Goal: Task Accomplishment & Management: Use online tool/utility

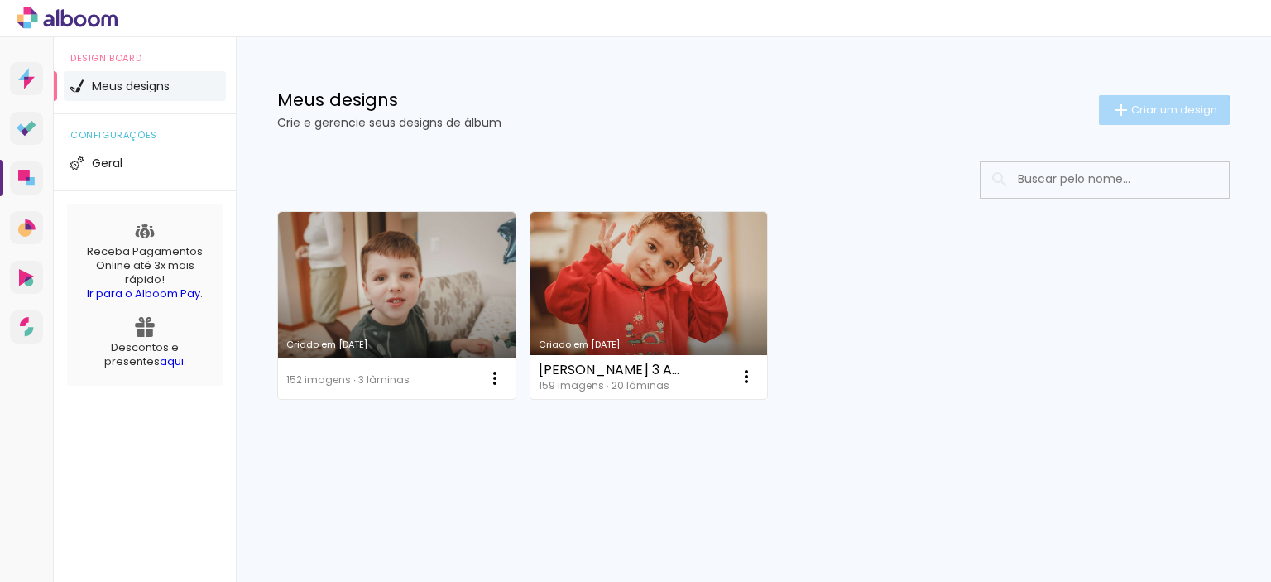
click at [1160, 115] on span "Criar um design" at bounding box center [1174, 109] width 86 height 11
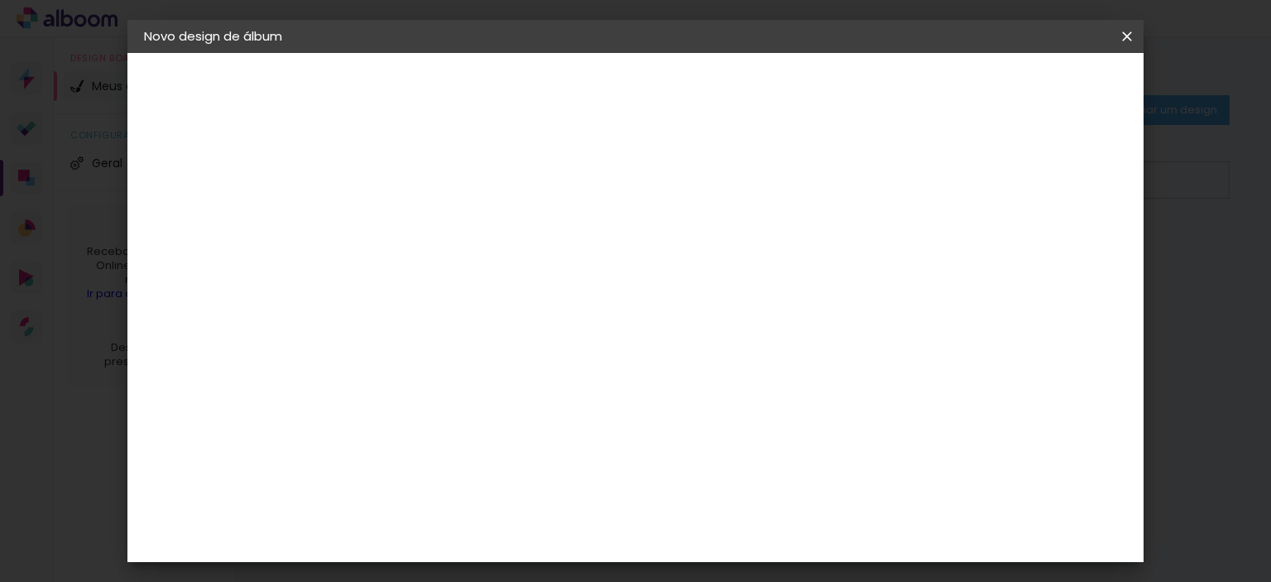
click at [415, 224] on input at bounding box center [415, 222] width 0 height 26
type input "Maya"
type paper-input "Maya"
click at [0, 0] on slot "Avançar" at bounding box center [0, 0] width 0 height 0
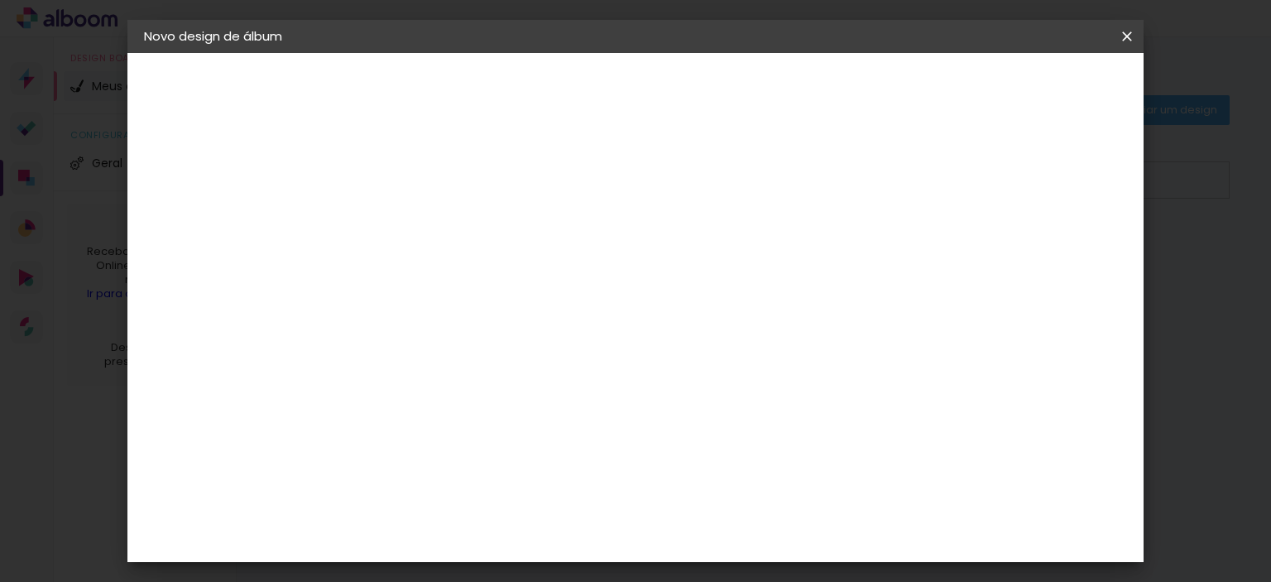
click at [444, 462] on div "Go image" at bounding box center [423, 475] width 41 height 26
click at [724, 97] on paper-button "Avançar" at bounding box center [683, 88] width 81 height 28
click at [479, 276] on input "text" at bounding box center [447, 289] width 65 height 26
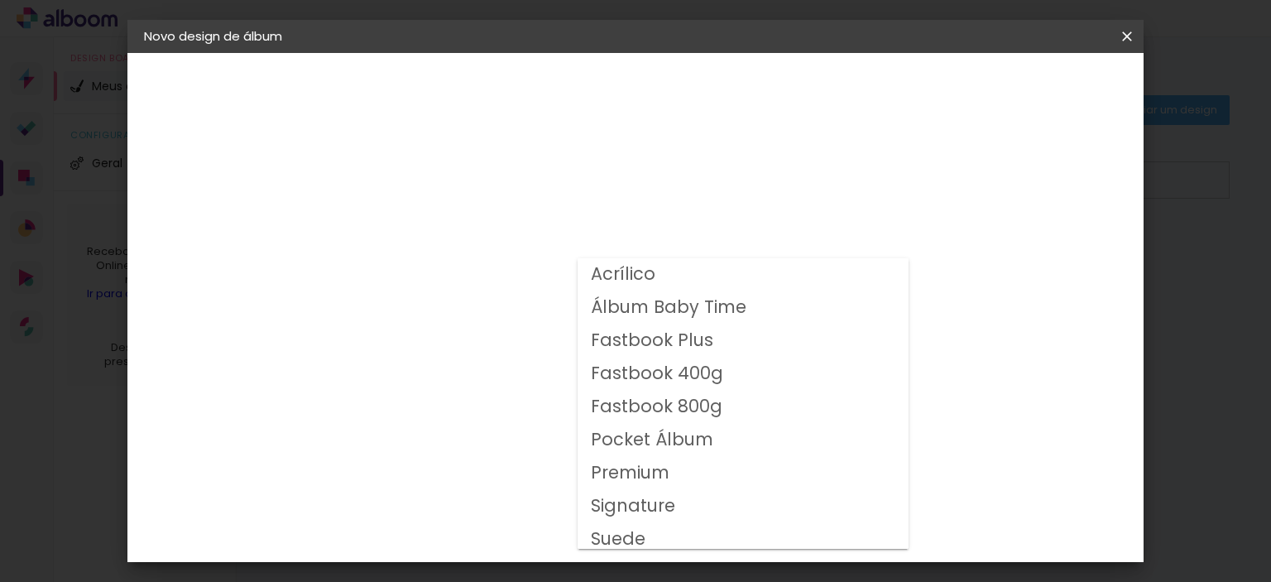
click at [0, 0] on slot "Fastbook 800g" at bounding box center [0, 0] width 0 height 0
type input "Fastbook 800g"
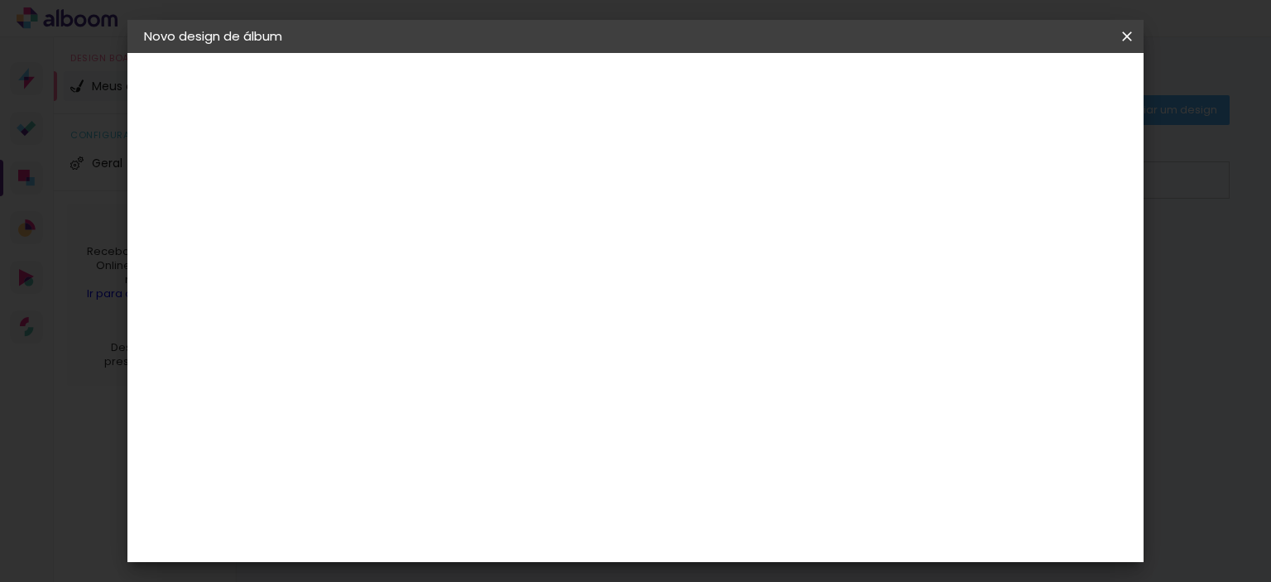
scroll to position [248, 0]
click at [587, 471] on span "20 × 20 cm" at bounding box center [556, 498] width 61 height 54
click at [0, 0] on slot "Avançar" at bounding box center [0, 0] width 0 height 0
click at [729, 177] on div at bounding box center [721, 178] width 15 height 15
type paper-checkbox "on"
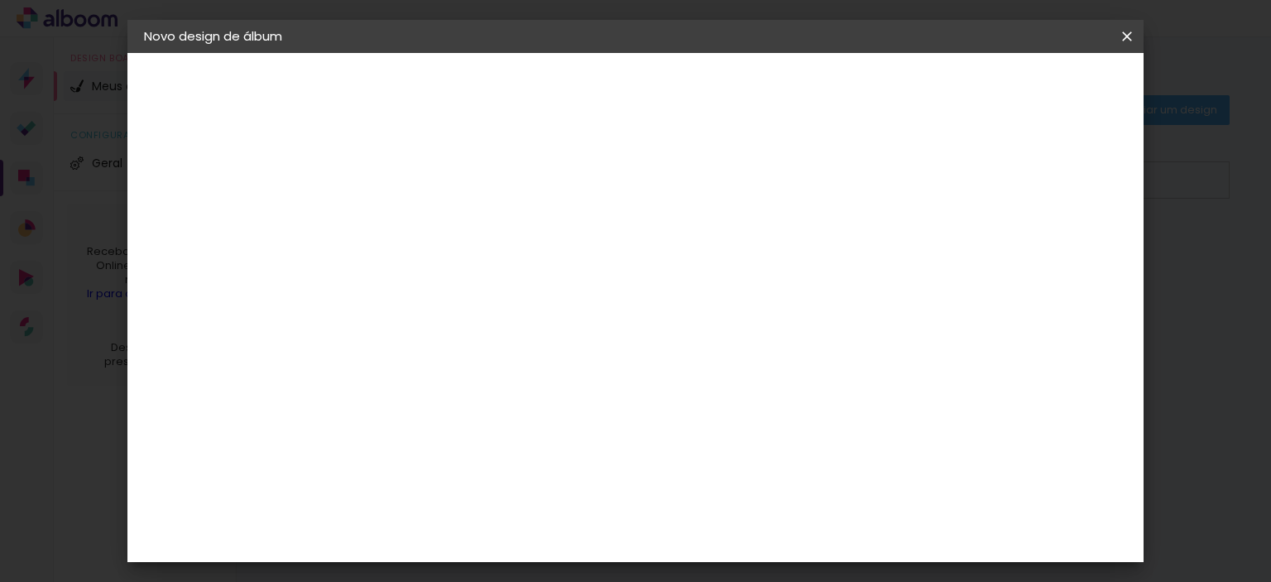
click at [822, 89] on span "Iniciar design" at bounding box center [784, 88] width 75 height 12
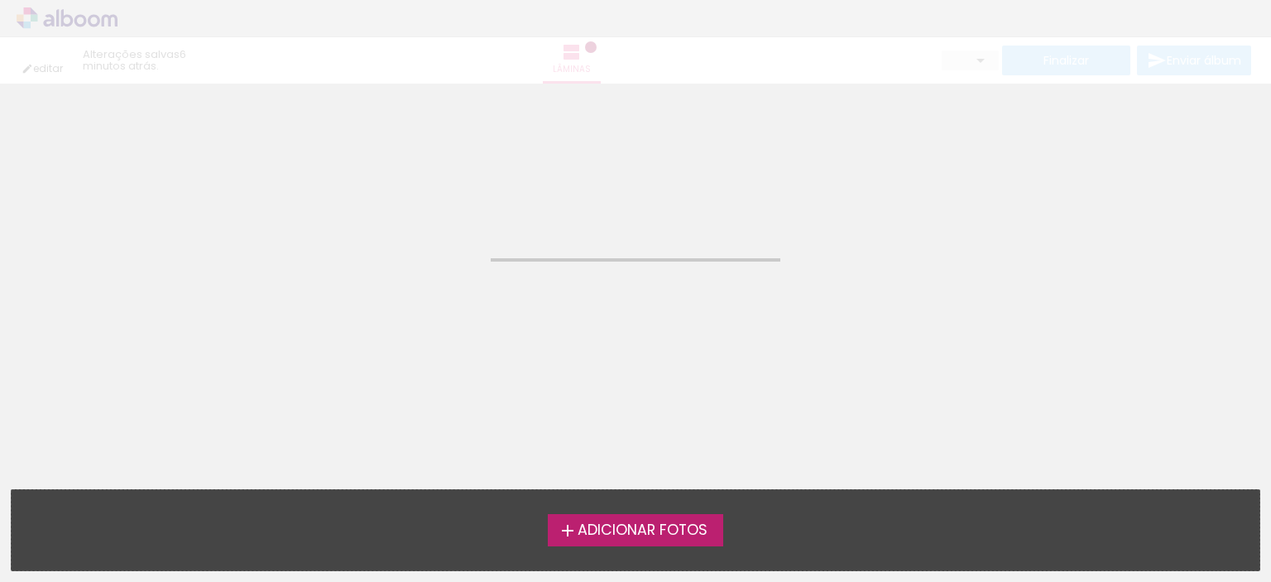
click at [622, 534] on span "Adicionar Fotos" at bounding box center [643, 530] width 130 height 15
click at [0, 0] on input "file" at bounding box center [0, 0] width 0 height 0
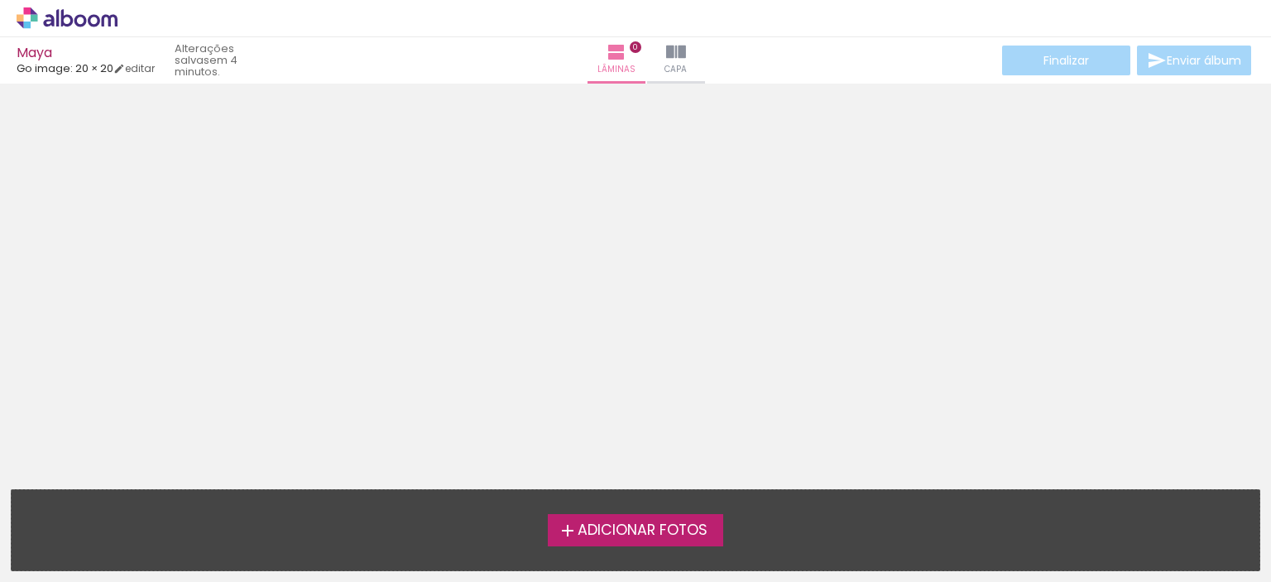
click at [664, 524] on span "Adicionar Fotos" at bounding box center [643, 530] width 130 height 15
click at [0, 0] on input "file" at bounding box center [0, 0] width 0 height 0
click at [602, 523] on span "Adicionar Fotos" at bounding box center [643, 530] width 130 height 15
click at [0, 0] on input "file" at bounding box center [0, 0] width 0 height 0
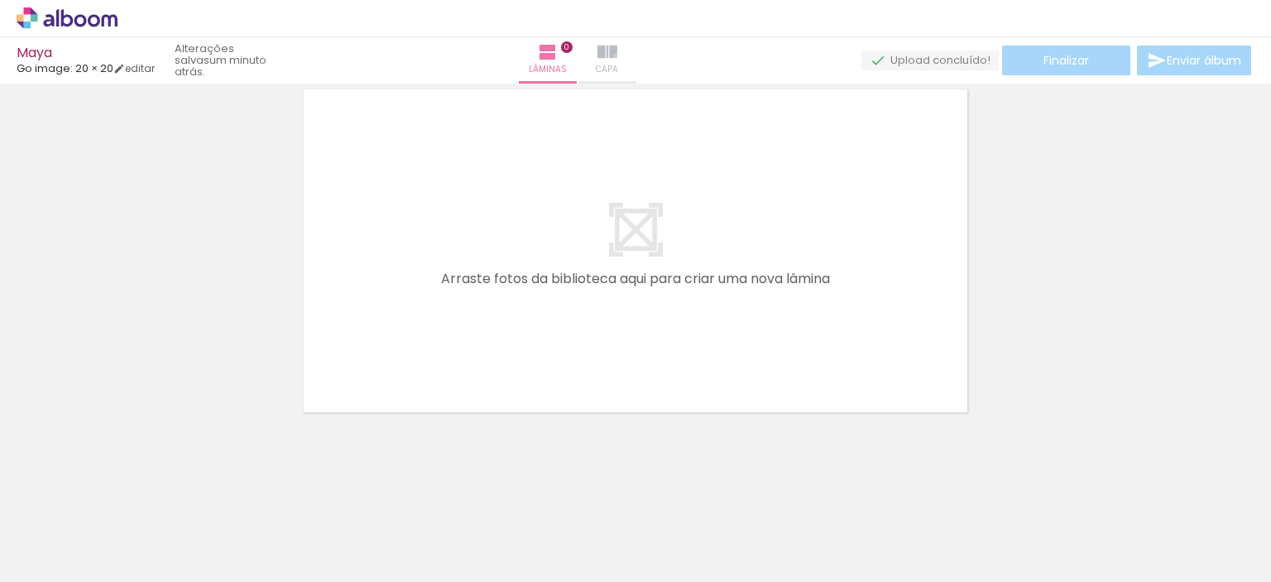
click at [636, 56] on paper-button "Capa" at bounding box center [607, 60] width 58 height 46
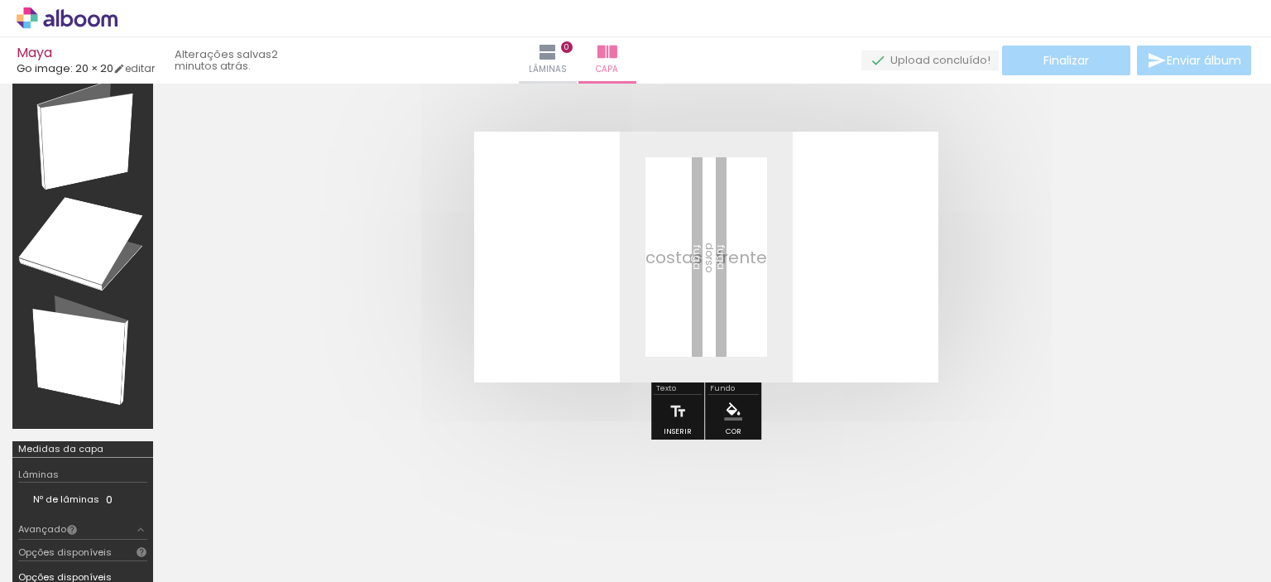
scroll to position [0, 1278]
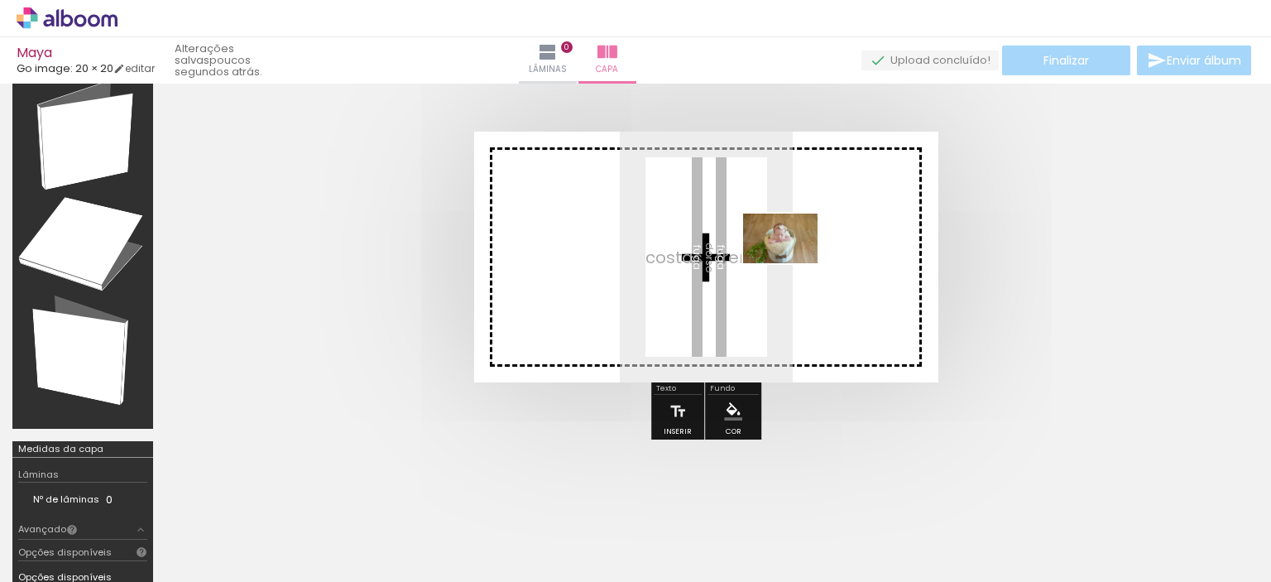
drag, startPoint x: 738, startPoint y: 539, endPoint x: 793, endPoint y: 263, distance: 280.9
click at [793, 263] on quentale-workspace at bounding box center [635, 291] width 1271 height 582
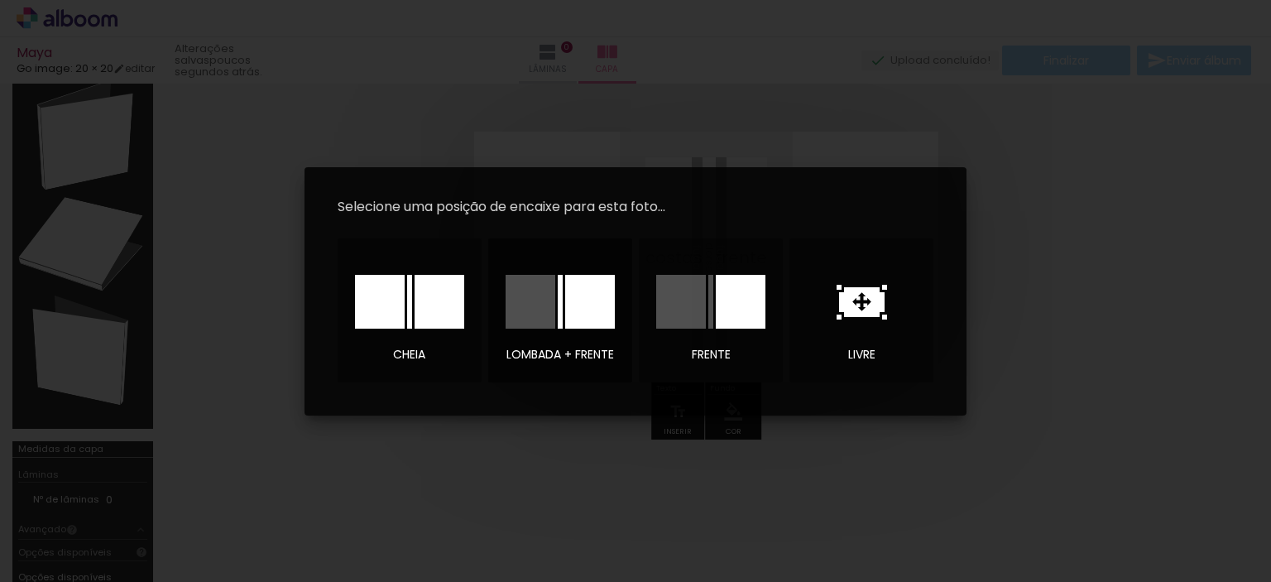
click at [590, 305] on div at bounding box center [590, 302] width 50 height 54
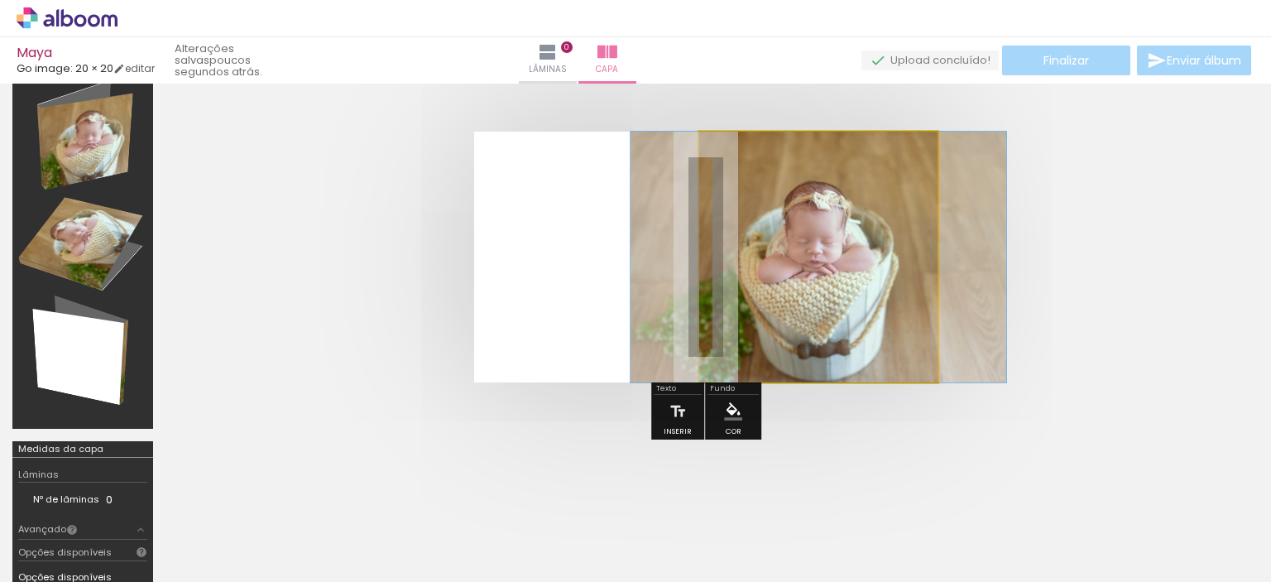
drag, startPoint x: 761, startPoint y: 174, endPoint x: 747, endPoint y: 176, distance: 14.3
type paper-slider "100"
click at [747, 176] on div at bounding box center [786, 173] width 115 height 25
drag, startPoint x: 852, startPoint y: 320, endPoint x: 853, endPoint y: 294, distance: 26.5
click at [849, 290] on quentale-photo at bounding box center [818, 257] width 238 height 251
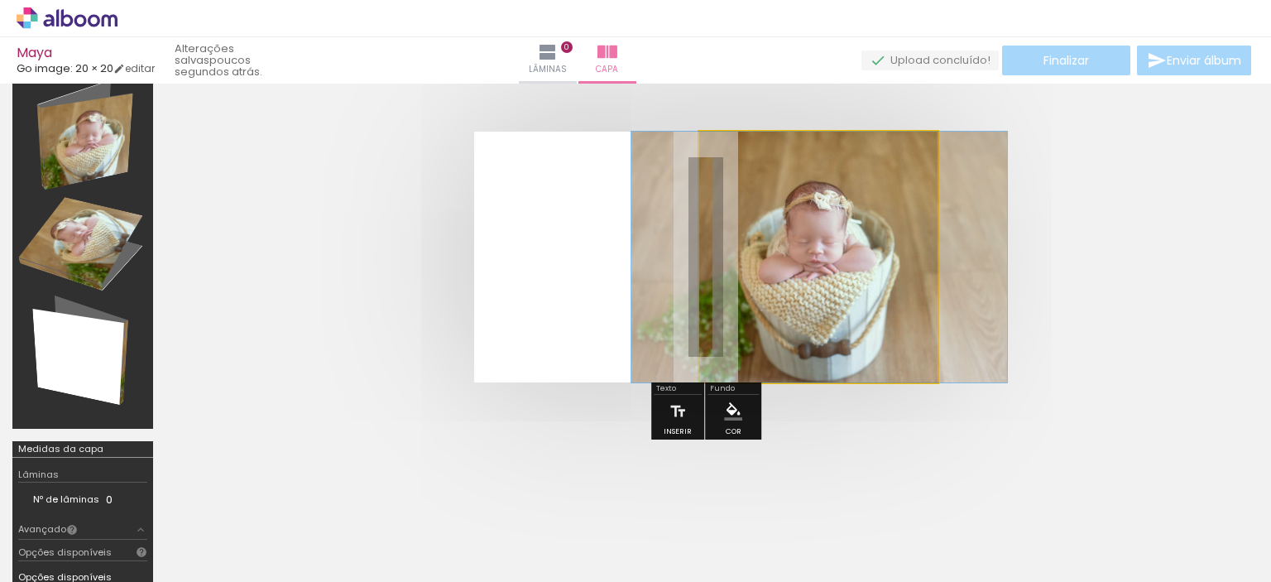
drag, startPoint x: 766, startPoint y: 177, endPoint x: 696, endPoint y: 178, distance: 70.3
click at [699, 178] on quentale-photo at bounding box center [818, 257] width 238 height 251
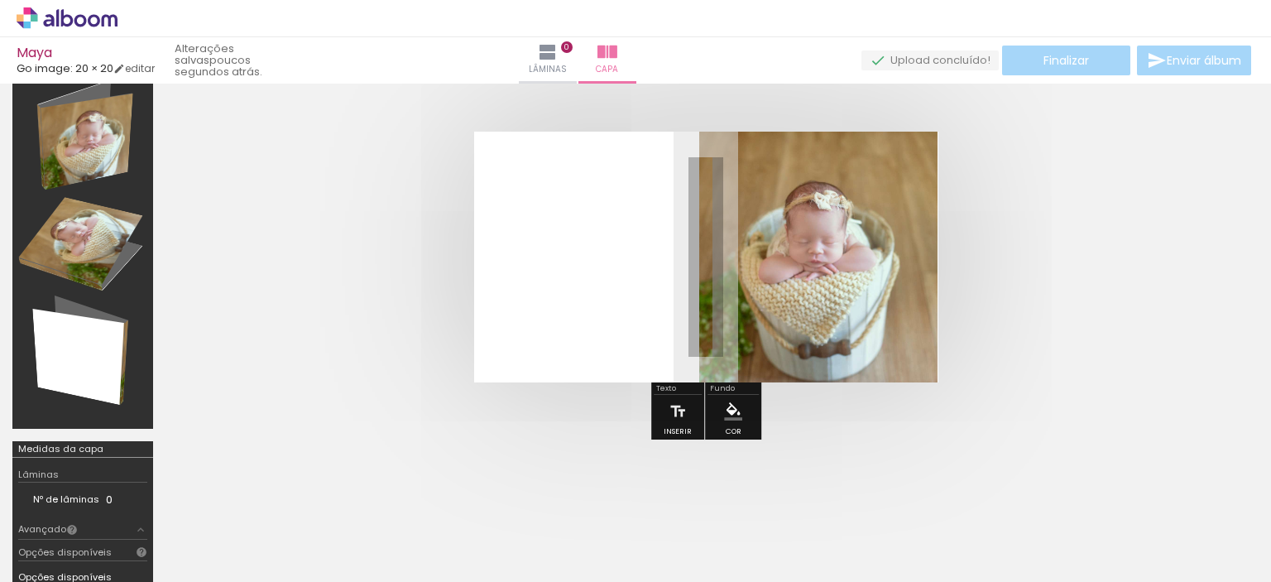
drag, startPoint x: 939, startPoint y: 173, endPoint x: 1034, endPoint y: 173, distance: 95.2
type paper-slider "100"
click at [1032, 172] on quentale-cover at bounding box center [706, 257] width 948 height 251
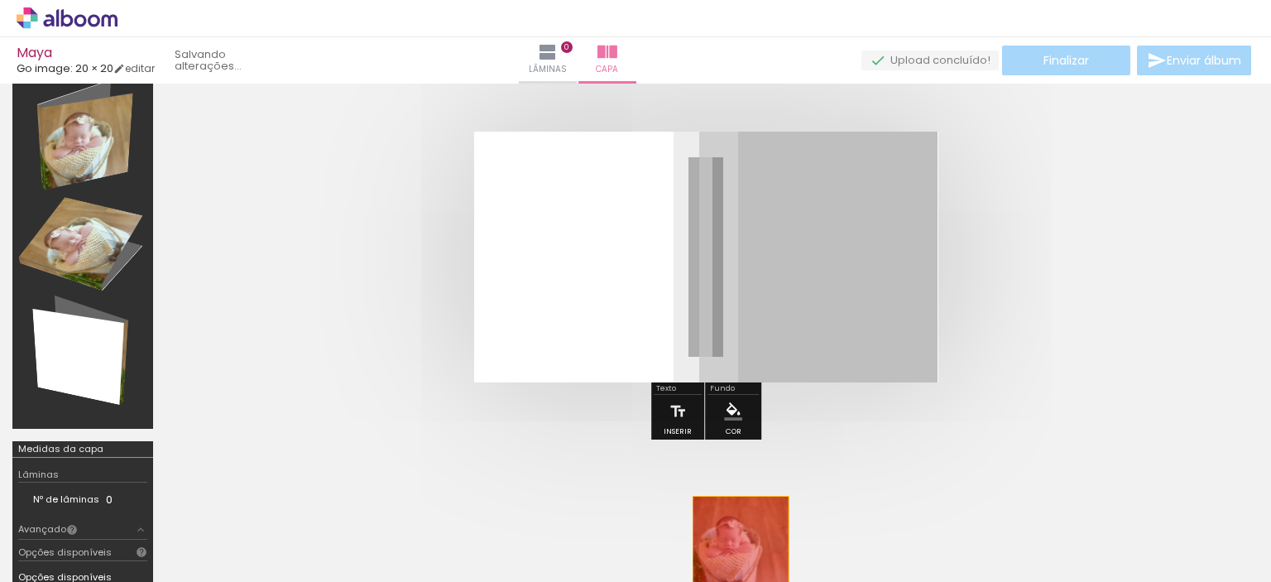
drag, startPoint x: 802, startPoint y: 280, endPoint x: 741, endPoint y: 545, distance: 272.6
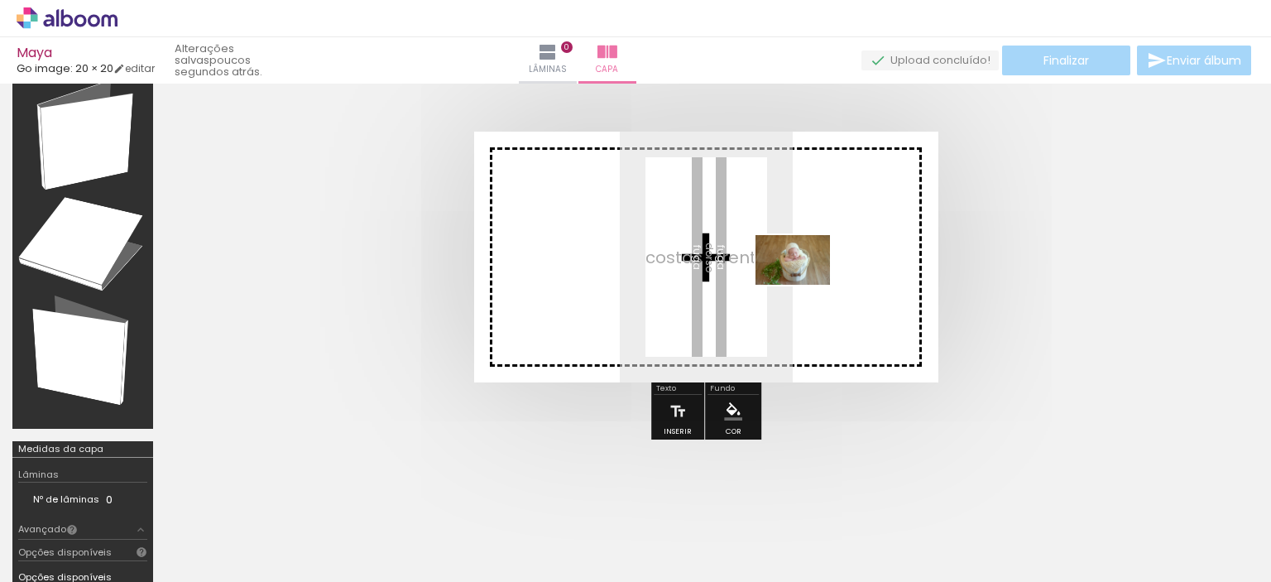
drag, startPoint x: 847, startPoint y: 548, endPoint x: 805, endPoint y: 285, distance: 266.5
click at [805, 285] on quentale-workspace at bounding box center [635, 291] width 1271 height 582
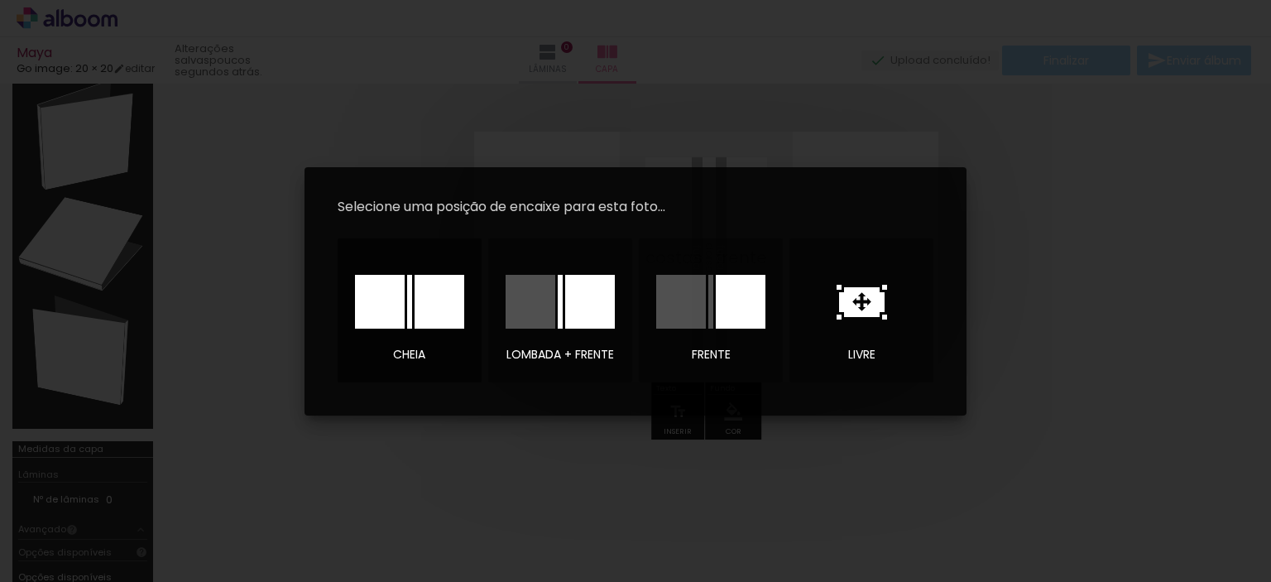
click at [382, 300] on div at bounding box center [380, 302] width 50 height 54
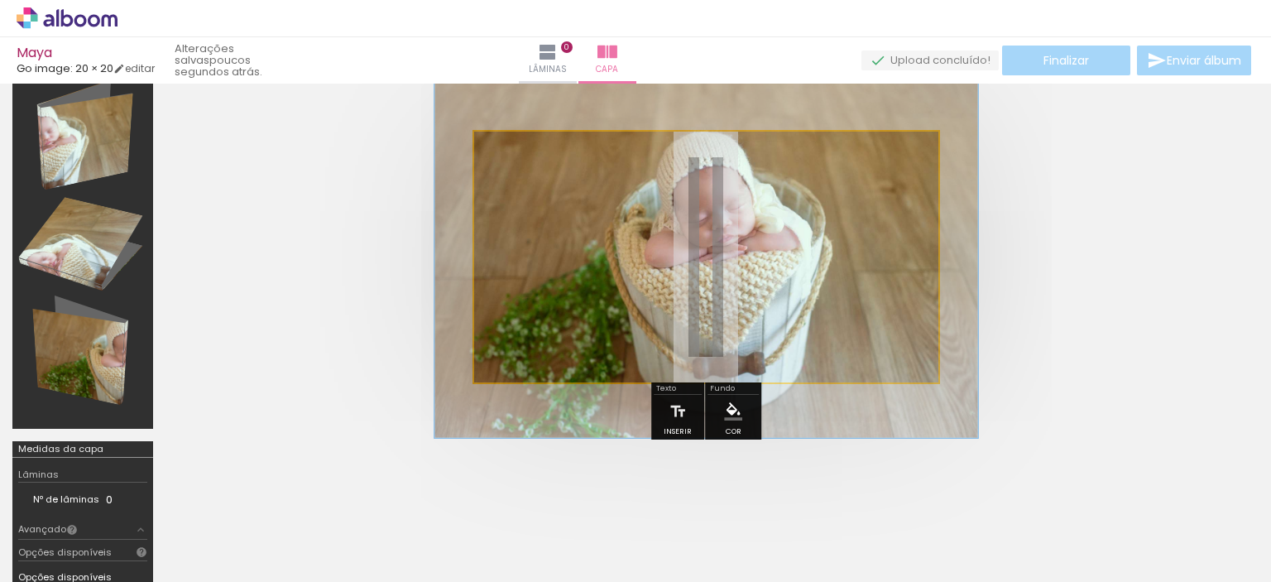
drag, startPoint x: 539, startPoint y: 174, endPoint x: 549, endPoint y: 173, distance: 10.0
click at [549, 173] on div at bounding box center [546, 173] width 15 height 15
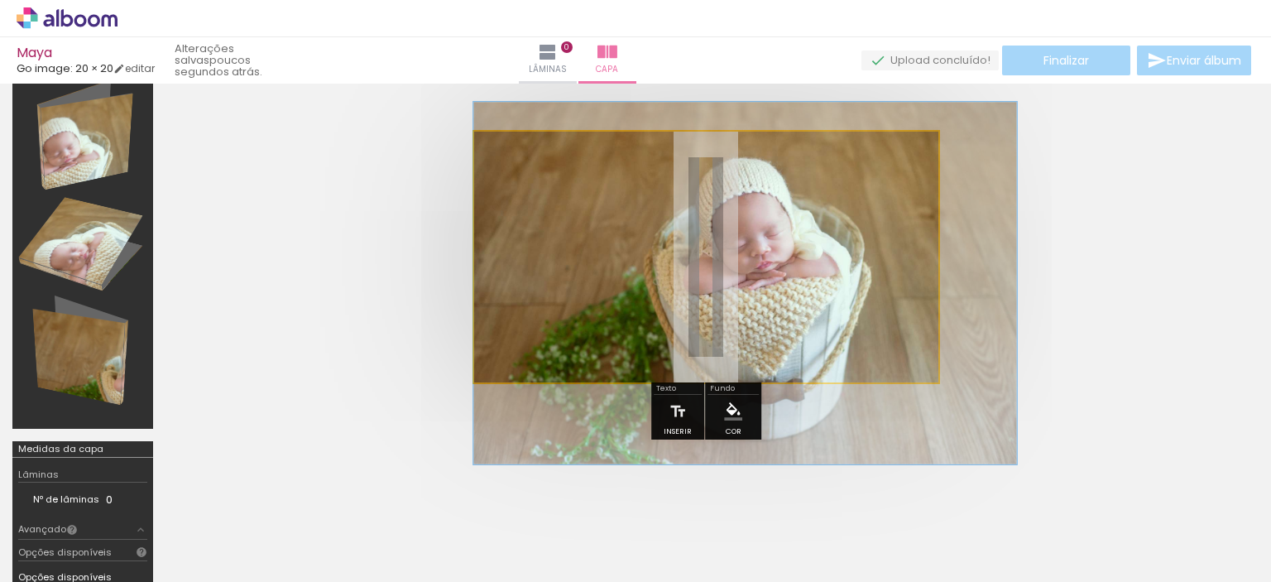
drag, startPoint x: 776, startPoint y: 271, endPoint x: 936, endPoint y: 297, distance: 161.9
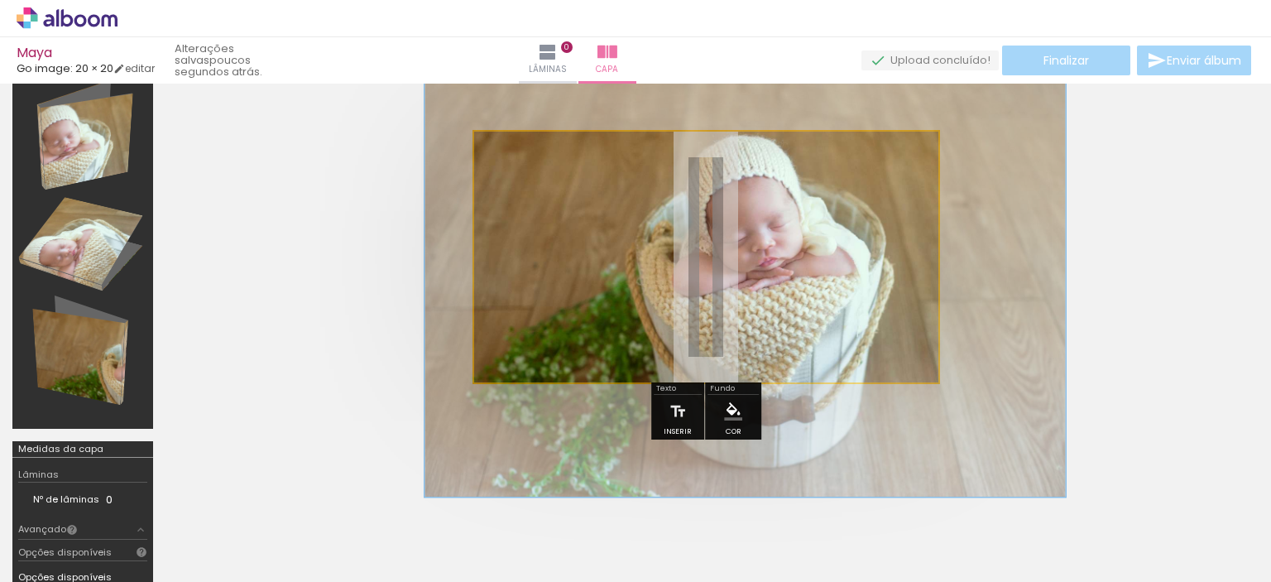
drag, startPoint x: 555, startPoint y: 175, endPoint x: 566, endPoint y: 175, distance: 10.8
click at [566, 175] on div at bounding box center [562, 174] width 26 height 26
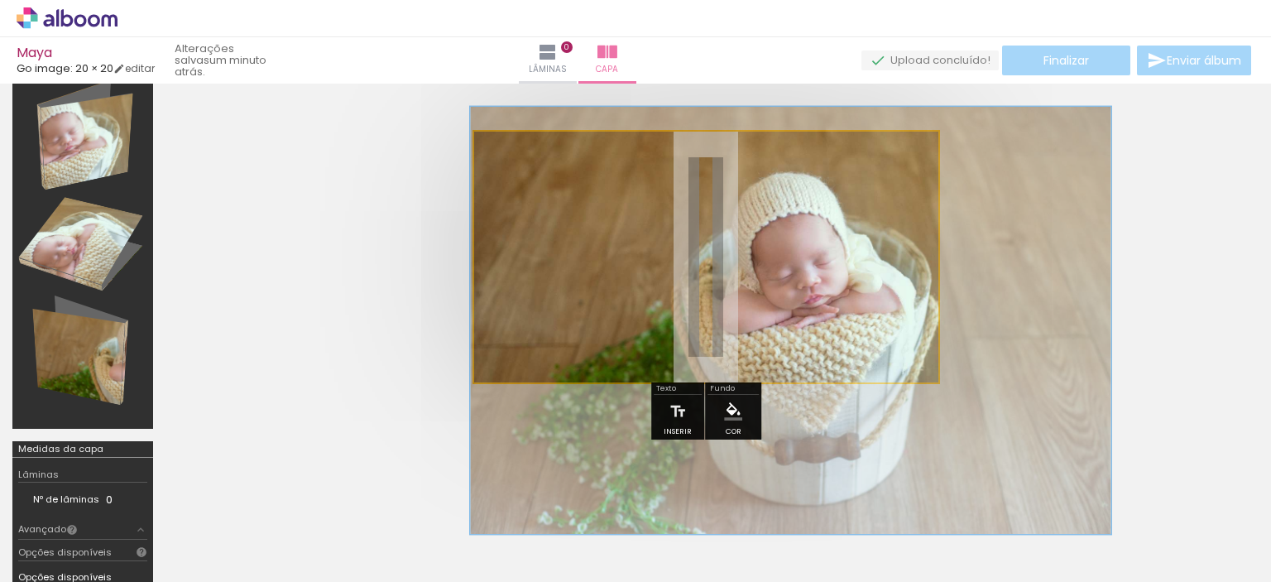
drag, startPoint x: 755, startPoint y: 326, endPoint x: 801, endPoint y: 363, distance: 58.8
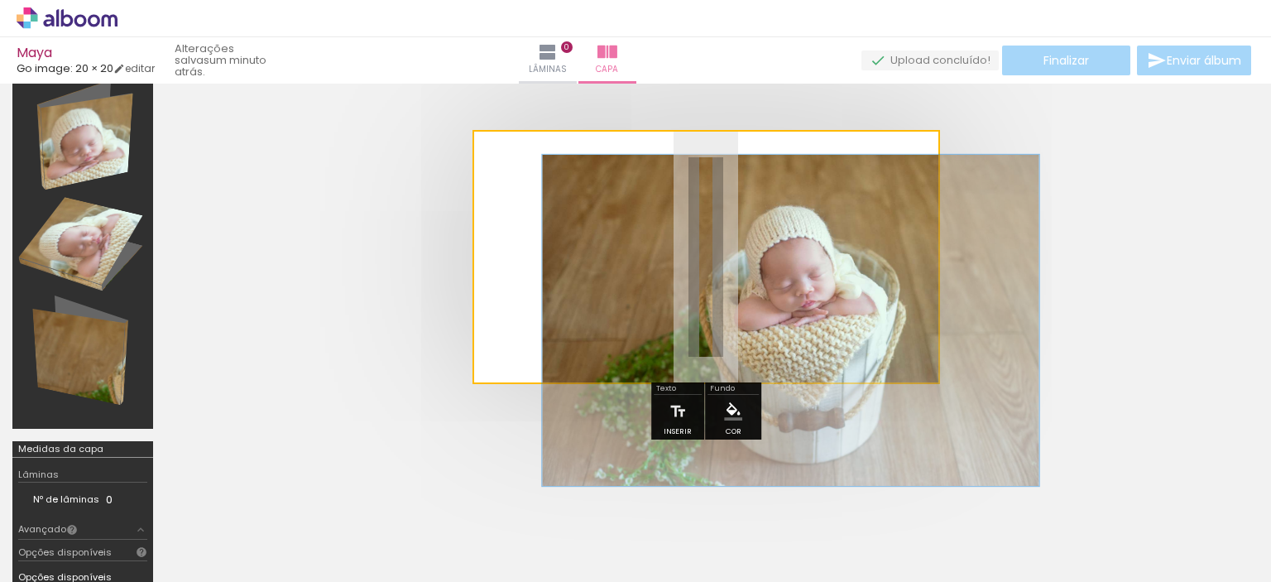
drag, startPoint x: 559, startPoint y: 180, endPoint x: 539, endPoint y: 181, distance: 19.9
type paper-slider "107"
click at [539, 181] on div at bounding box center [542, 174] width 26 height 26
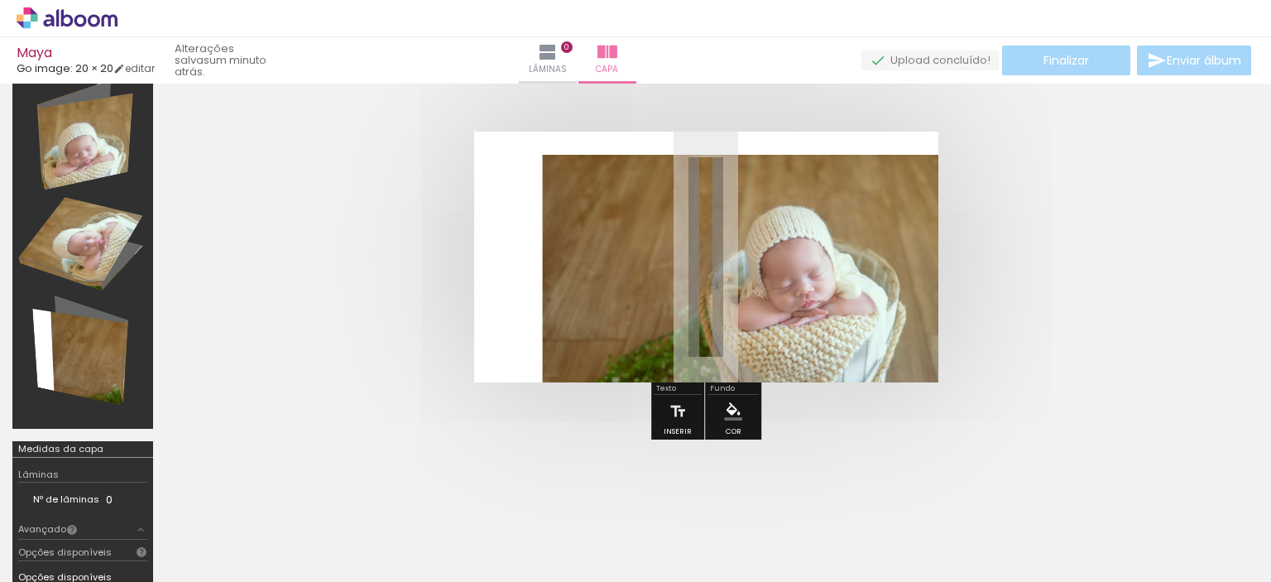
click at [1081, 333] on quentale-cover at bounding box center [706, 257] width 948 height 251
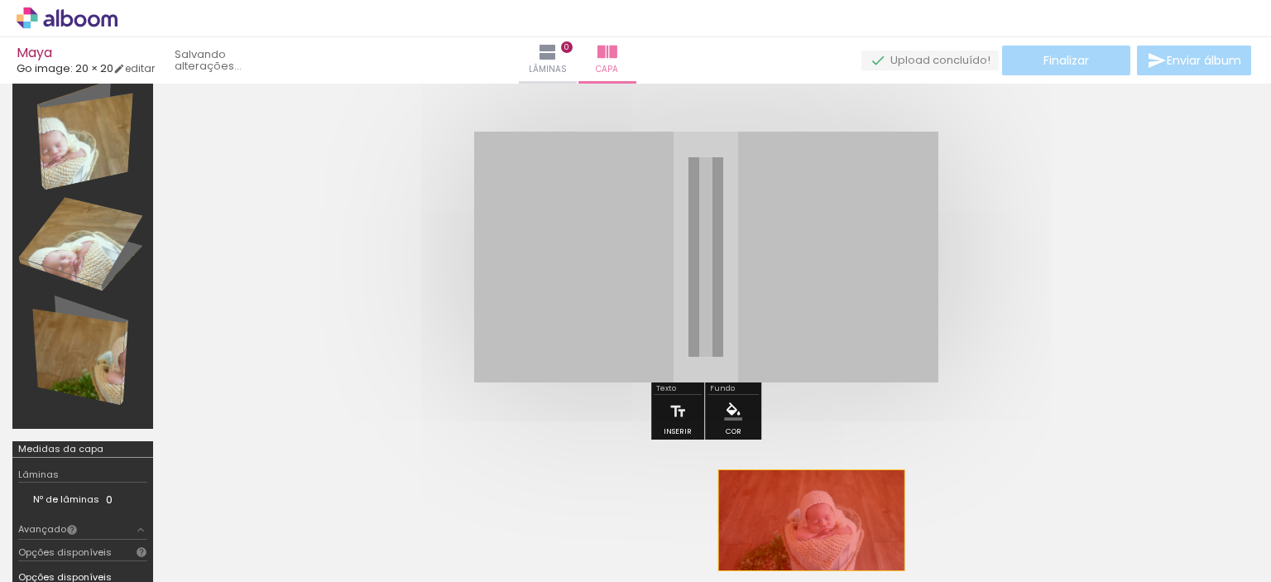
drag, startPoint x: 787, startPoint y: 257, endPoint x: 811, endPoint y: 519, distance: 263.4
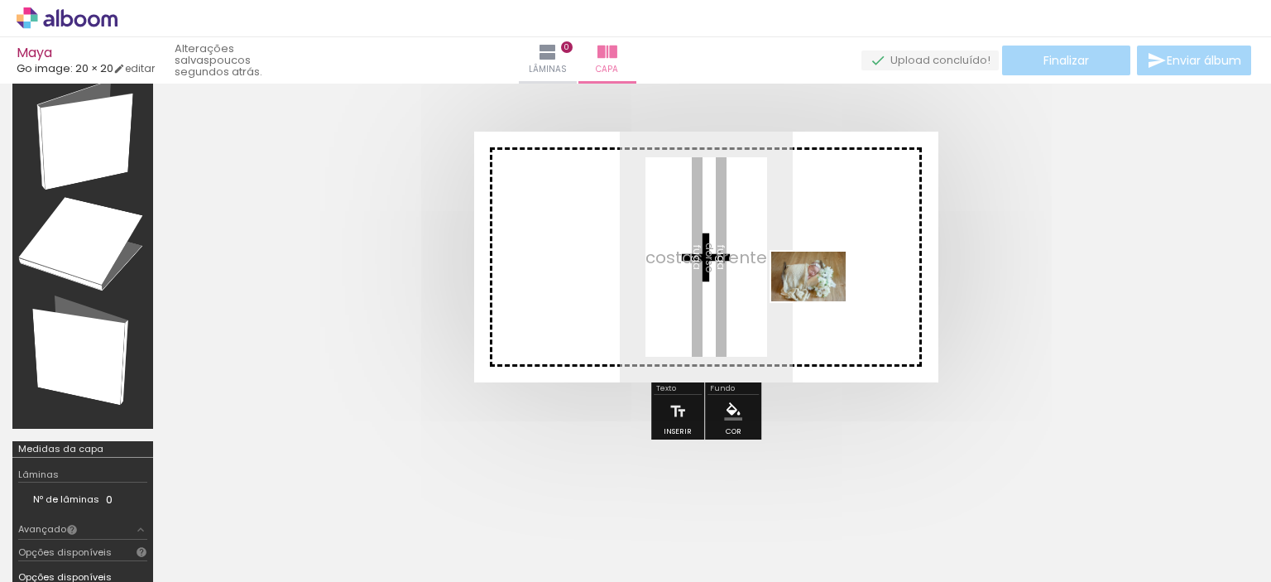
drag, startPoint x: 1043, startPoint y: 540, endPoint x: 821, endPoint y: 301, distance: 326.7
click at [821, 301] on quentale-workspace at bounding box center [635, 291] width 1271 height 582
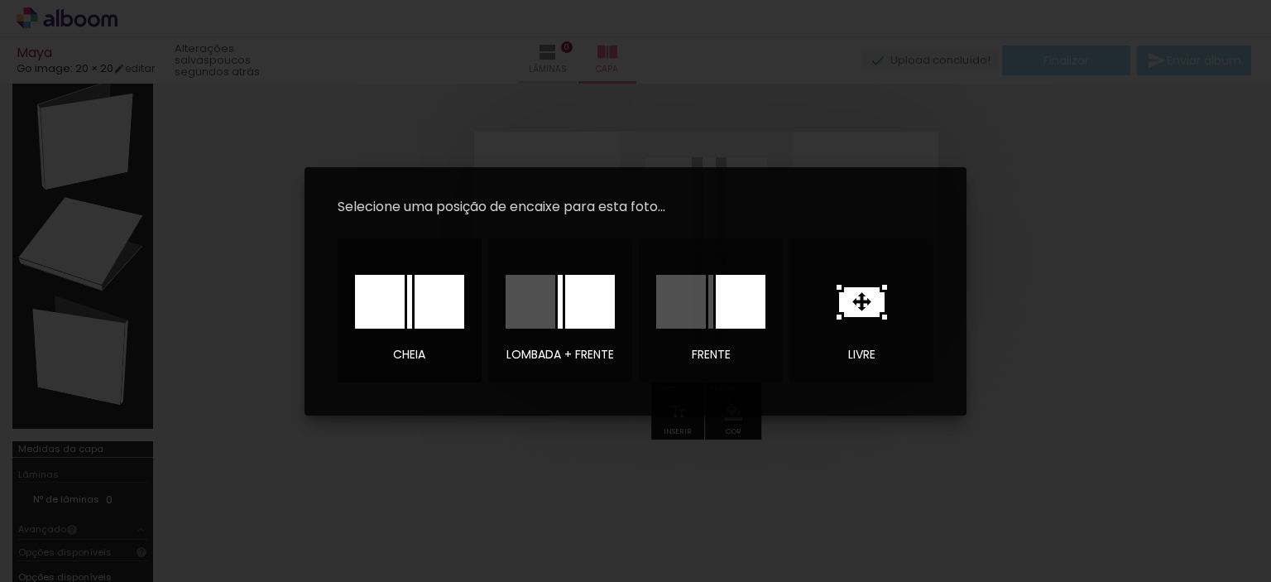
click at [441, 304] on div at bounding box center [440, 302] width 50 height 54
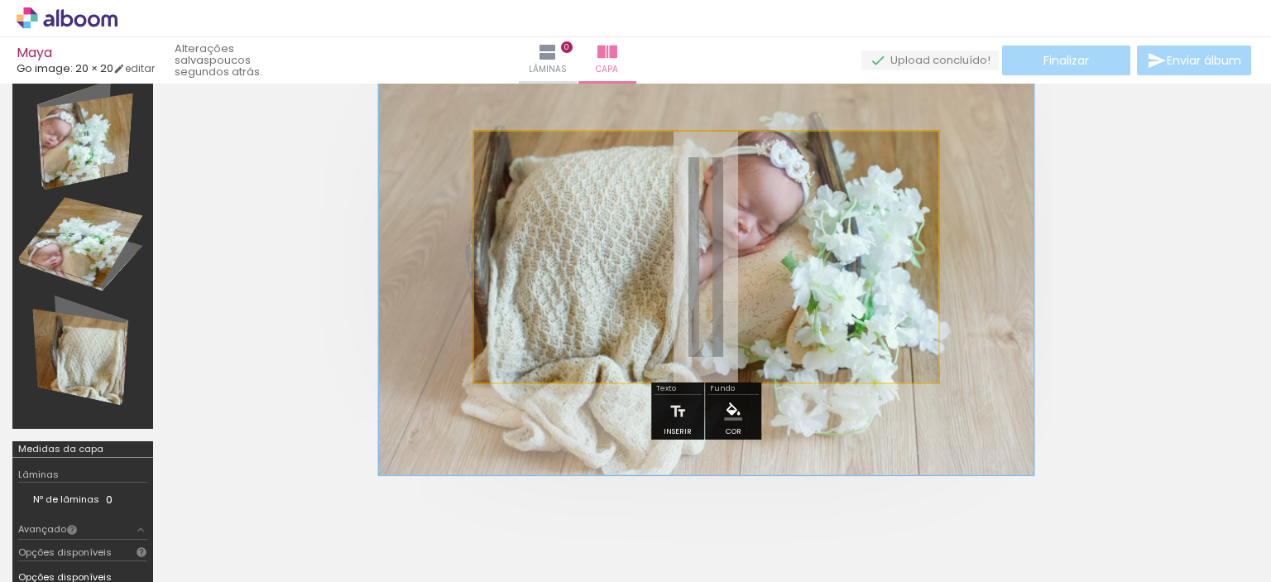
drag, startPoint x: 533, startPoint y: 175, endPoint x: 559, endPoint y: 177, distance: 25.8
type paper-slider "145"
click at [559, 177] on div at bounding box center [561, 173] width 15 height 15
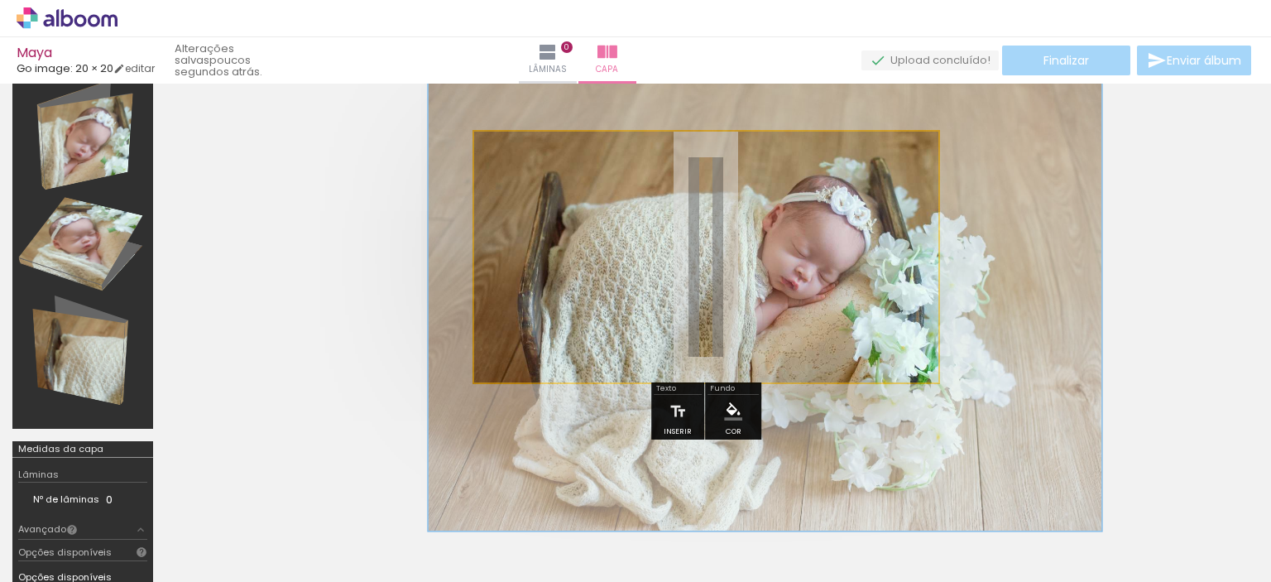
drag, startPoint x: 723, startPoint y: 242, endPoint x: 776, endPoint y: 287, distance: 69.3
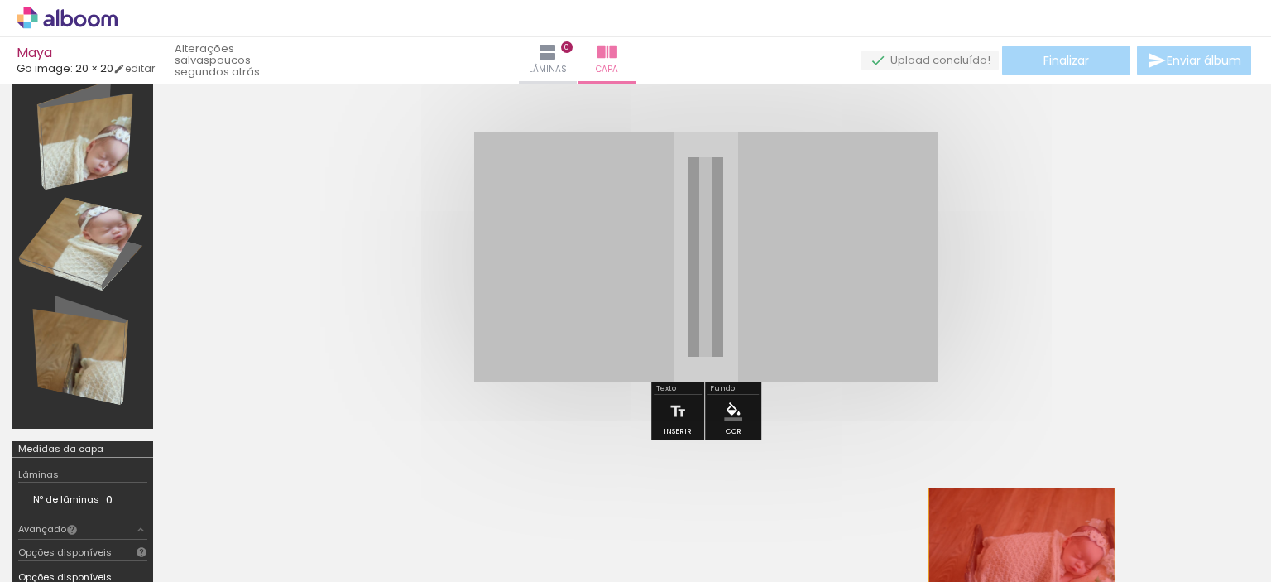
drag, startPoint x: 818, startPoint y: 287, endPoint x: 1021, endPoint y: 537, distance: 321.8
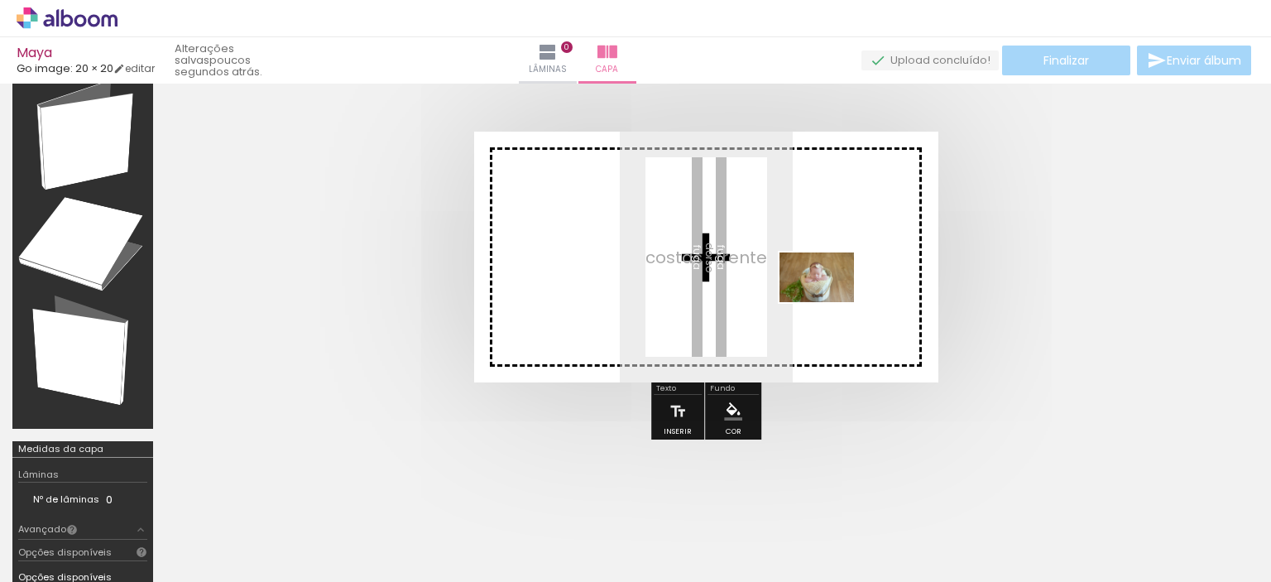
drag, startPoint x: 768, startPoint y: 535, endPoint x: 834, endPoint y: 284, distance: 260.1
click at [834, 284] on quentale-workspace at bounding box center [635, 291] width 1271 height 582
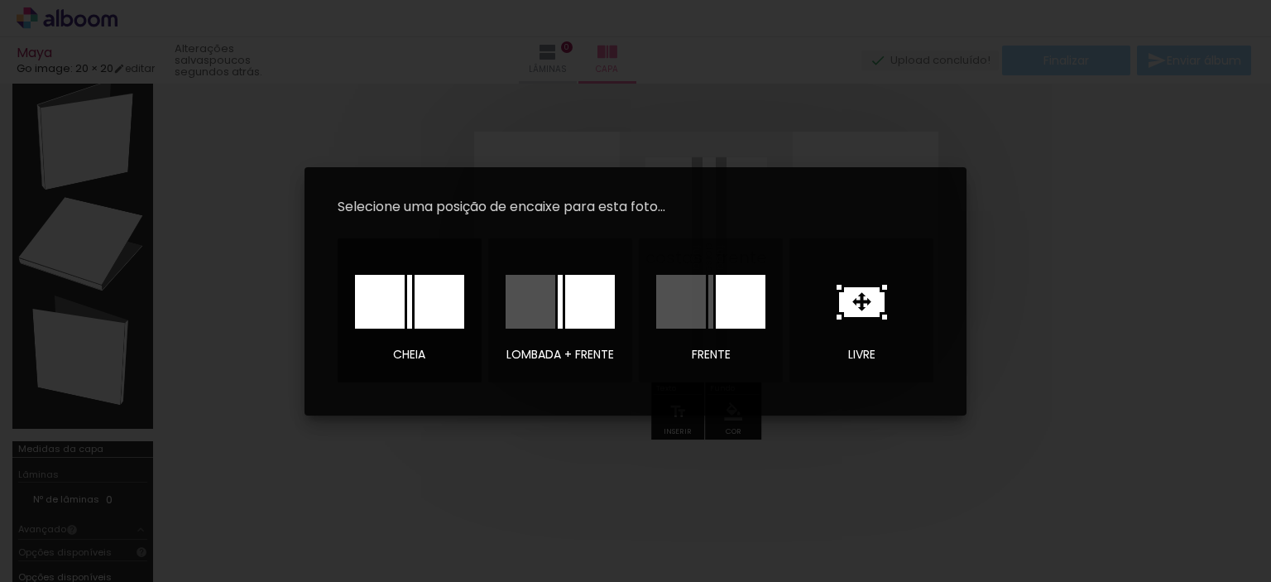
click at [444, 309] on div at bounding box center [440, 302] width 50 height 54
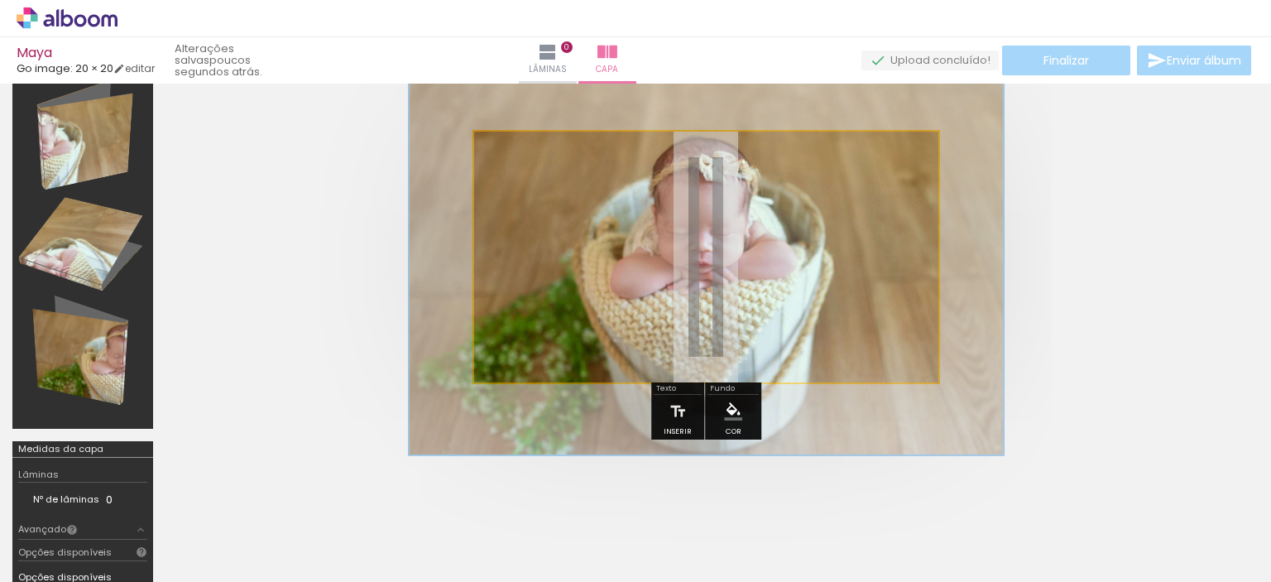
drag, startPoint x: 544, startPoint y: 175, endPoint x: 565, endPoint y: 175, distance: 21.5
click at [565, 175] on div at bounding box center [553, 174] width 26 height 26
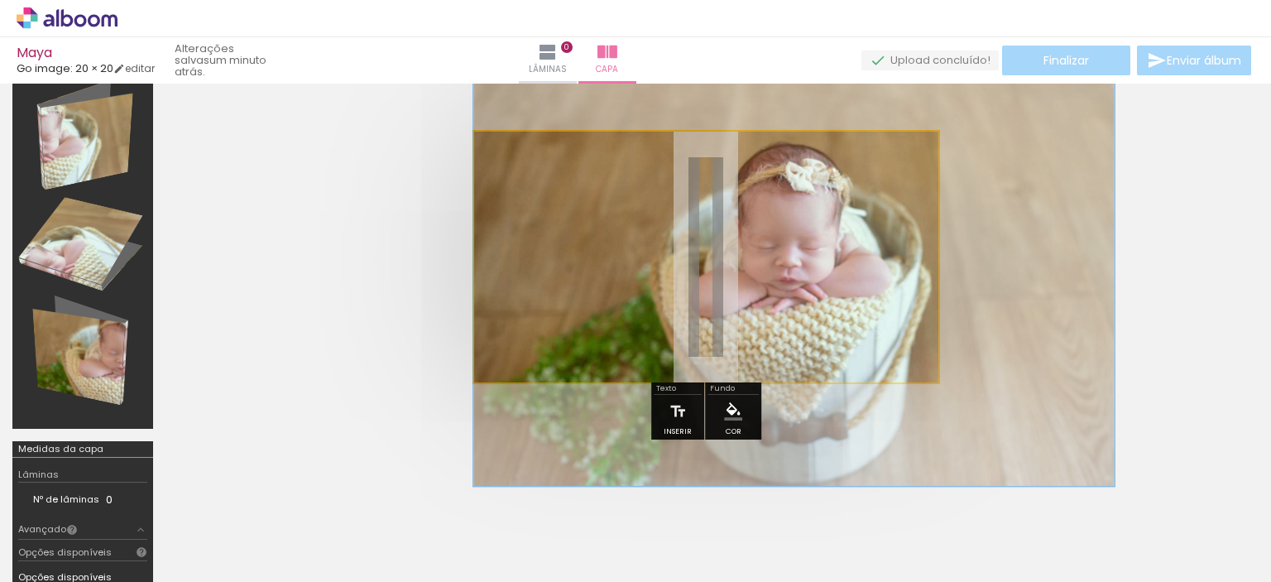
drag, startPoint x: 698, startPoint y: 256, endPoint x: 857, endPoint y: 263, distance: 159.0
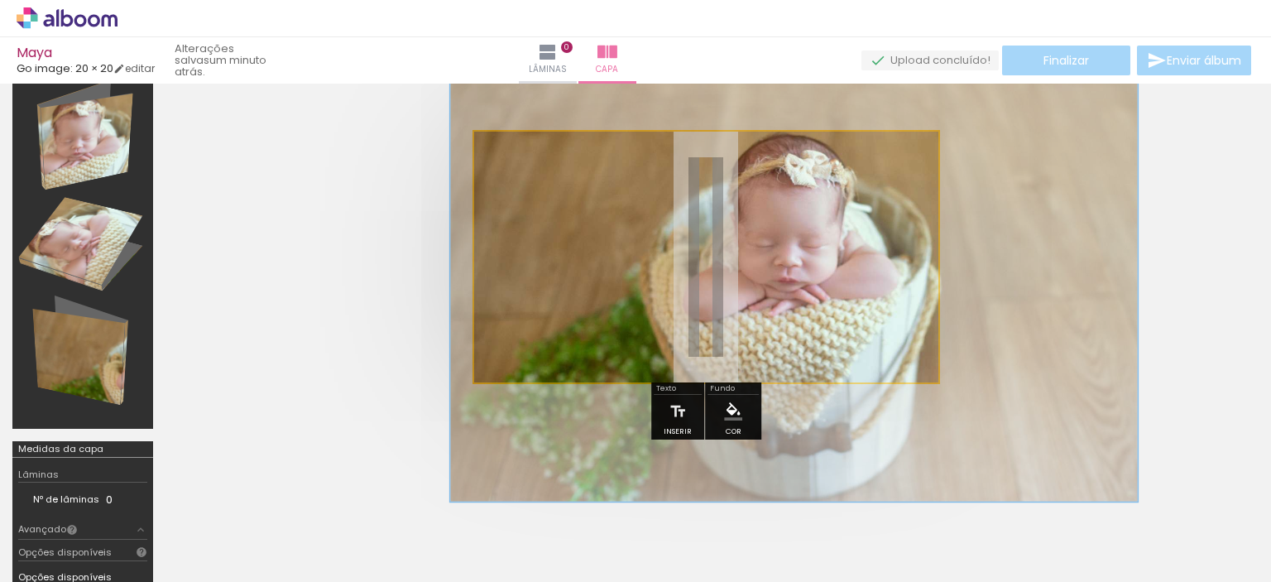
type paper-slider "148"
click at [566, 181] on div at bounding box center [568, 174] width 26 height 26
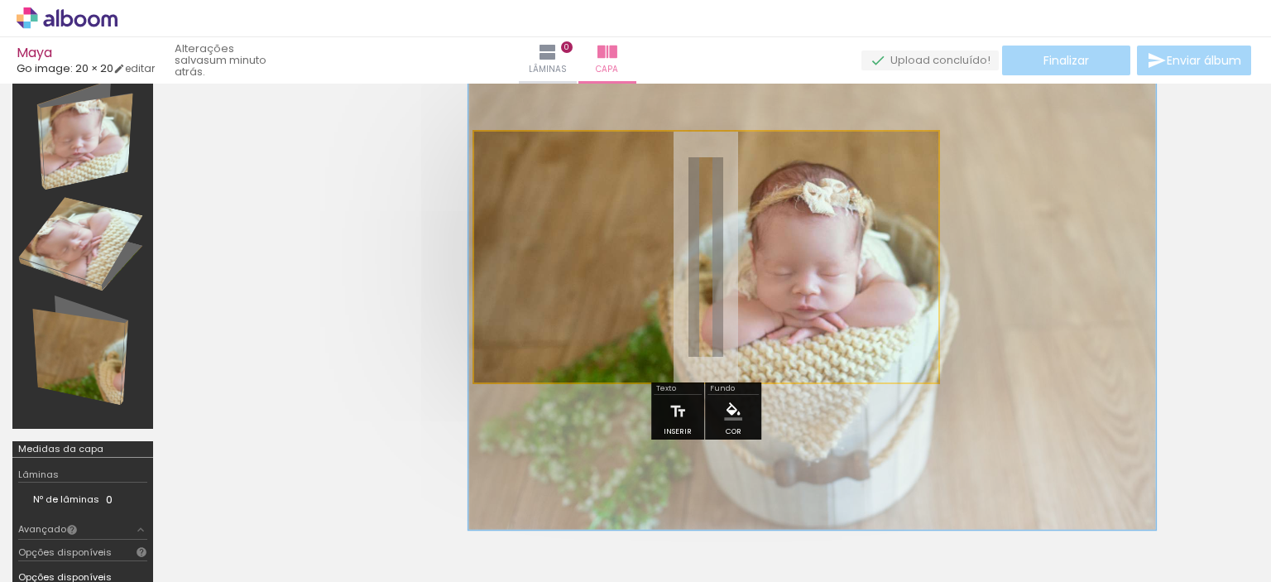
drag, startPoint x: 862, startPoint y: 265, endPoint x: 880, endPoint y: 293, distance: 33.5
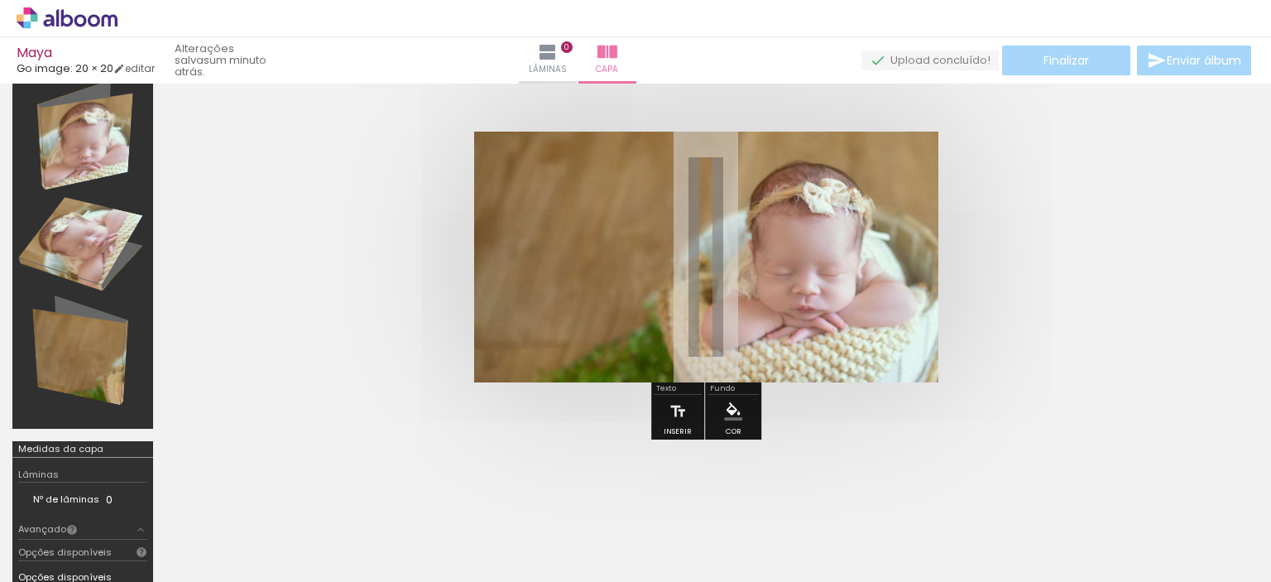
click at [86, 228] on div at bounding box center [82, 245] width 129 height 356
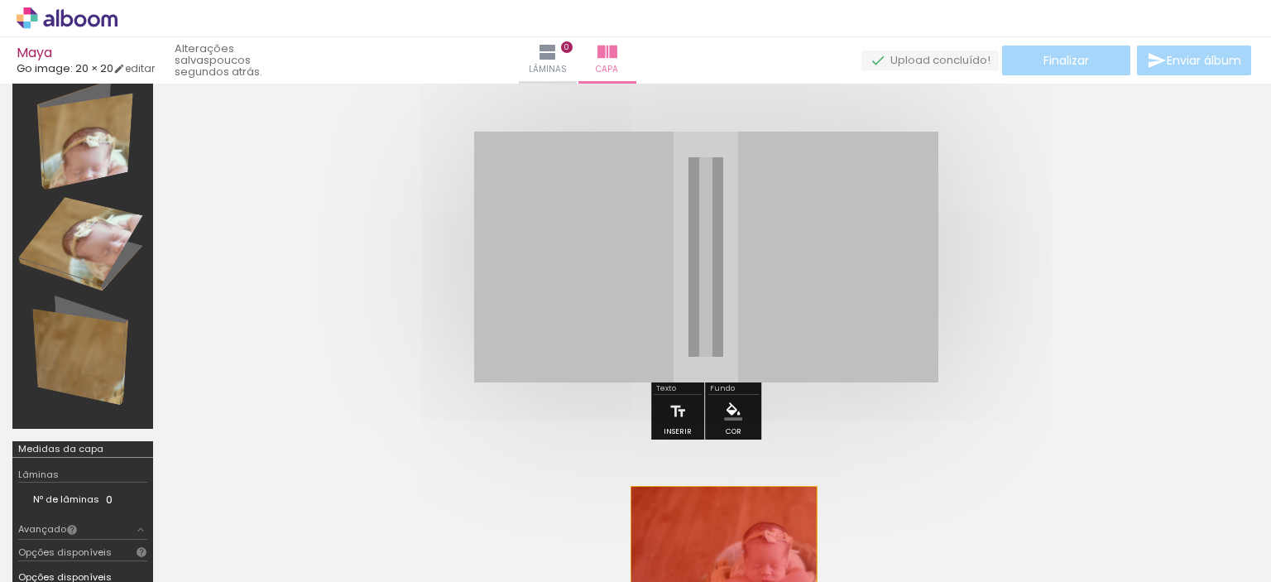
drag, startPoint x: 765, startPoint y: 309, endPoint x: 726, endPoint y: 535, distance: 229.2
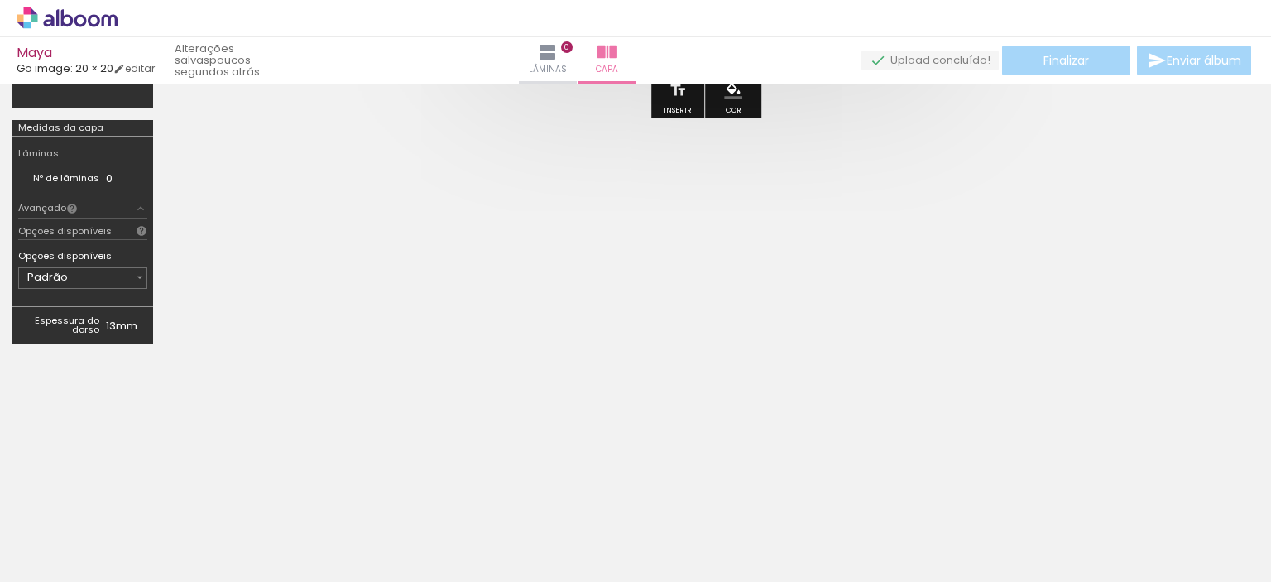
scroll to position [0, 279]
drag, startPoint x: 741, startPoint y: 543, endPoint x: 787, endPoint y: 277, distance: 269.5
click at [787, 277] on quentale-workspace at bounding box center [635, 291] width 1271 height 582
drag, startPoint x: 729, startPoint y: 531, endPoint x: 722, endPoint y: 251, distance: 280.6
click at [722, 251] on quentale-workspace at bounding box center [635, 291] width 1271 height 582
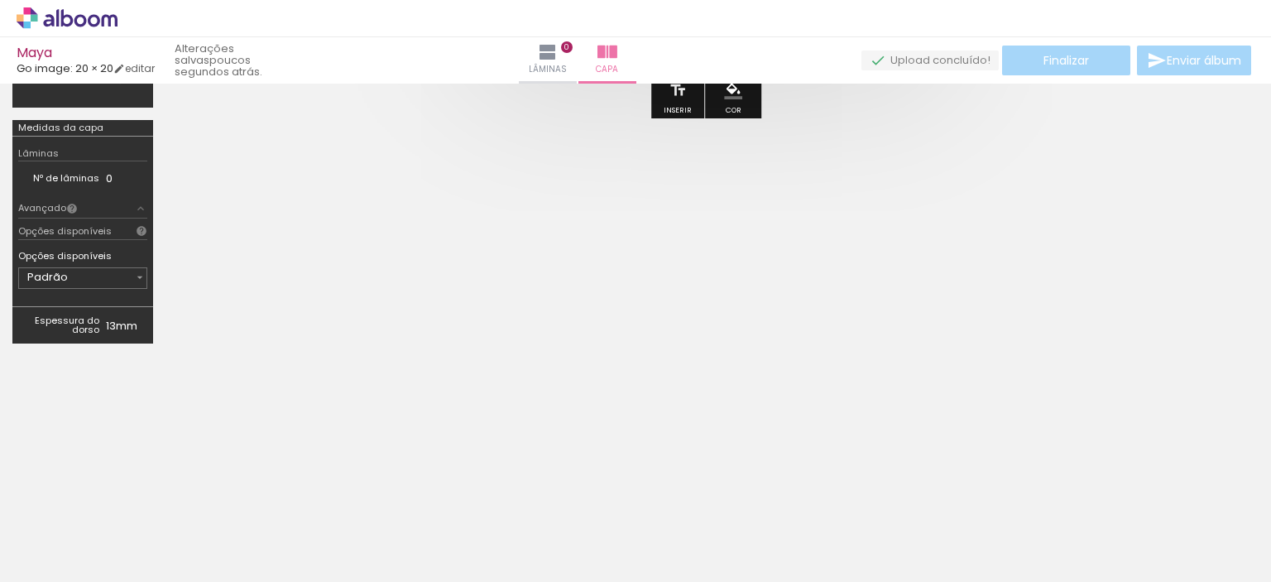
scroll to position [41, 0]
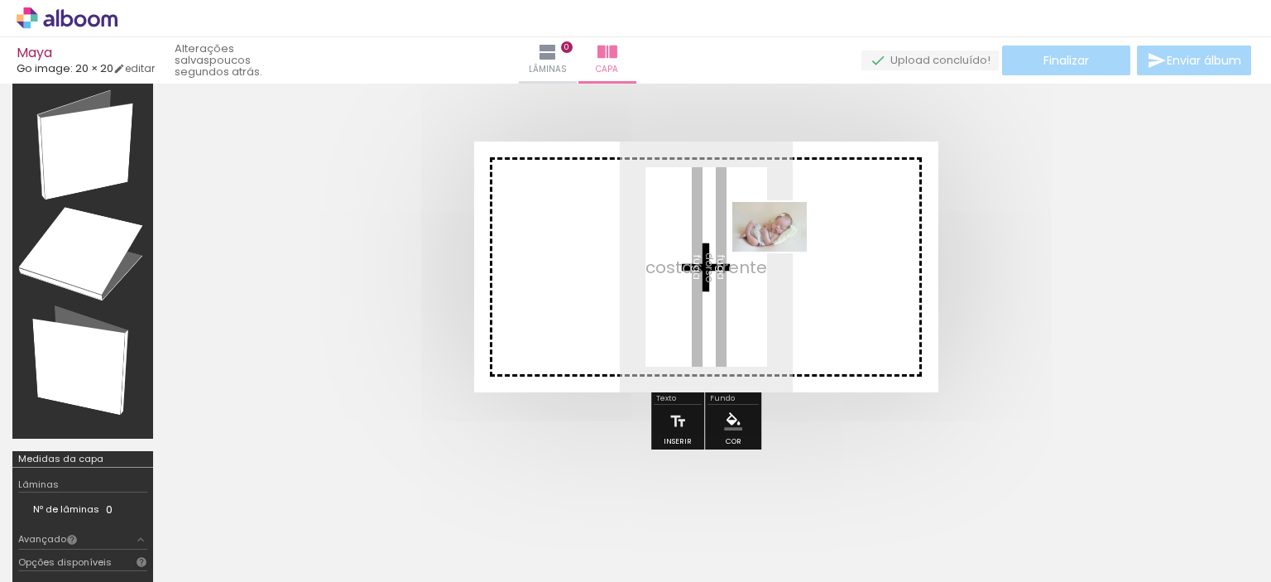
drag, startPoint x: 739, startPoint y: 523, endPoint x: 782, endPoint y: 252, distance: 274.8
click at [782, 252] on quentale-workspace at bounding box center [635, 291] width 1271 height 582
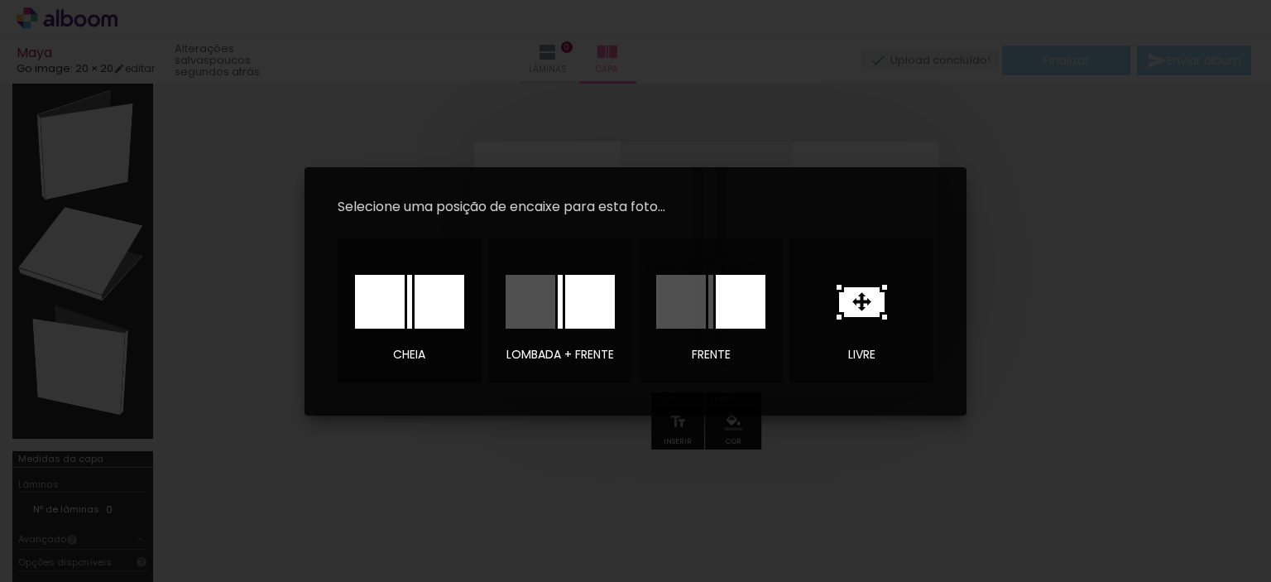
click at [461, 294] on div at bounding box center [440, 302] width 50 height 54
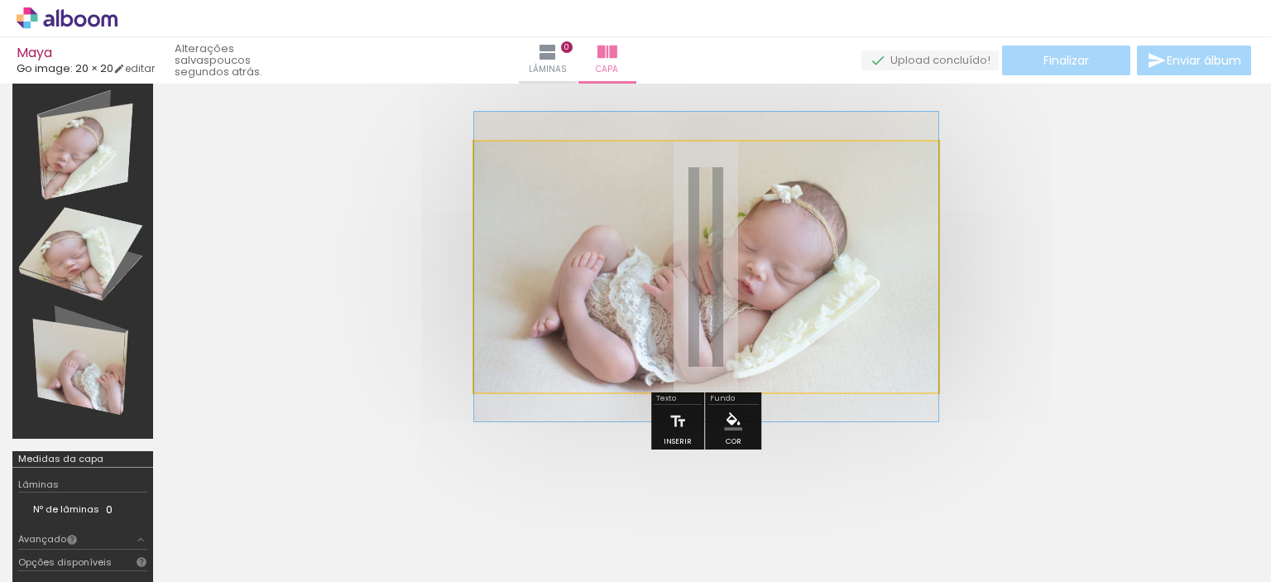
drag, startPoint x: 539, startPoint y: 186, endPoint x: 257, endPoint y: 194, distance: 281.4
type paper-slider "100"
click at [257, 194] on quentale-cover at bounding box center [706, 266] width 948 height 251
click at [536, 185] on div at bounding box center [537, 183] width 15 height 15
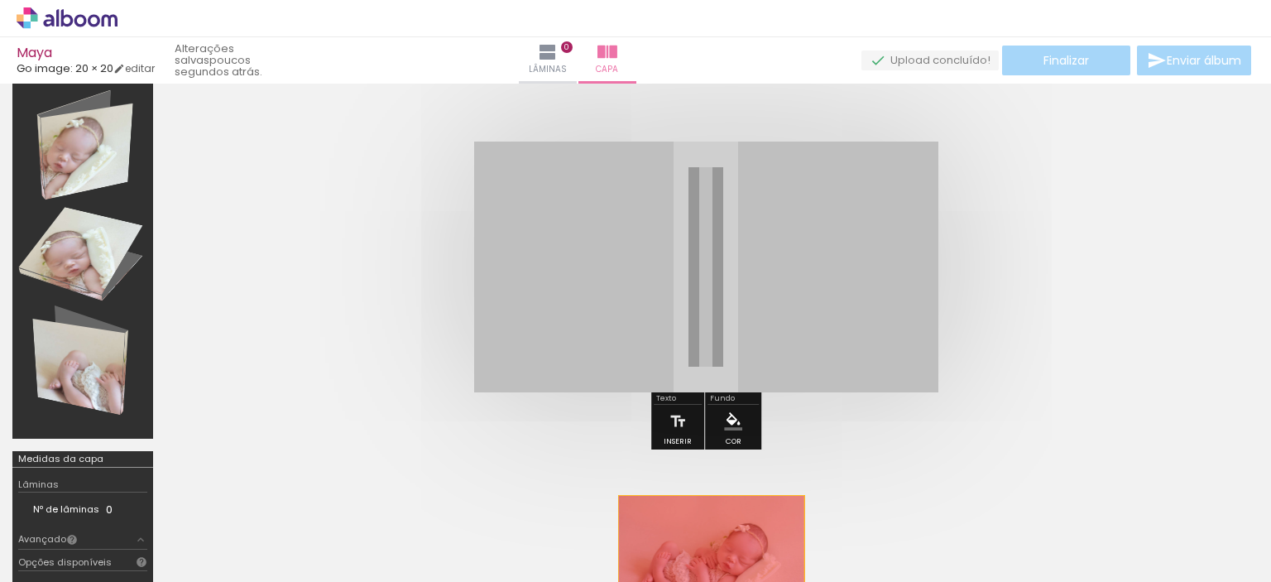
drag, startPoint x: 622, startPoint y: 252, endPoint x: 712, endPoint y: 548, distance: 309.6
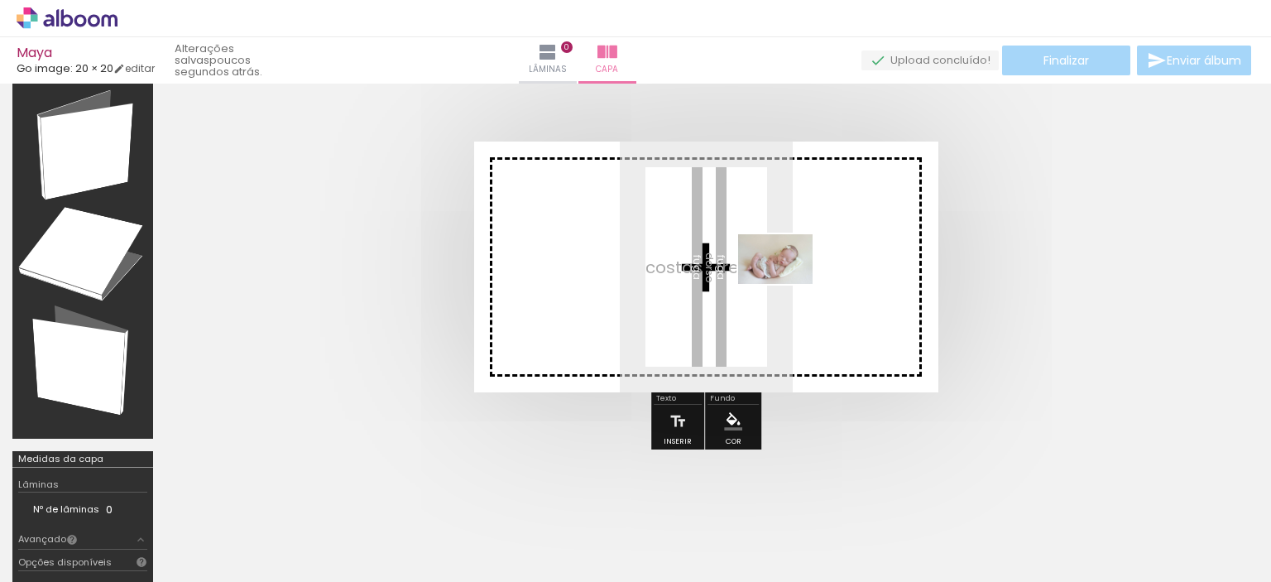
drag, startPoint x: 738, startPoint y: 518, endPoint x: 788, endPoint y: 284, distance: 239.4
click at [788, 284] on quentale-workspace at bounding box center [635, 291] width 1271 height 582
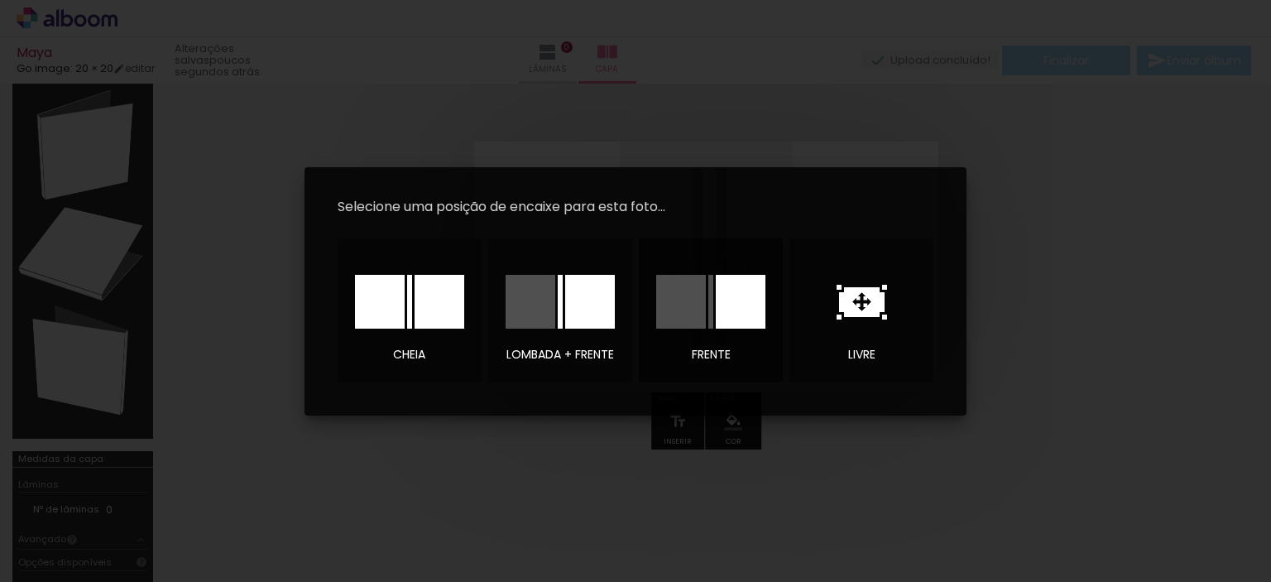
click at [745, 324] on div at bounding box center [741, 302] width 50 height 54
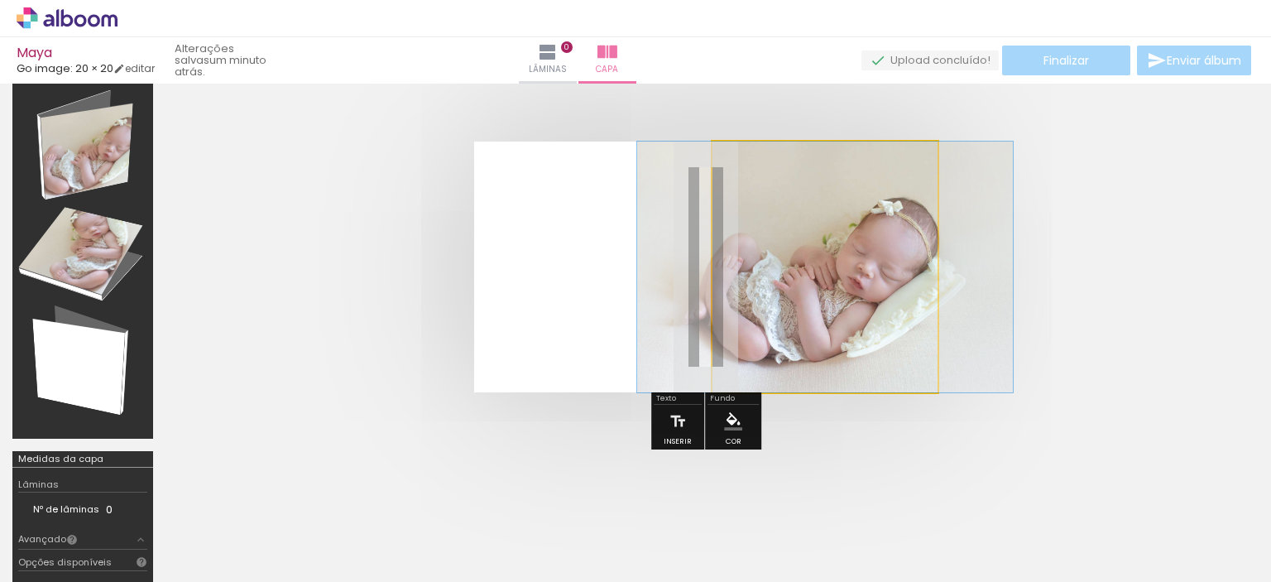
drag, startPoint x: 778, startPoint y: 181, endPoint x: 653, endPoint y: 185, distance: 125.0
type paper-slider "100"
click at [712, 185] on quentale-photo at bounding box center [825, 266] width 226 height 251
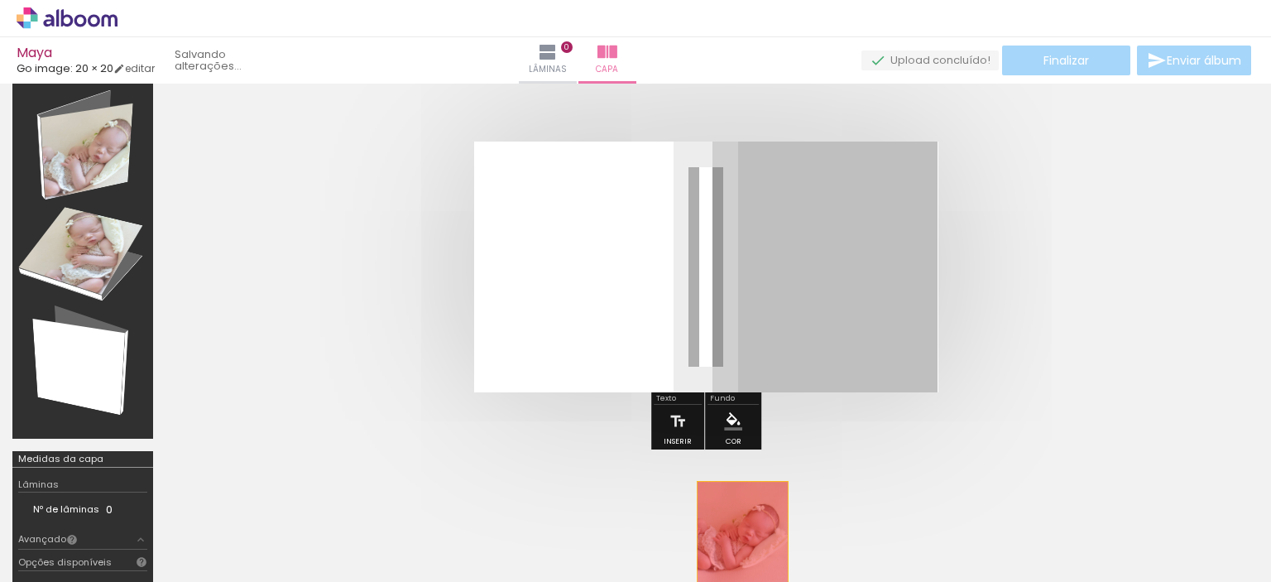
drag, startPoint x: 820, startPoint y: 284, endPoint x: 742, endPoint y: 529, distance: 257.0
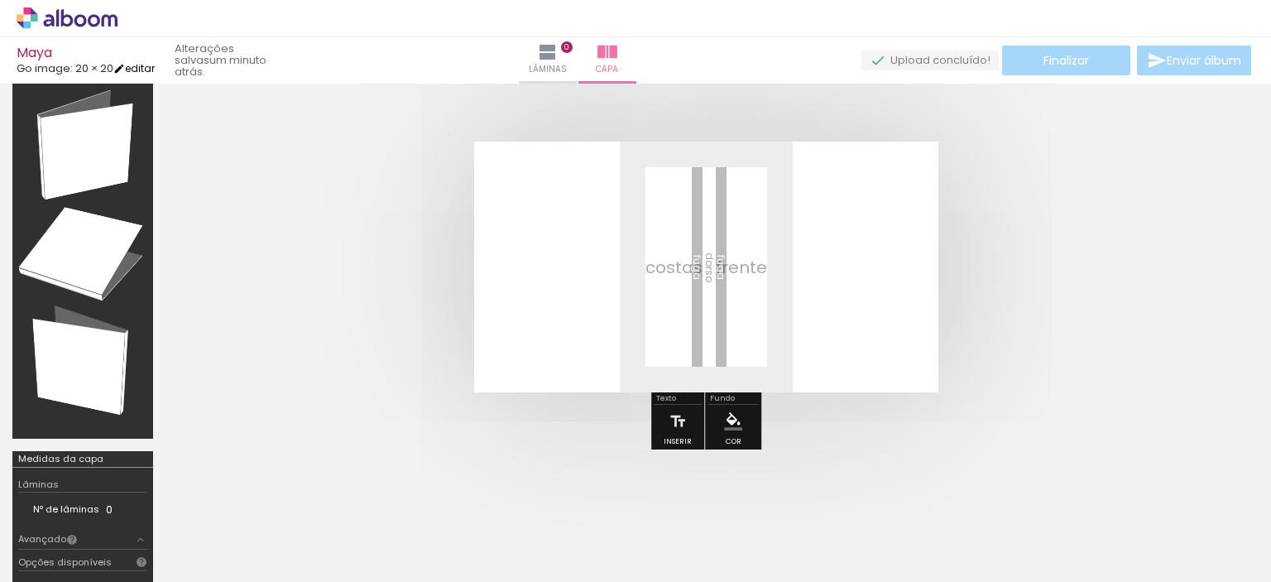
click at [143, 66] on link "editar" at bounding box center [133, 68] width 41 height 14
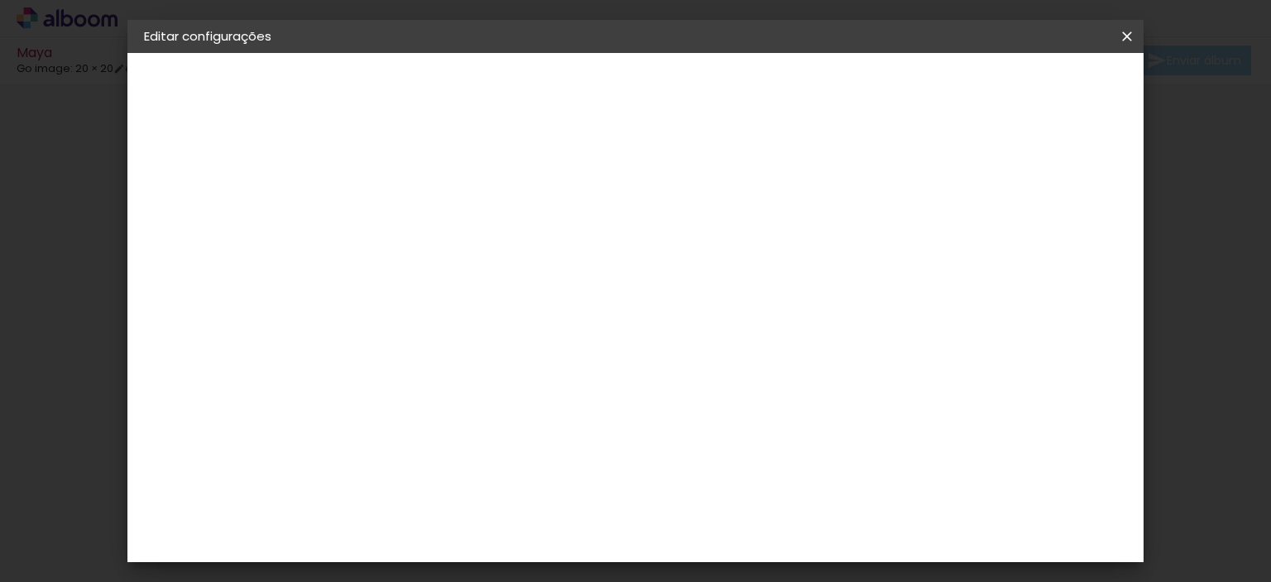
click at [216, 199] on div "Go image" at bounding box center [197, 204] width 37 height 23
click at [443, 429] on div "Ágata" at bounding box center [423, 435] width 40 height 13
click at [0, 0] on slot "Avançar" at bounding box center [0, 0] width 0 height 0
click at [479, 276] on input "text" at bounding box center [447, 289] width 65 height 26
click at [645, 283] on paper-item "Luxo" at bounding box center [743, 274] width 331 height 33
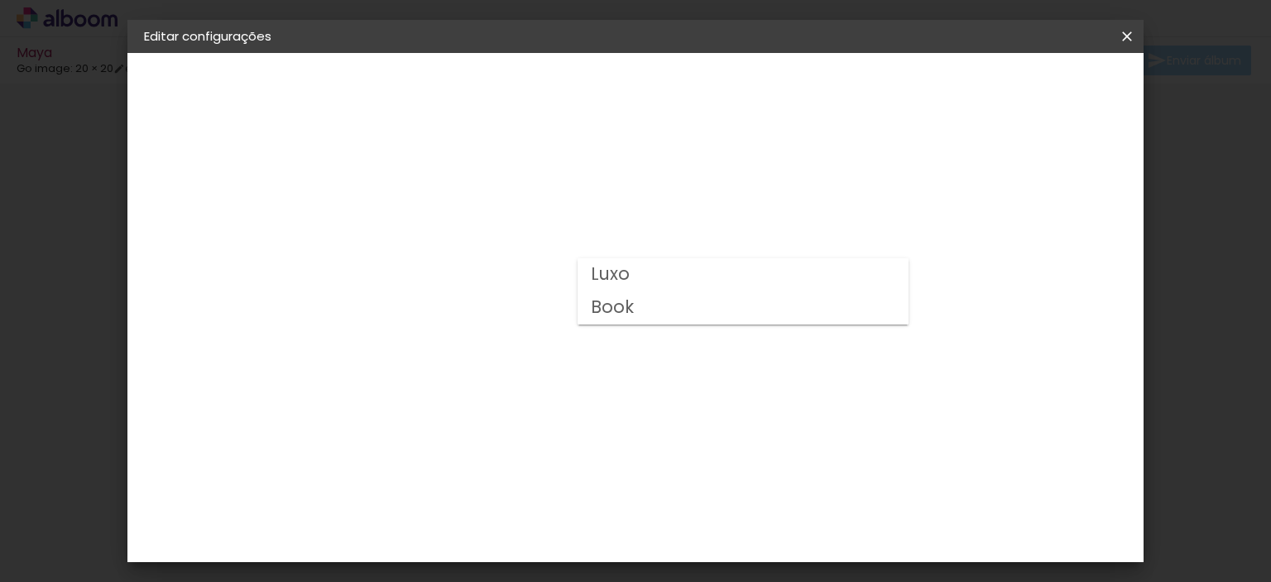
type input "Luxo"
click at [526, 489] on span "20 × 20" at bounding box center [487, 511] width 77 height 44
click at [0, 0] on slot "Avançar" at bounding box center [0, 0] width 0 height 0
click at [729, 180] on div at bounding box center [721, 178] width 15 height 15
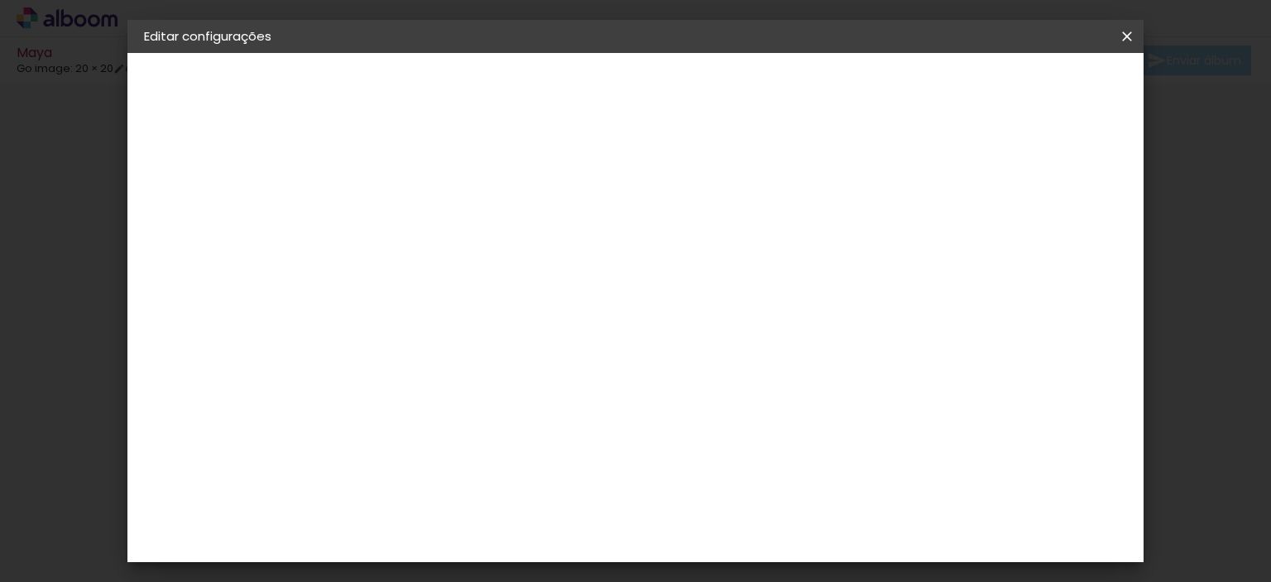
type paper-checkbox "on"
click at [822, 92] on span "Salvar configurações" at bounding box center [769, 93] width 108 height 23
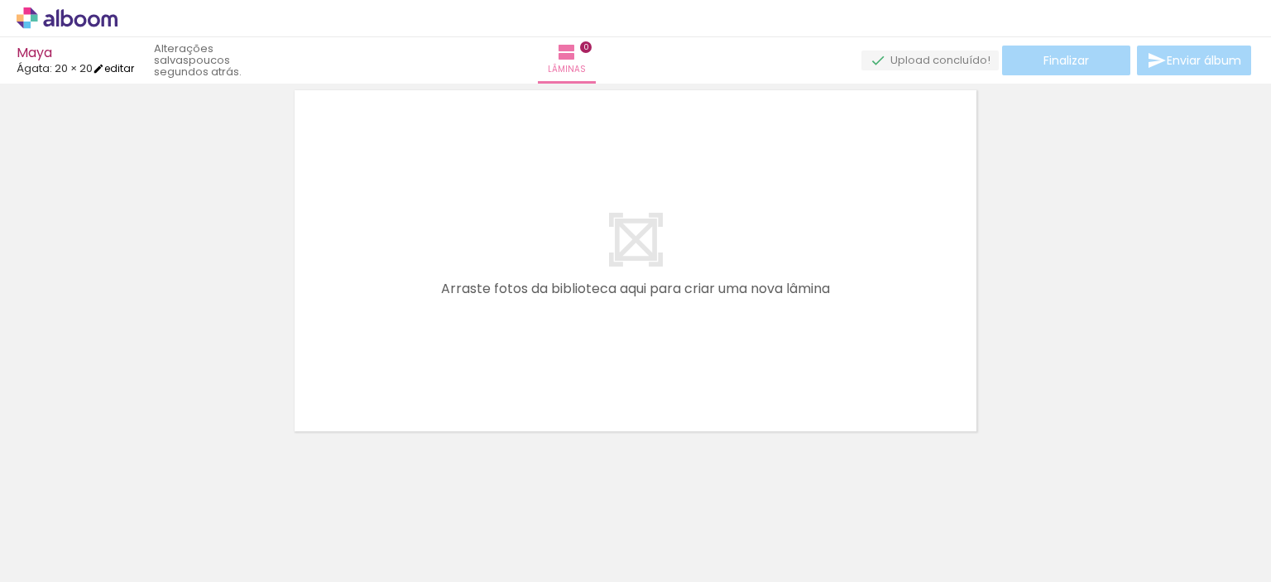
click at [117, 65] on link "editar" at bounding box center [113, 68] width 41 height 14
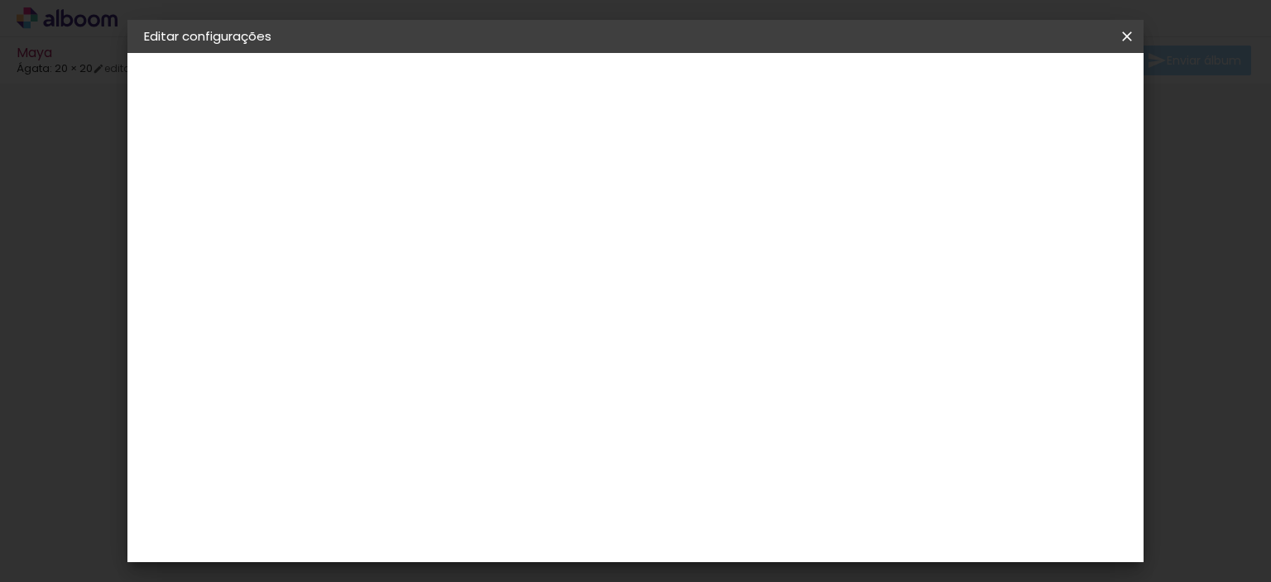
click at [204, 204] on div "Ágata" at bounding box center [196, 205] width 35 height 12
click at [453, 367] on div "3ZERO5" at bounding box center [428, 373] width 50 height 13
click at [0, 0] on slot "Avançar" at bounding box center [0, 0] width 0 height 0
click at [479, 276] on input "text" at bounding box center [447, 289] width 65 height 26
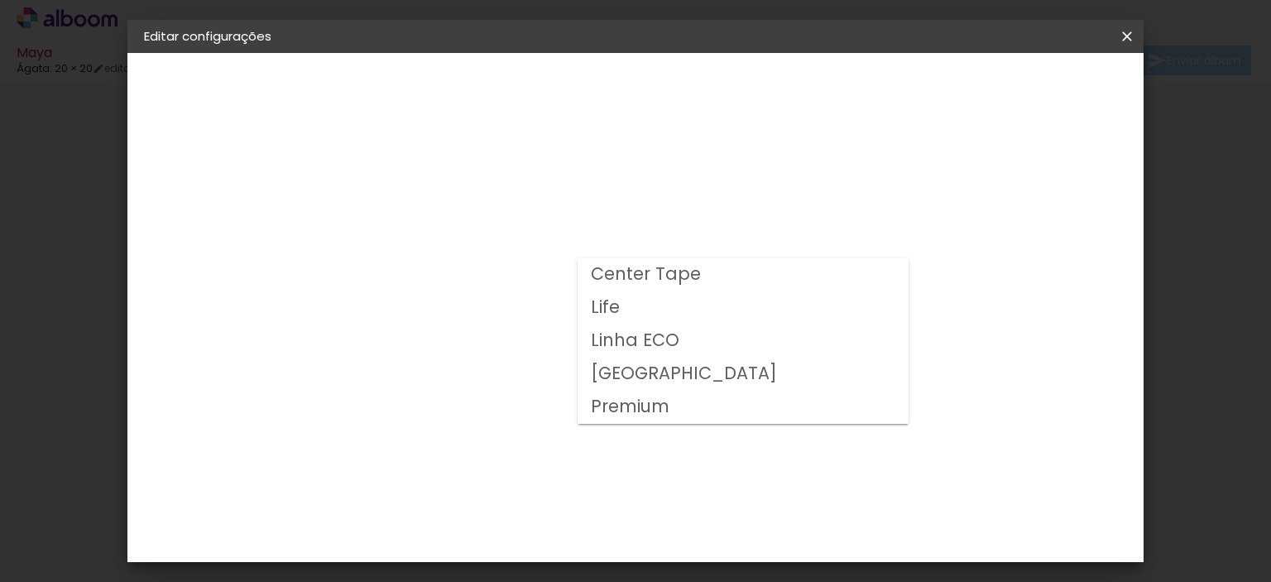
click at [0, 0] on slot "Premium" at bounding box center [0, 0] width 0 height 0
type input "Premium"
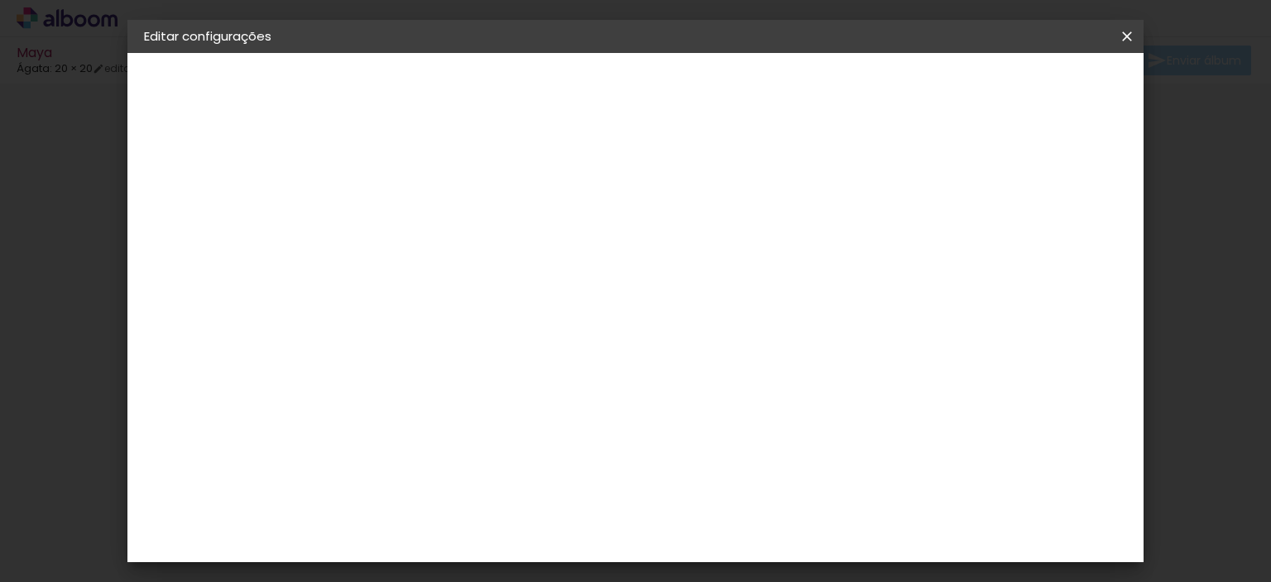
scroll to position [165, 0]
click at [526, 500] on span "20 × 20" at bounding box center [487, 522] width 77 height 44
click at [0, 0] on slot "Avançar" at bounding box center [0, 0] width 0 height 0
click at [836, 75] on paper-button "Salvar configurações" at bounding box center [766, 94] width 139 height 40
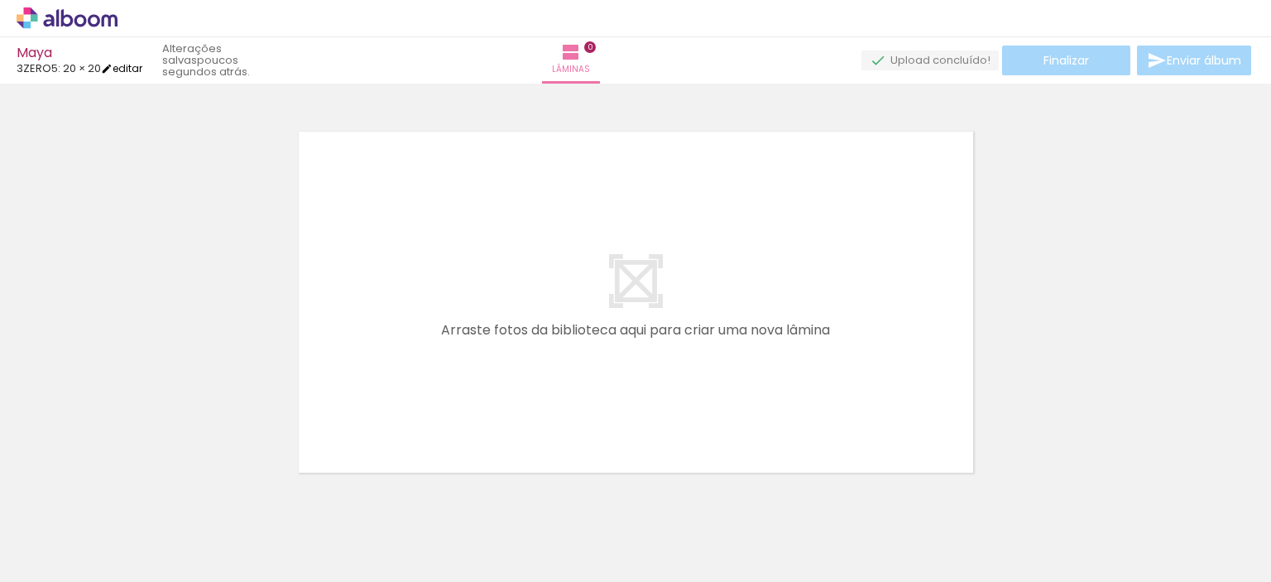
click at [130, 67] on link "editar" at bounding box center [121, 68] width 41 height 14
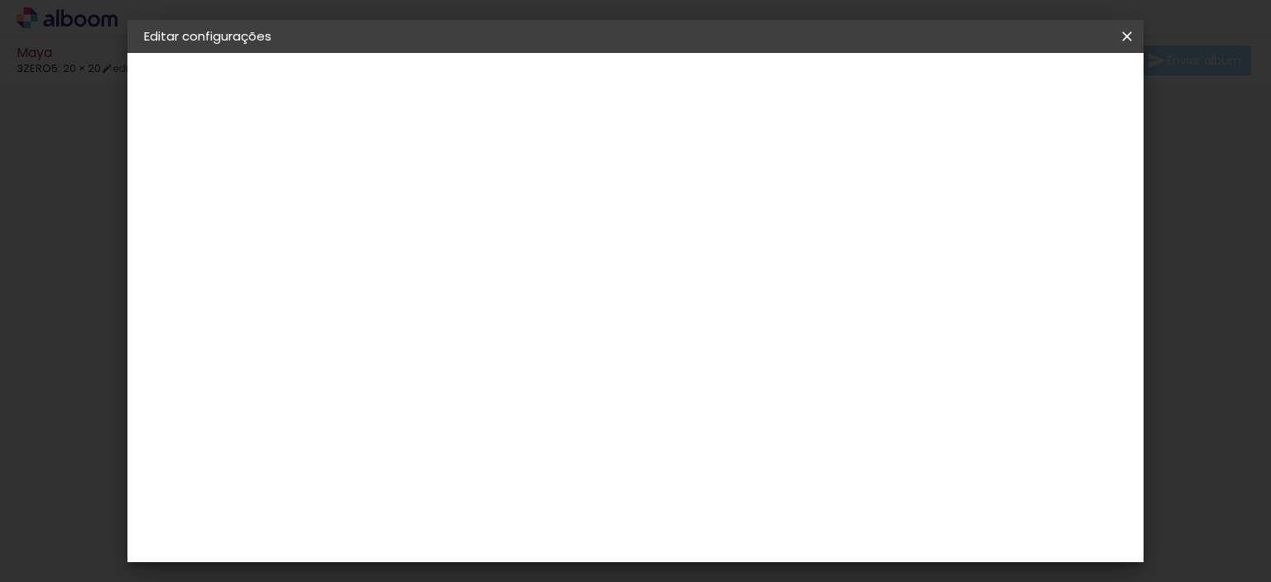
click at [213, 205] on div "3ZERO5" at bounding box center [200, 205] width 42 height 12
click at [476, 303] on div "Álbum&Cia" at bounding box center [439, 309] width 73 height 13
click at [724, 98] on paper-button "Avançar" at bounding box center [683, 88] width 81 height 28
click at [215, 201] on div "Álbum&Cia" at bounding box center [211, 205] width 65 height 12
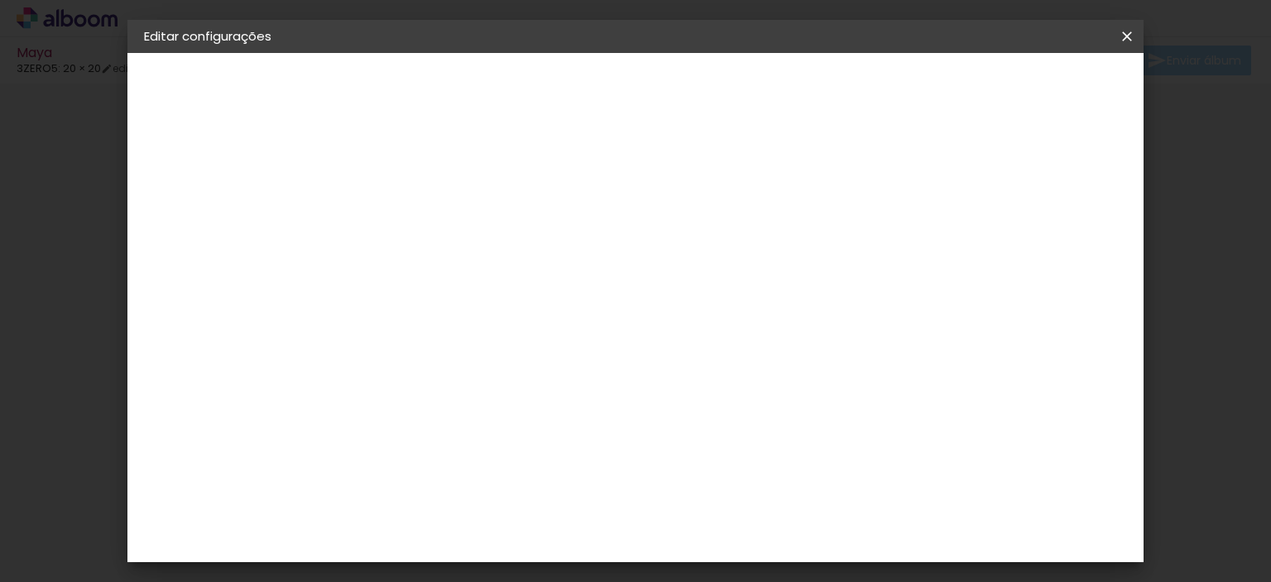
click at [463, 343] on div "Albumaster" at bounding box center [441, 349] width 77 height 13
click at [0, 0] on slot "Avançar" at bounding box center [0, 0] width 0 height 0
click at [526, 515] on span "20 × 20" at bounding box center [487, 537] width 77 height 44
click at [0, 0] on slot "Avançar" at bounding box center [0, 0] width 0 height 0
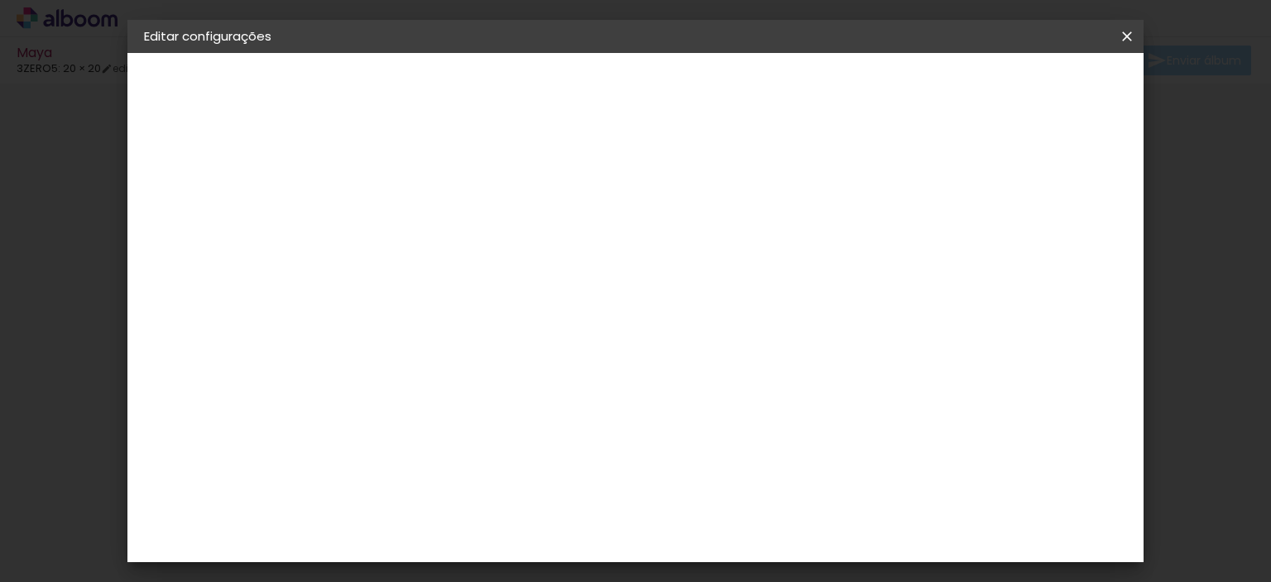
click at [822, 89] on span "Salvar configurações" at bounding box center [769, 93] width 108 height 23
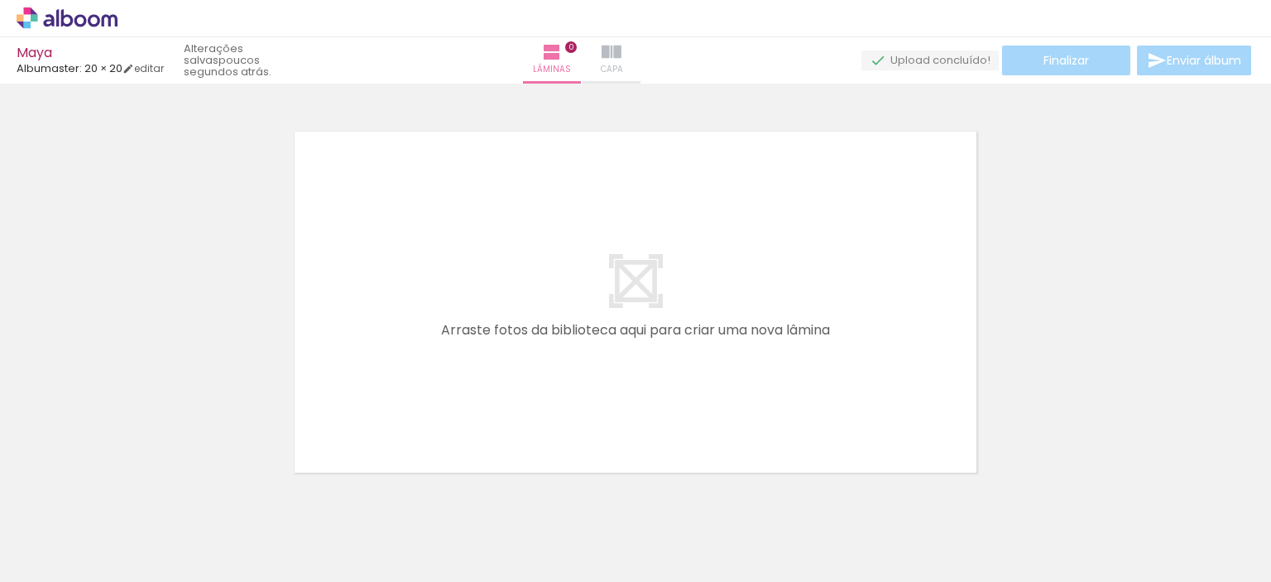
click at [621, 52] on iron-icon at bounding box center [612, 52] width 20 height 20
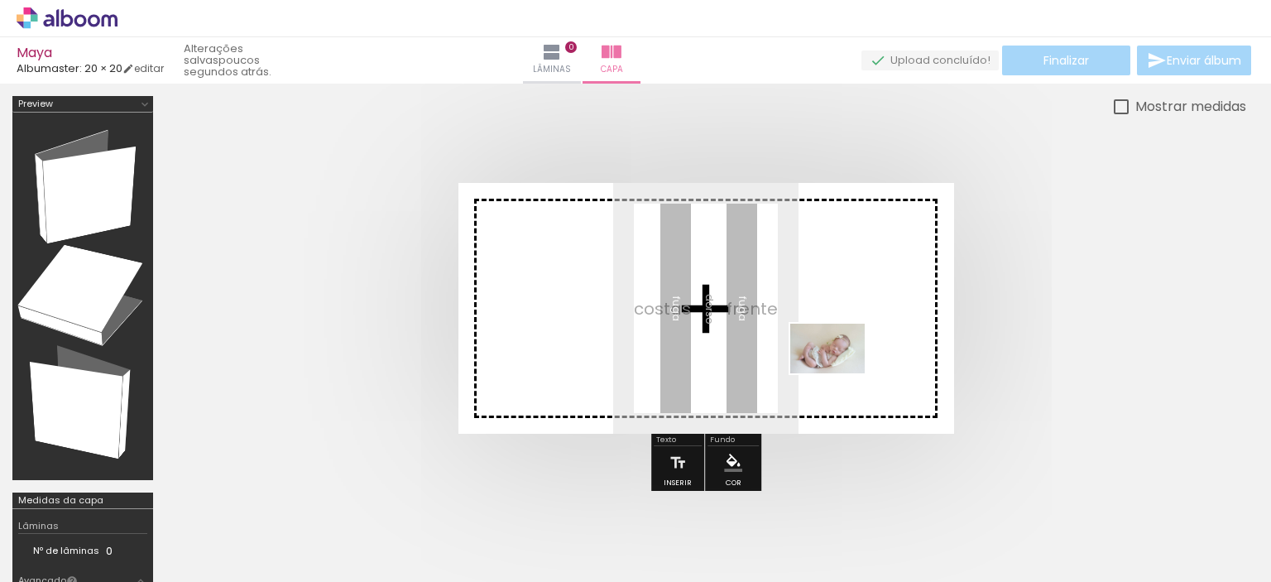
drag, startPoint x: 739, startPoint y: 545, endPoint x: 840, endPoint y: 373, distance: 199.5
click at [840, 373] on quentale-workspace at bounding box center [635, 291] width 1271 height 582
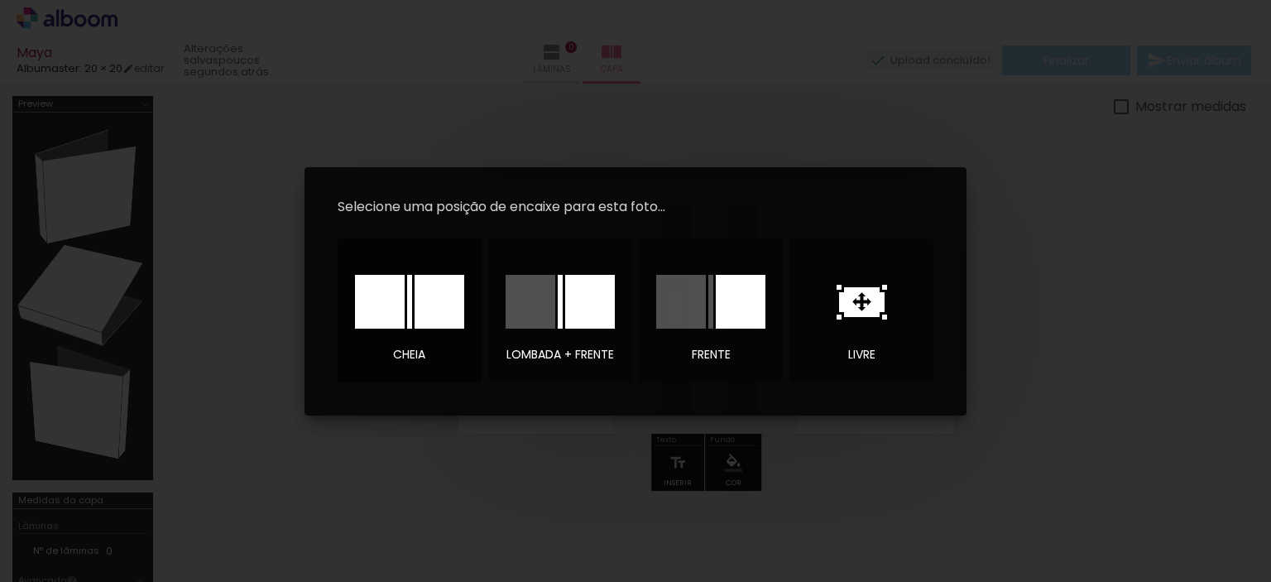
click at [446, 297] on div at bounding box center [440, 302] width 50 height 54
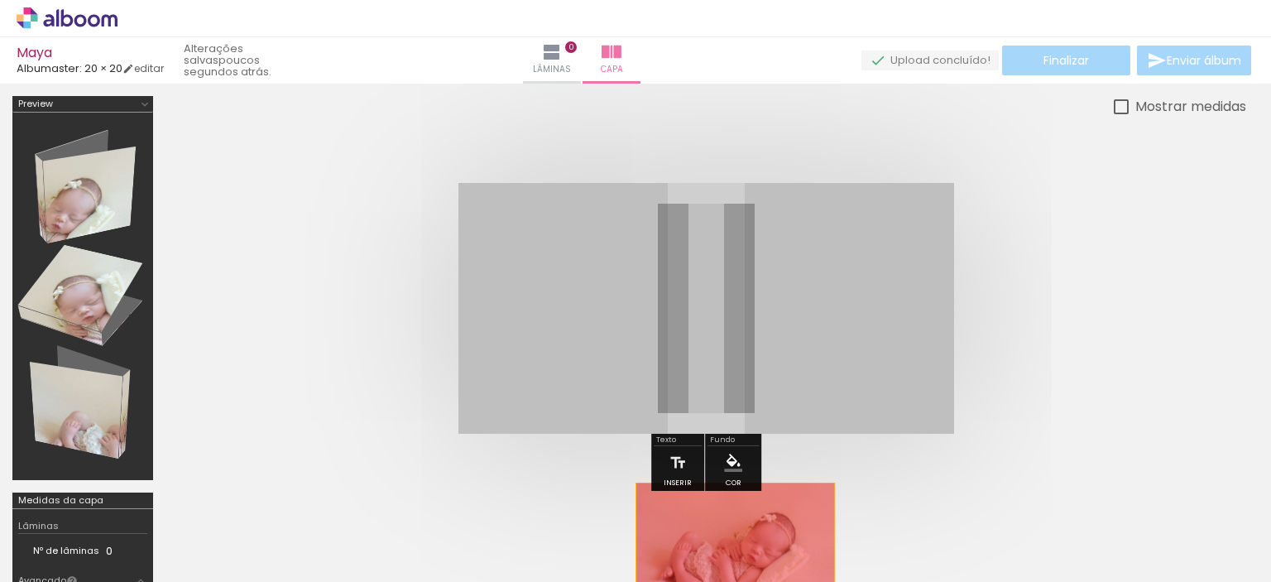
drag, startPoint x: 781, startPoint y: 343, endPoint x: 735, endPoint y: 532, distance: 194.3
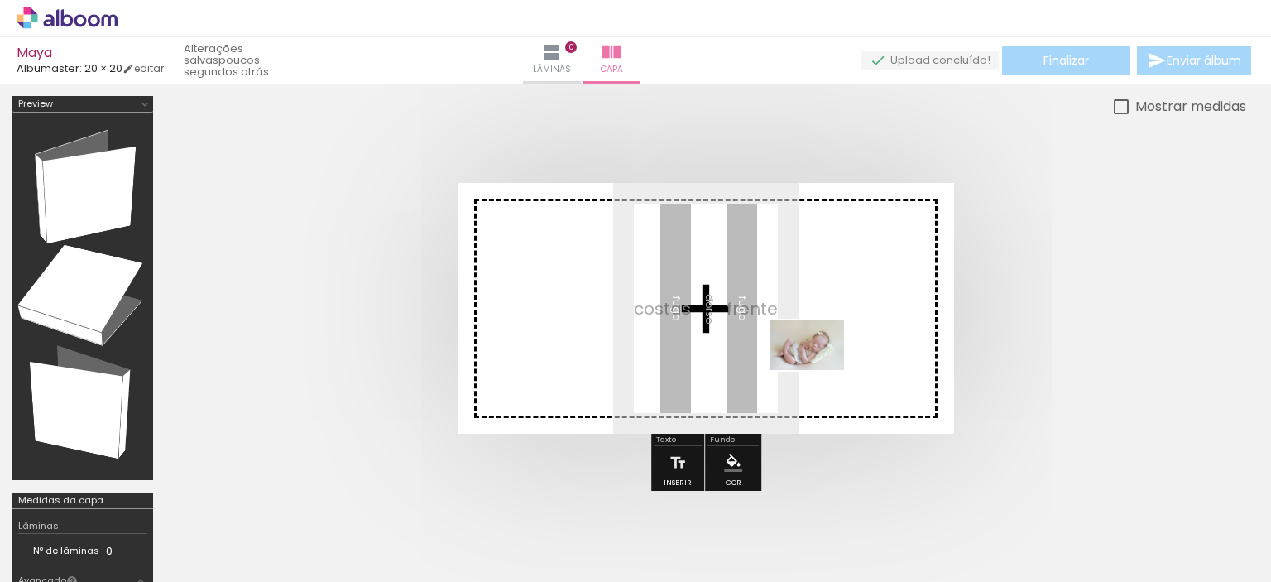
drag, startPoint x: 735, startPoint y: 532, endPoint x: 819, endPoint y: 370, distance: 182.8
click at [819, 370] on quentale-workspace at bounding box center [635, 291] width 1271 height 582
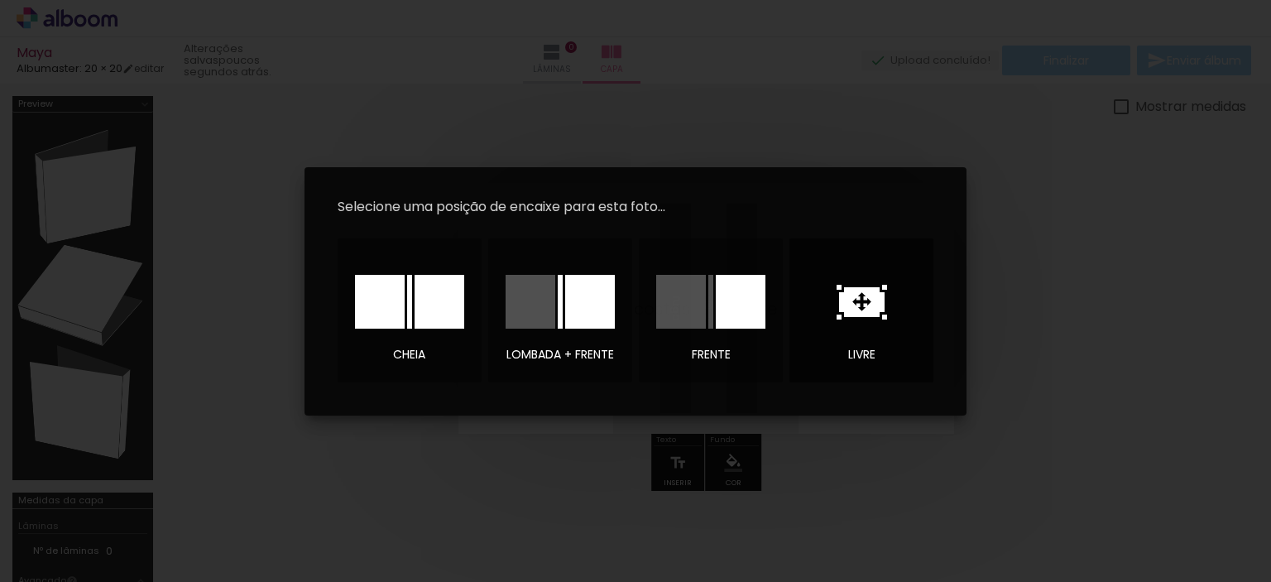
click at [882, 297] on icon at bounding box center [862, 302] width 46 height 30
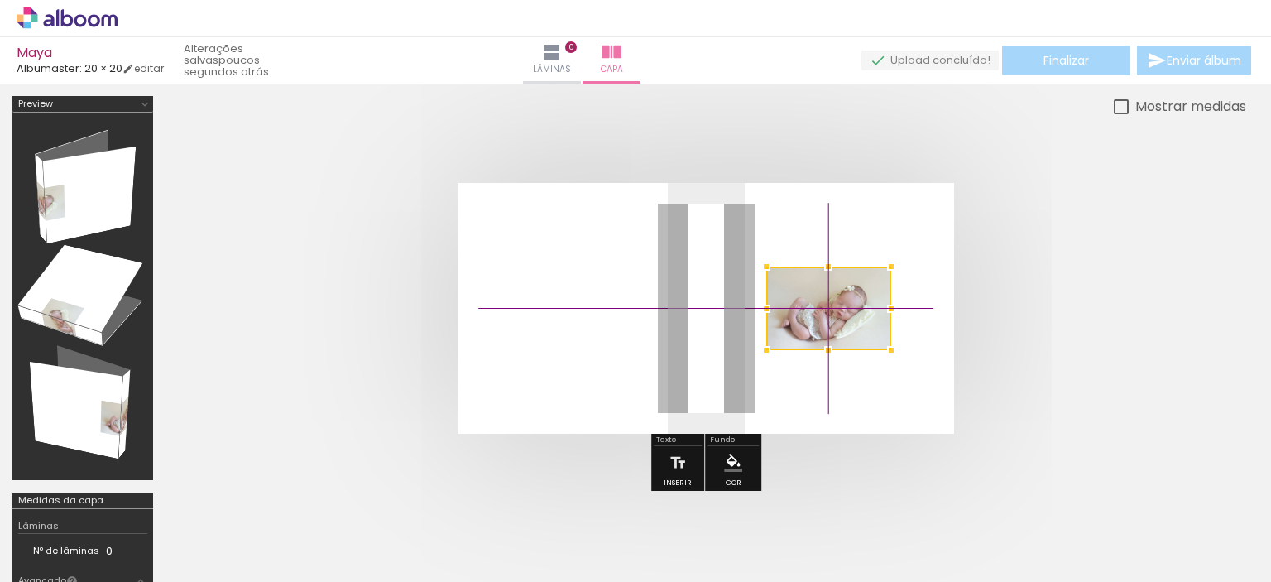
drag, startPoint x: 726, startPoint y: 297, endPoint x: 878, endPoint y: 328, distance: 155.5
click at [878, 328] on div at bounding box center [828, 308] width 125 height 84
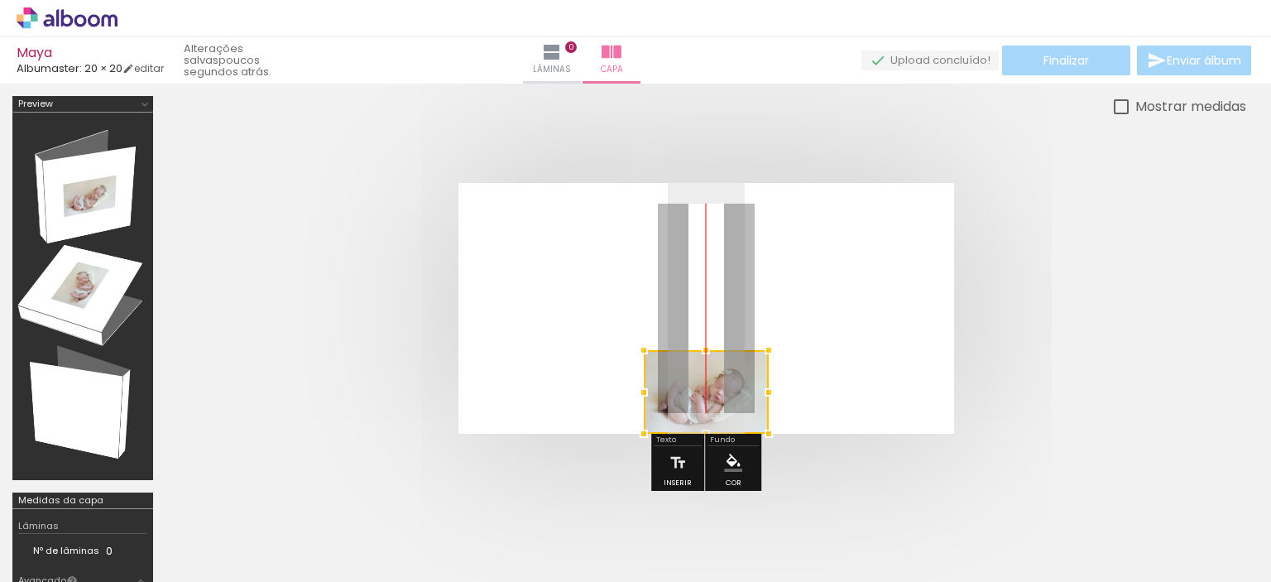
drag, startPoint x: 832, startPoint y: 303, endPoint x: 723, endPoint y: 548, distance: 267.8
click at [722, 551] on quentale-workspace at bounding box center [635, 291] width 1271 height 582
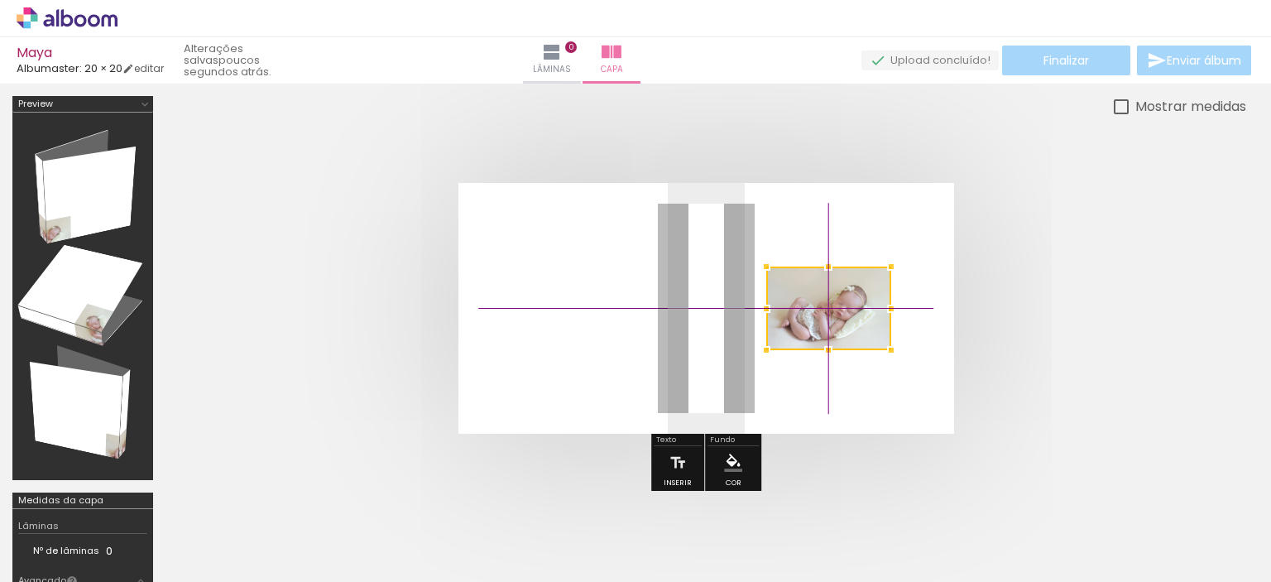
drag, startPoint x: 736, startPoint y: 390, endPoint x: 824, endPoint y: 280, distance: 140.1
click at [824, 280] on div at bounding box center [828, 308] width 125 height 84
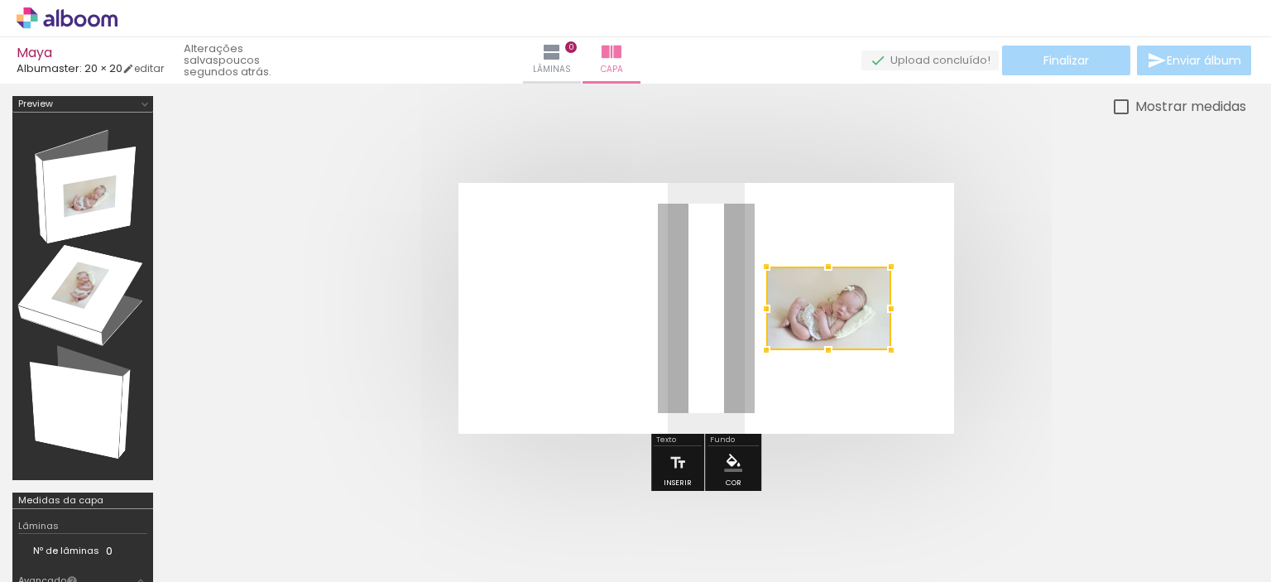
click at [891, 381] on quentale-layouter at bounding box center [706, 308] width 496 height 251
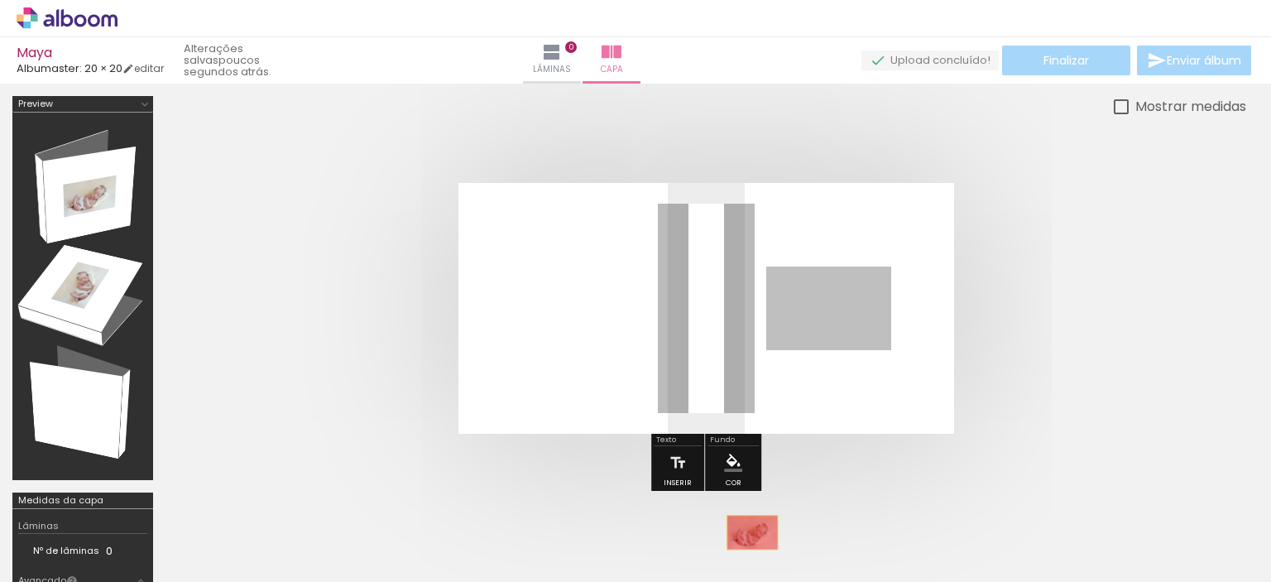
drag, startPoint x: 841, startPoint y: 327, endPoint x: 752, endPoint y: 531, distance: 222.7
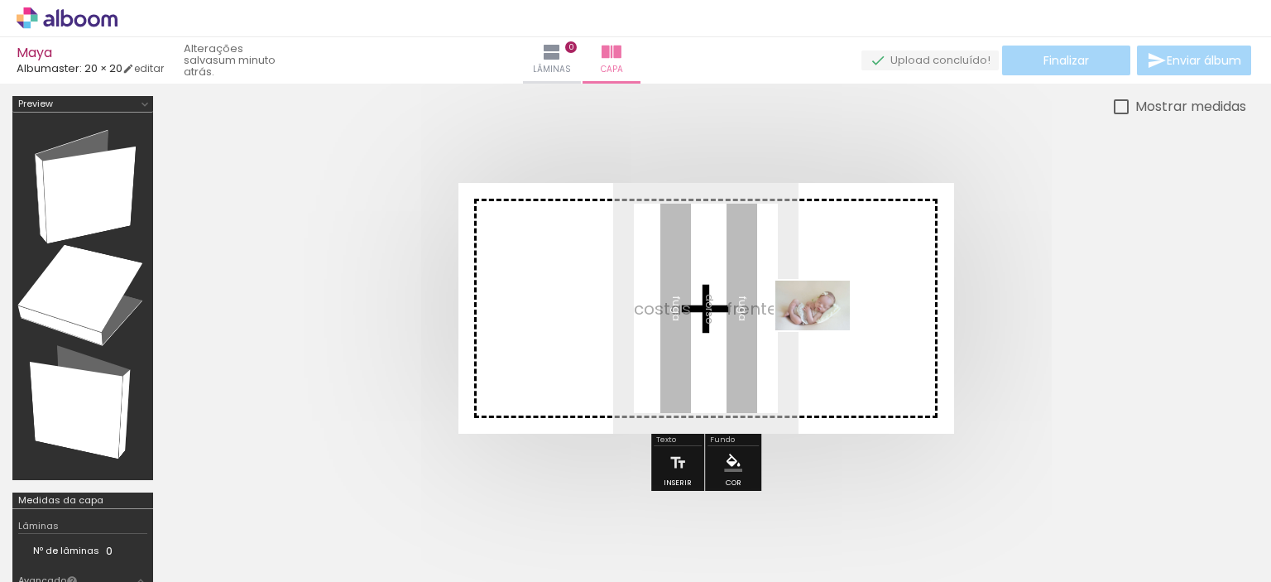
drag, startPoint x: 726, startPoint y: 521, endPoint x: 825, endPoint y: 330, distance: 215.0
click at [825, 330] on quentale-workspace at bounding box center [635, 291] width 1271 height 582
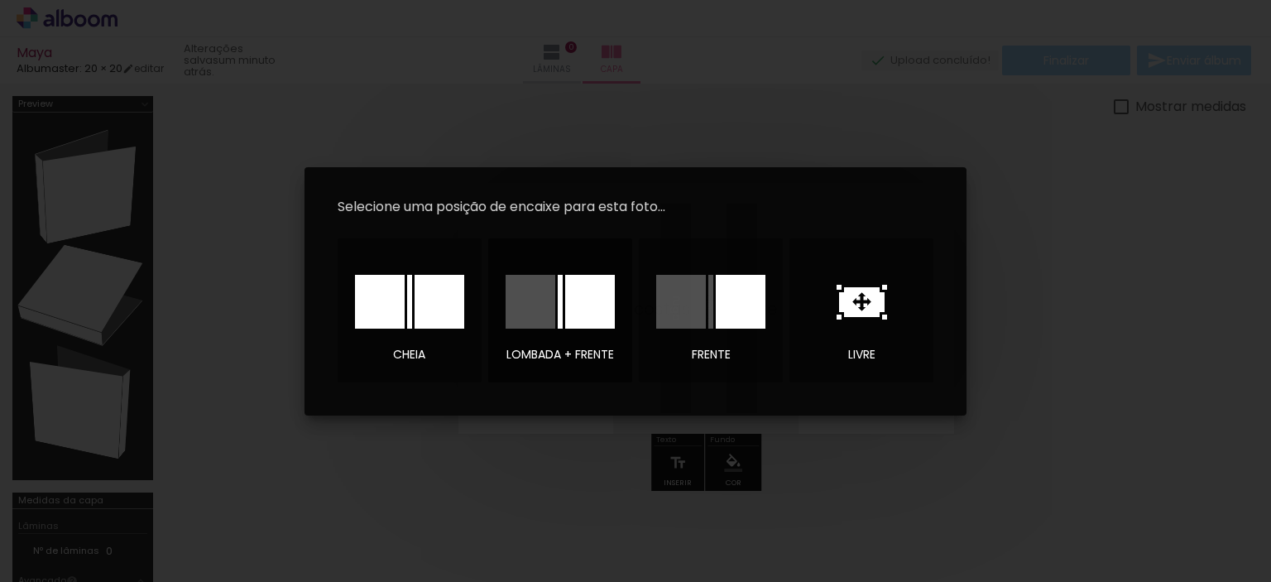
click at [602, 302] on div at bounding box center [590, 302] width 50 height 54
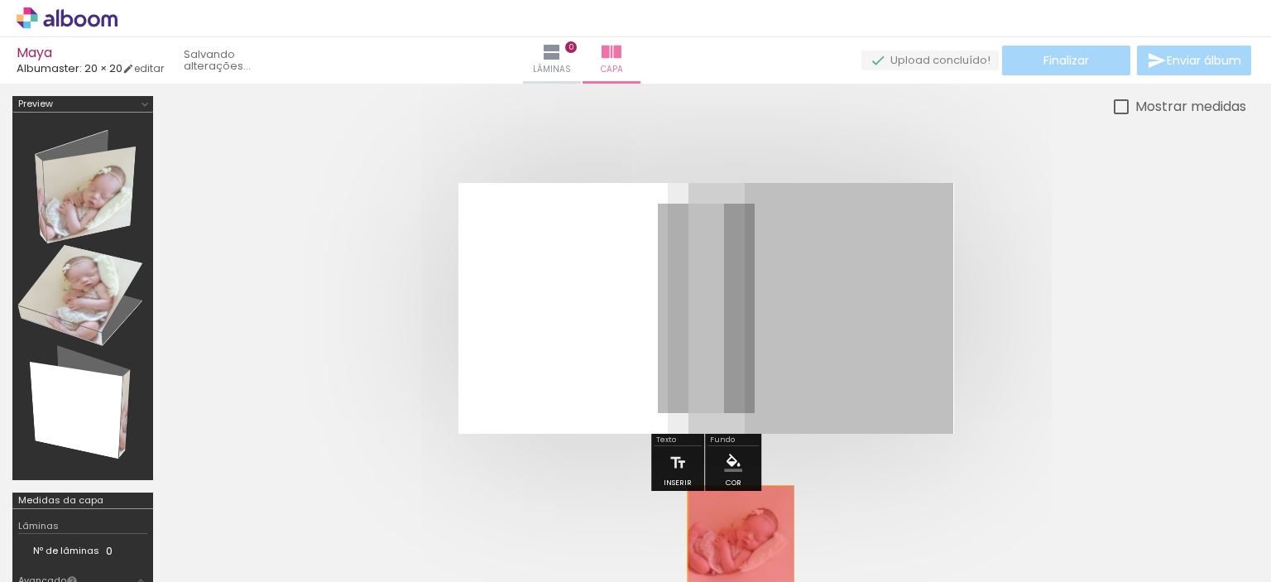
drag, startPoint x: 789, startPoint y: 364, endPoint x: 741, endPoint y: 535, distance: 177.1
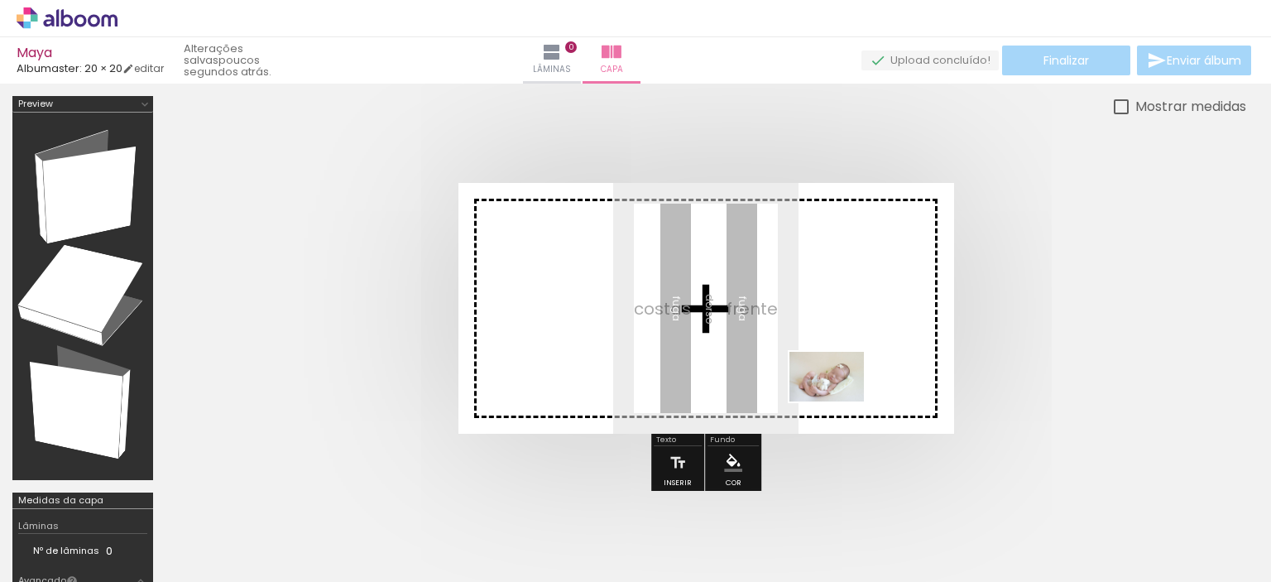
drag, startPoint x: 812, startPoint y: 539, endPoint x: 839, endPoint y: 401, distance: 140.9
click at [839, 401] on quentale-workspace at bounding box center [635, 291] width 1271 height 582
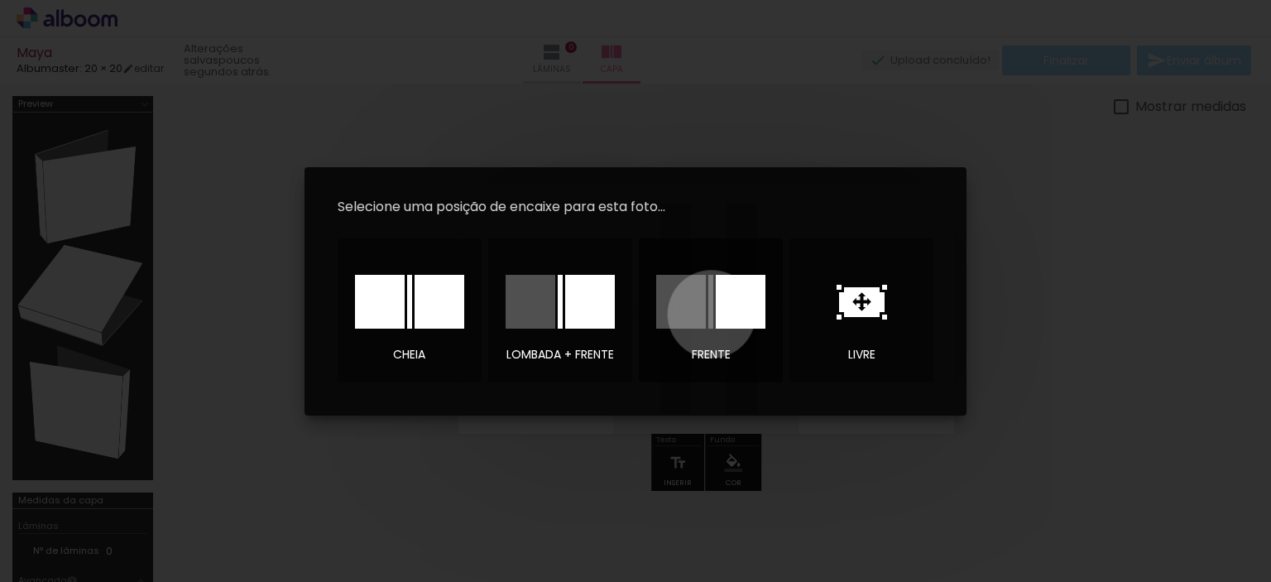
click at [712, 314] on div at bounding box center [710, 302] width 5 height 54
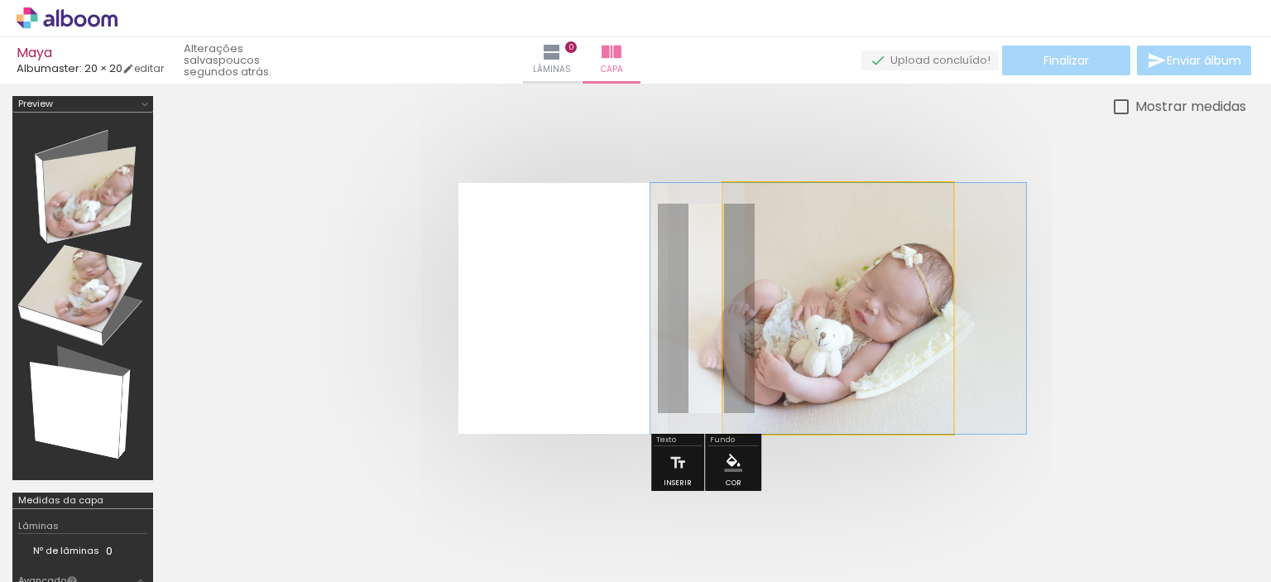
drag, startPoint x: 790, startPoint y: 229, endPoint x: 764, endPoint y: 237, distance: 27.7
type paper-slider "100"
click at [764, 212] on div "P&B Largura Cor" at bounding box center [867, 212] width 230 height 0
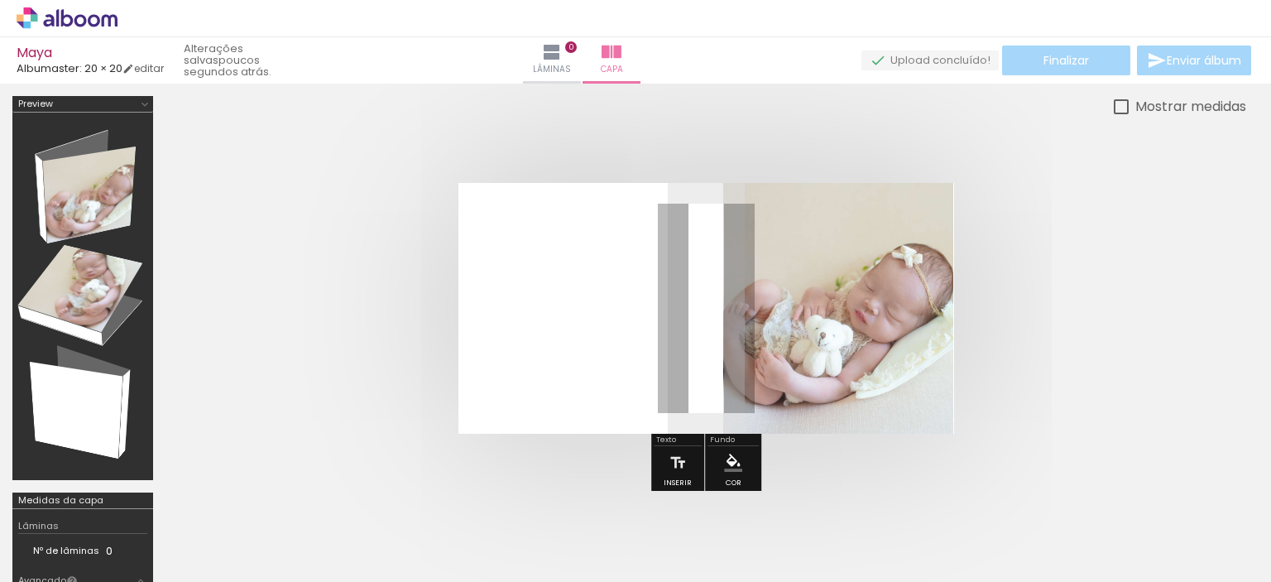
drag, startPoint x: 814, startPoint y: 327, endPoint x: 740, endPoint y: 532, distance: 218.3
click at [740, 532] on quentale-workspace at bounding box center [635, 291] width 1271 height 582
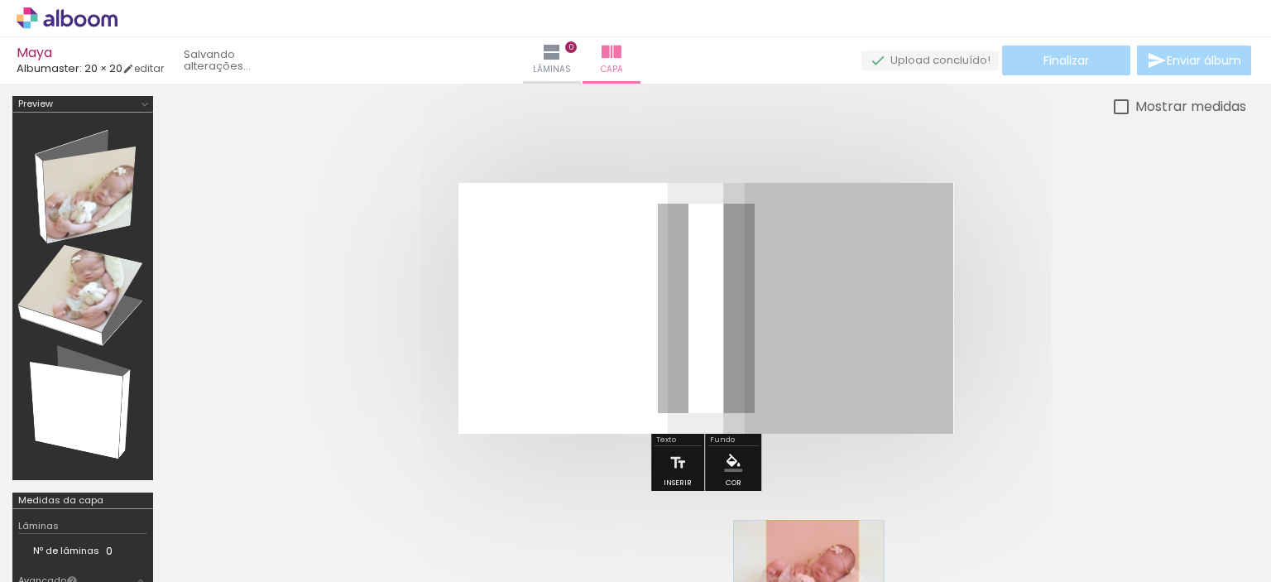
drag, startPoint x: 848, startPoint y: 372, endPoint x: 813, endPoint y: 569, distance: 200.1
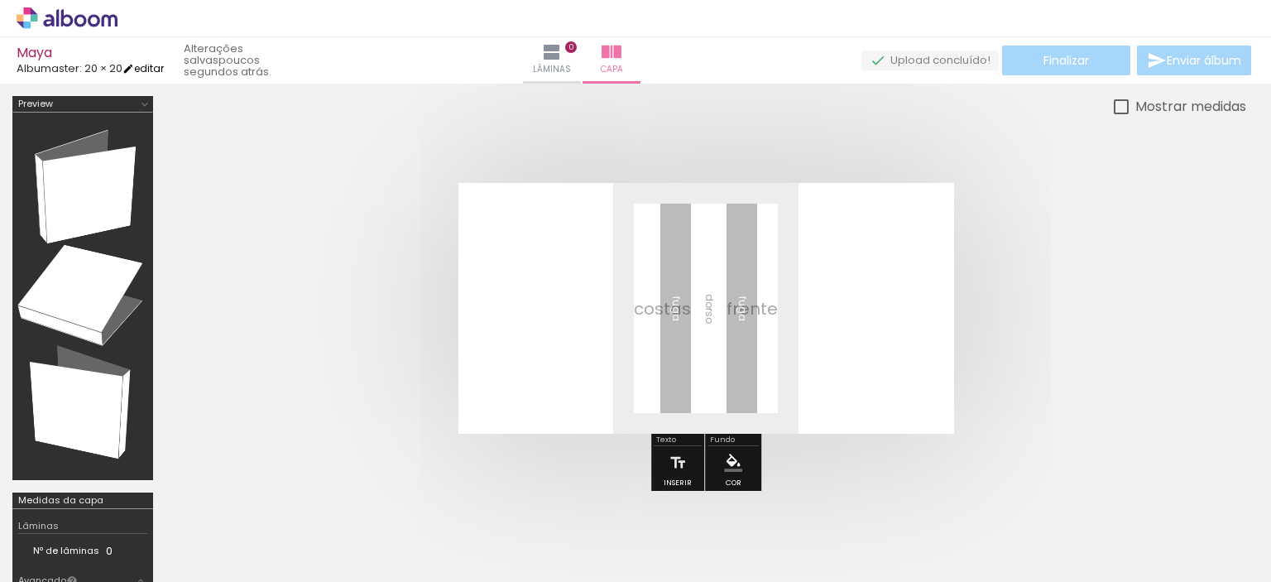
click at [156, 65] on link "editar" at bounding box center [142, 68] width 41 height 14
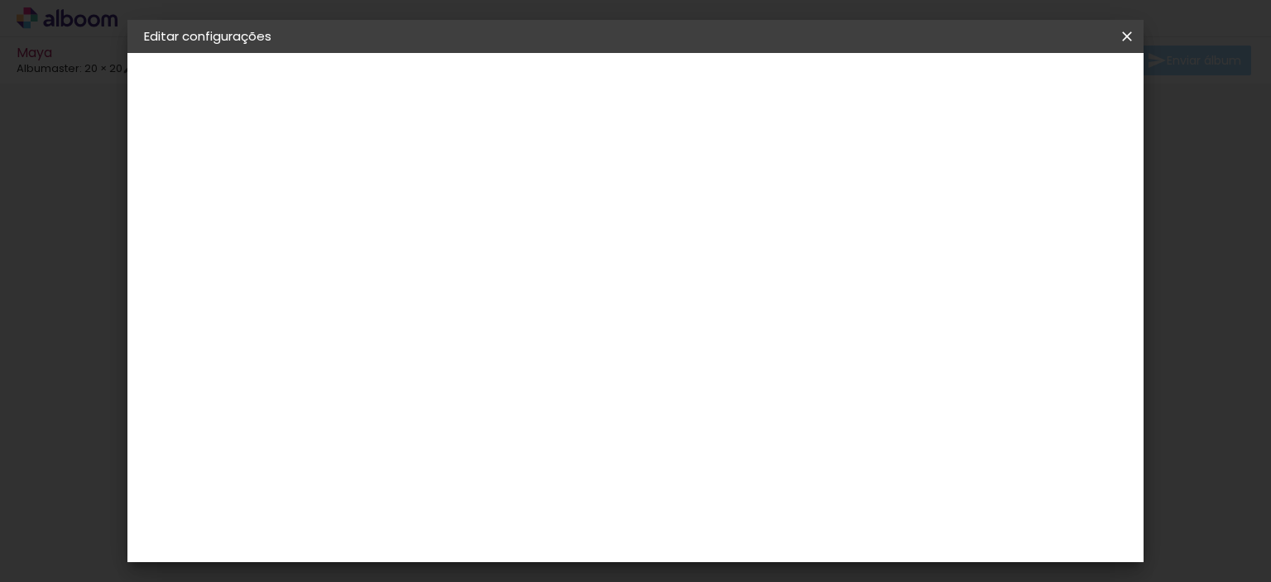
click at [209, 201] on div "Albumaster" at bounding box center [212, 205] width 67 height 12
click at [439, 392] on div "AlfaFotoBook" at bounding box center [447, 388] width 88 height 13
click at [0, 0] on slot "Avançar" at bounding box center [0, 0] width 0 height 0
click at [526, 472] on span "Cubic" at bounding box center [487, 494] width 77 height 44
click at [0, 0] on slot "Avançar" at bounding box center [0, 0] width 0 height 0
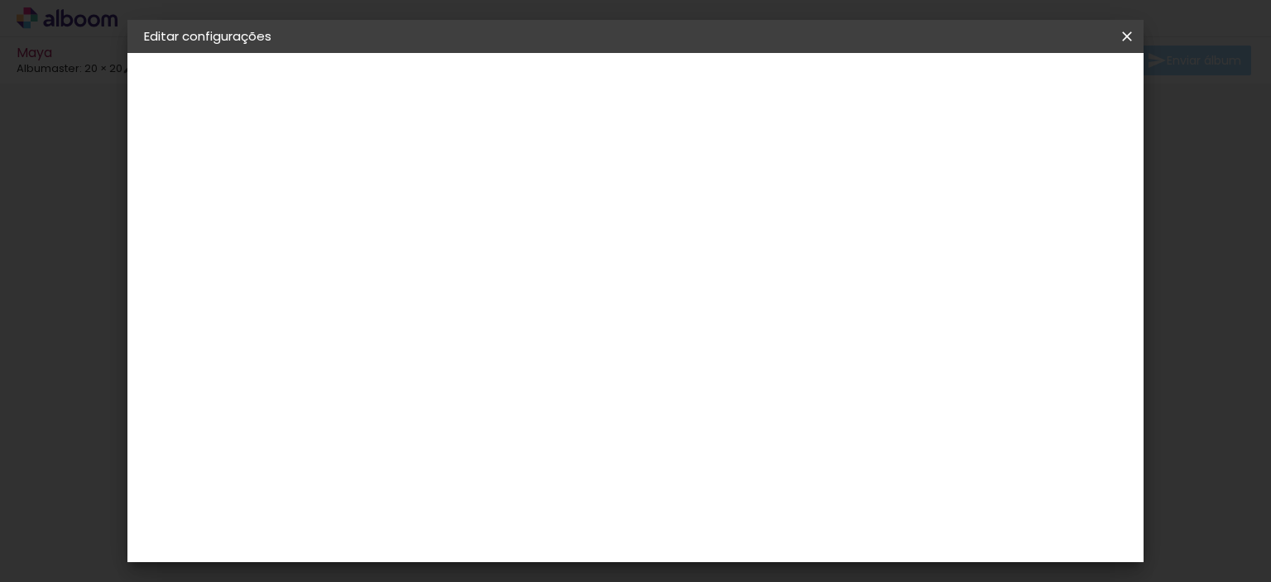
click at [833, 98] on paper-button "Salvar configurações" at bounding box center [764, 94] width 138 height 40
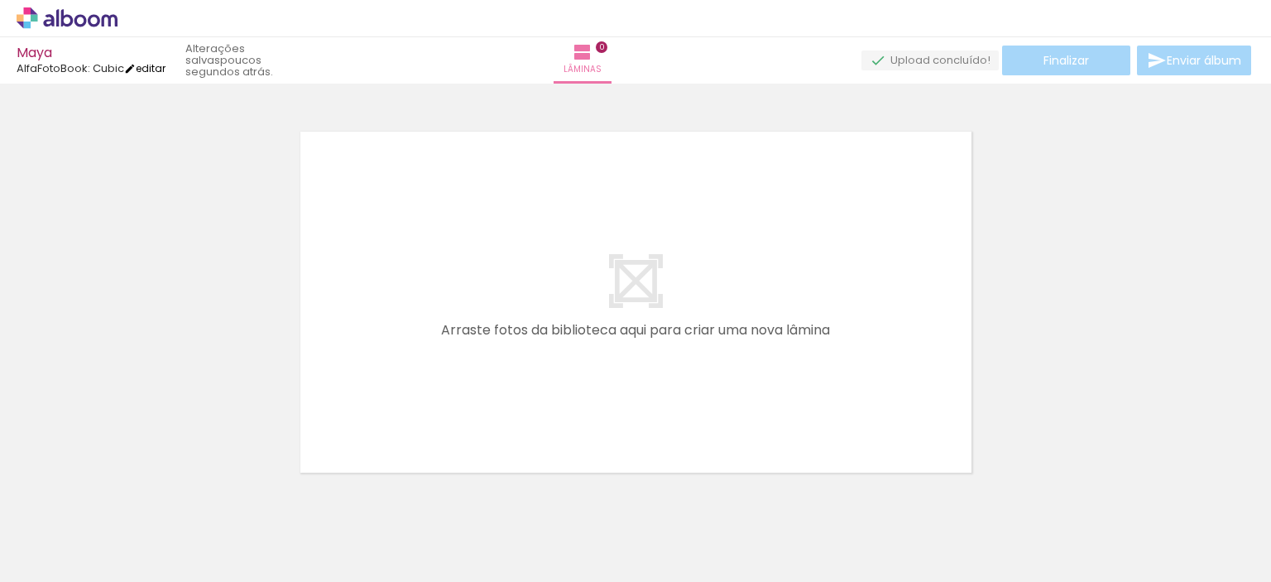
click at [156, 65] on link "editar" at bounding box center [144, 68] width 41 height 14
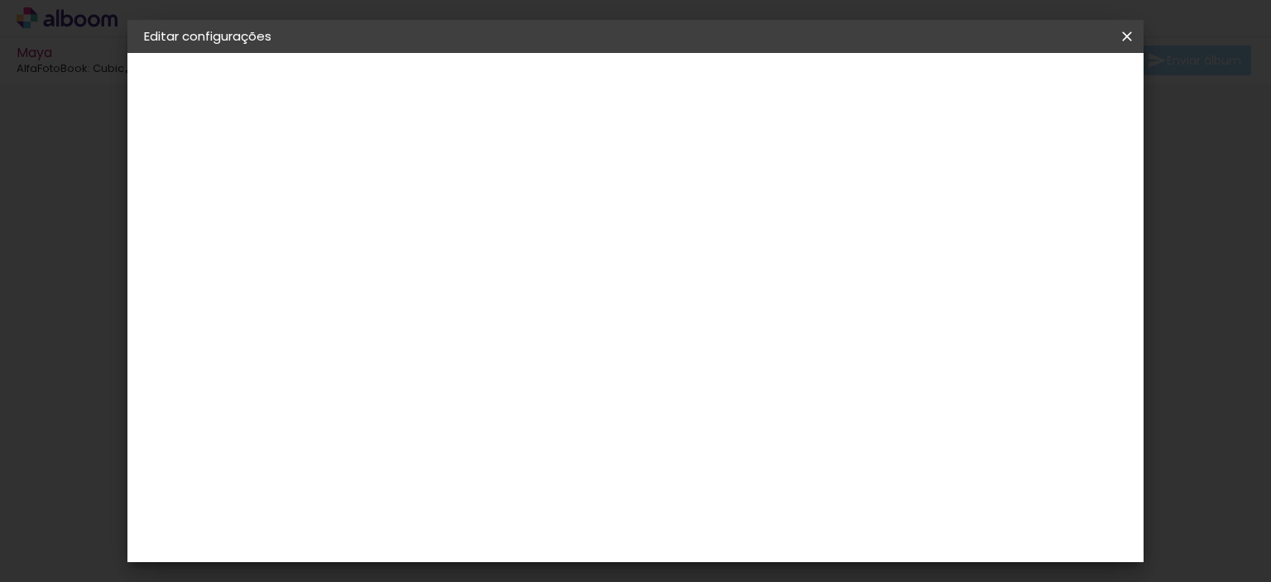
click at [194, 194] on paper-button "AlfaFotoBook" at bounding box center [234, 204] width 181 height 33
click at [493, 436] on paper-item "Alplas" at bounding box center [456, 428] width 179 height 36
click at [0, 0] on slot "Avançar" at bounding box center [0, 0] width 0 height 0
click at [587, 423] on span "20 × 20 cm" at bounding box center [556, 445] width 61 height 44
click at [684, 79] on paper-button "Avançar" at bounding box center [643, 88] width 81 height 28
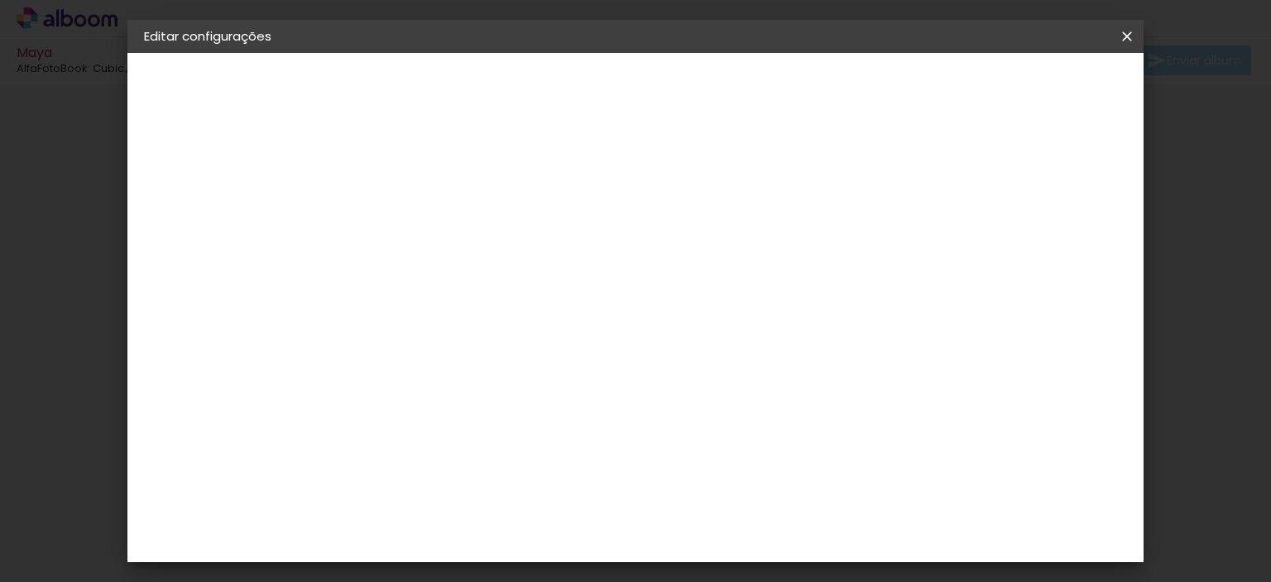
click at [822, 93] on span "Salvar configurações" at bounding box center [769, 93] width 108 height 23
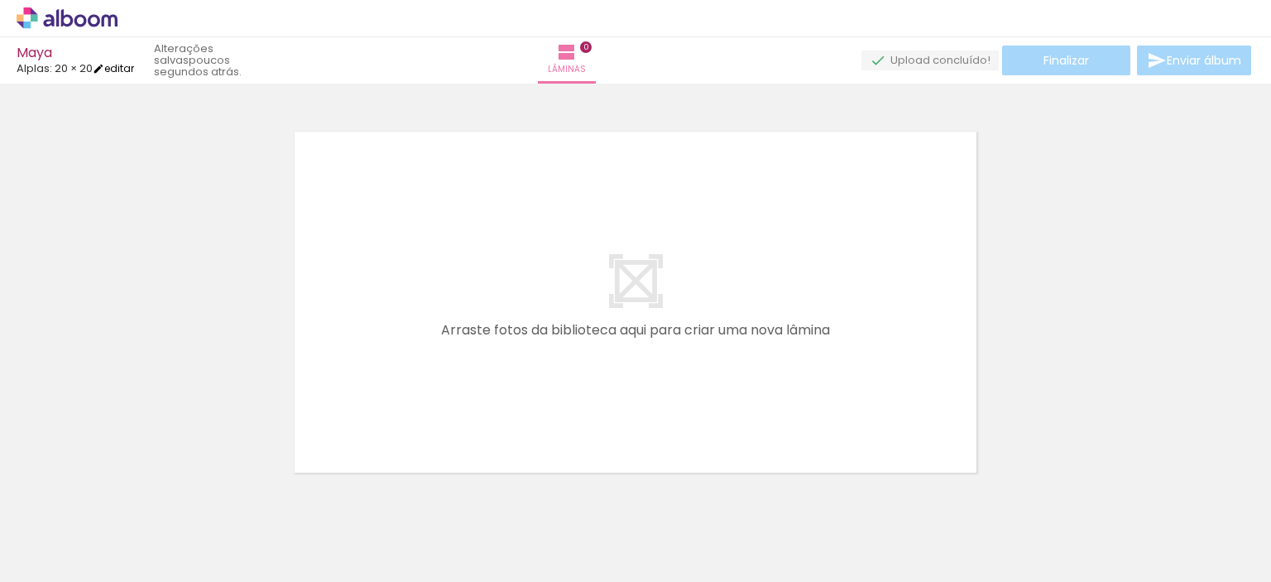
click at [125, 69] on link "editar" at bounding box center [113, 68] width 41 height 14
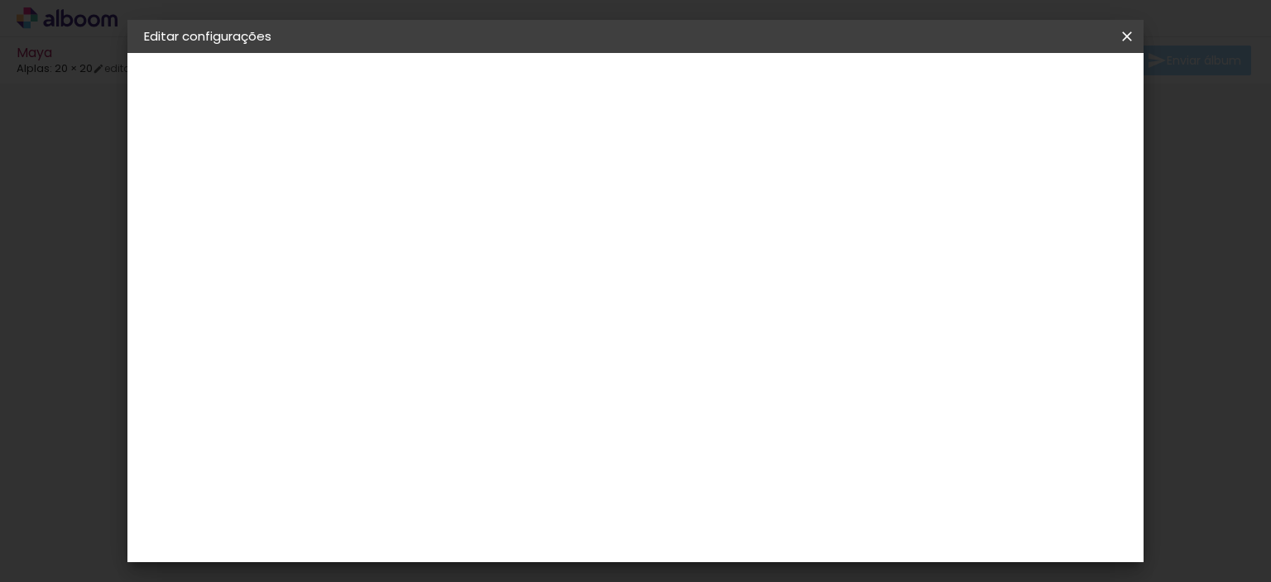
click at [182, 205] on div "Alplas" at bounding box center [195, 205] width 33 height 12
click at [448, 471] on div "Amplicolor" at bounding box center [438, 468] width 71 height 13
click at [724, 91] on paper-button "Avançar" at bounding box center [683, 88] width 81 height 28
click at [526, 515] on span "20 × 20" at bounding box center [487, 537] width 77 height 44
click at [0, 0] on slot "Avançar" at bounding box center [0, 0] width 0 height 0
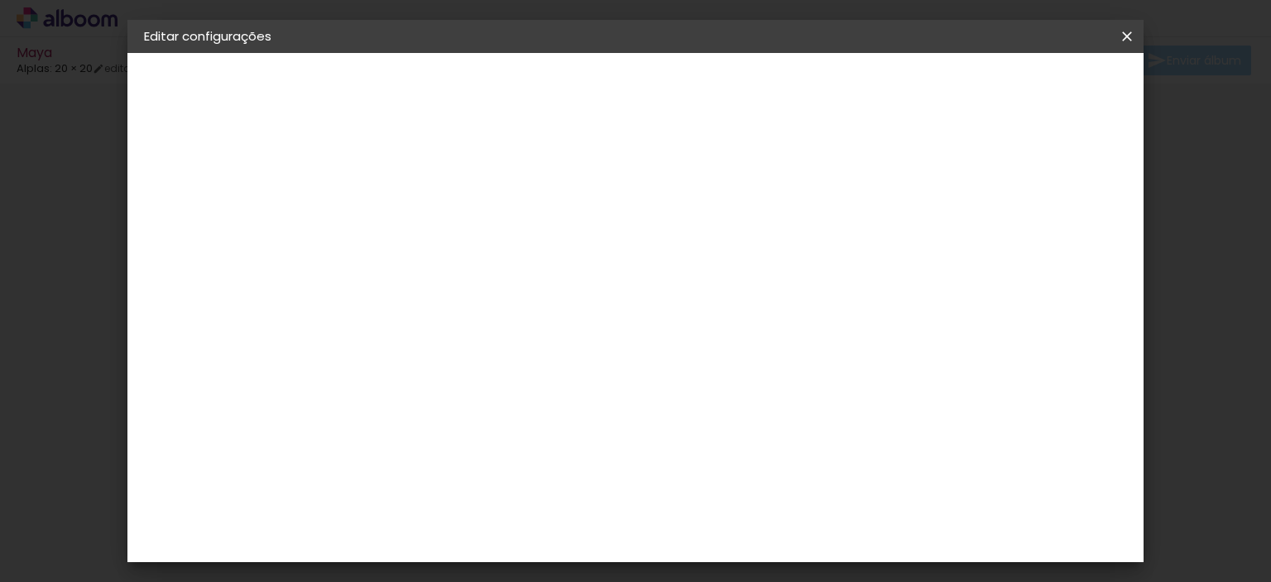
click at [820, 82] on span "Salvar configurações" at bounding box center [766, 93] width 107 height 23
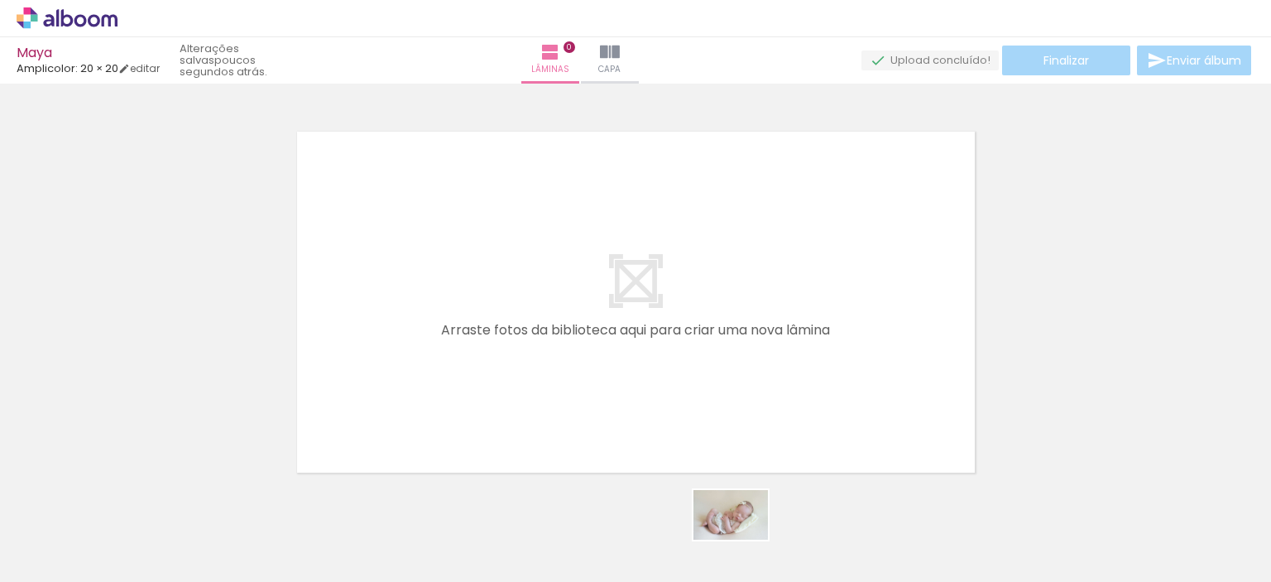
click at [743, 540] on div at bounding box center [721, 525] width 82 height 55
click at [620, 54] on iron-icon at bounding box center [610, 52] width 20 height 20
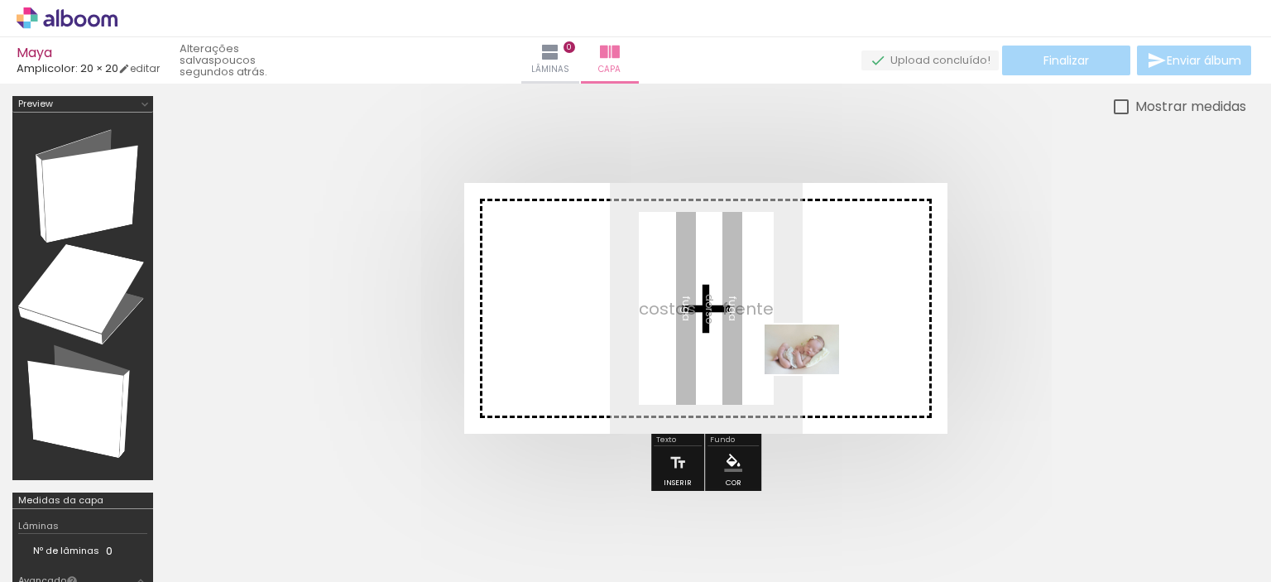
drag, startPoint x: 744, startPoint y: 541, endPoint x: 815, endPoint y: 372, distance: 183.2
click at [815, 372] on quentale-workspace at bounding box center [635, 291] width 1271 height 582
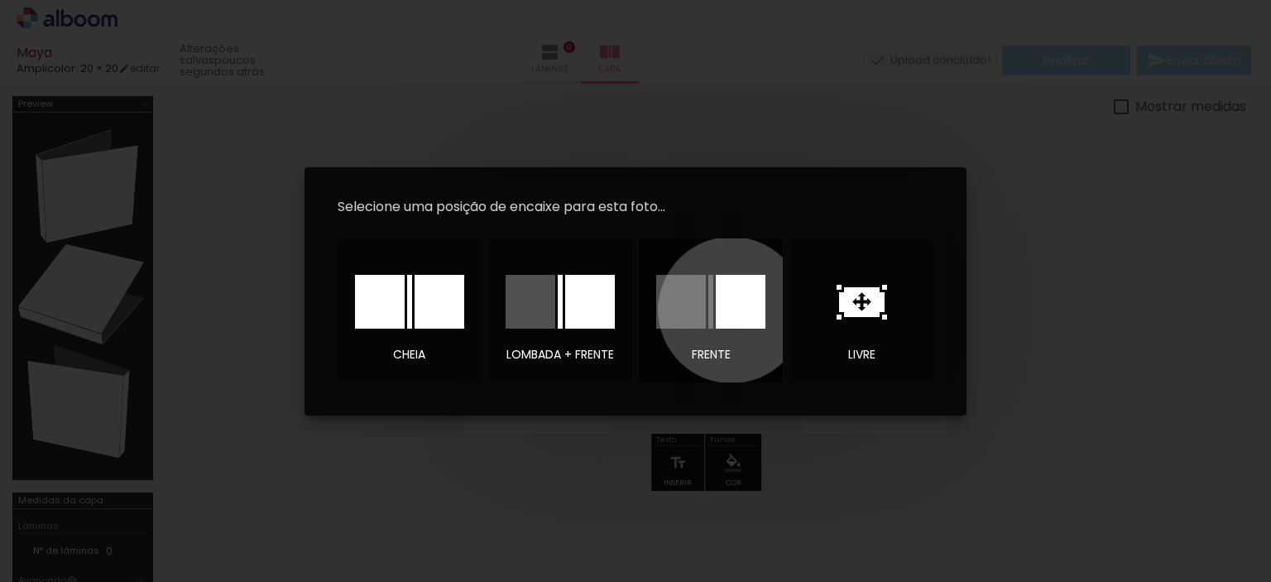
click at [731, 309] on div at bounding box center [741, 302] width 50 height 54
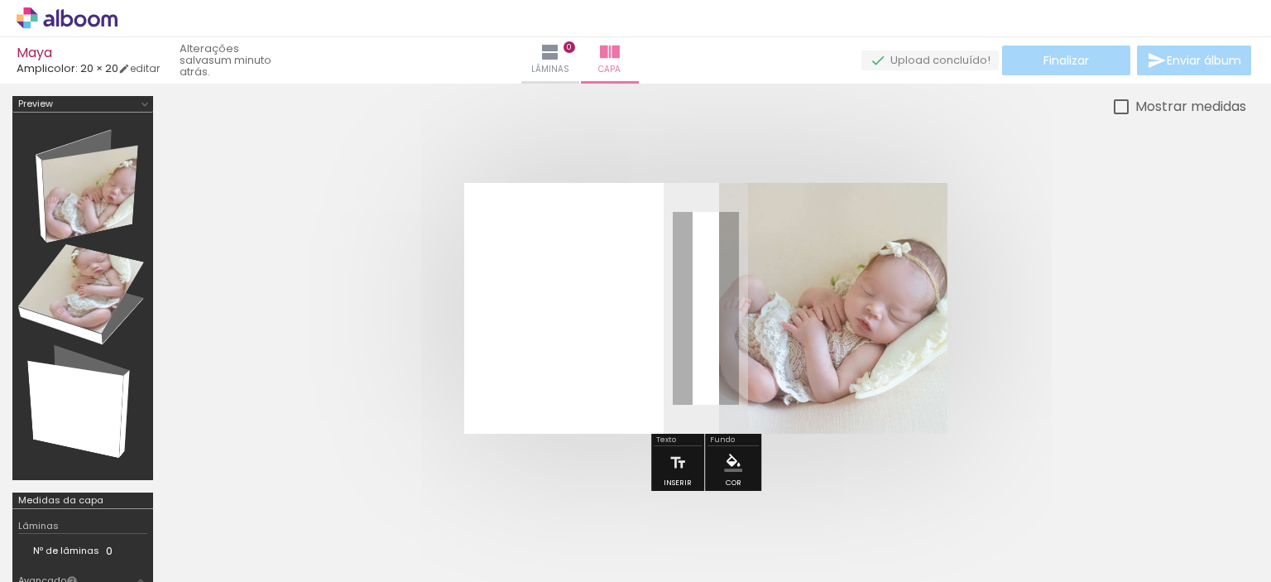
click at [0, 0] on slot "P&B" at bounding box center [0, 0] width 0 height 0
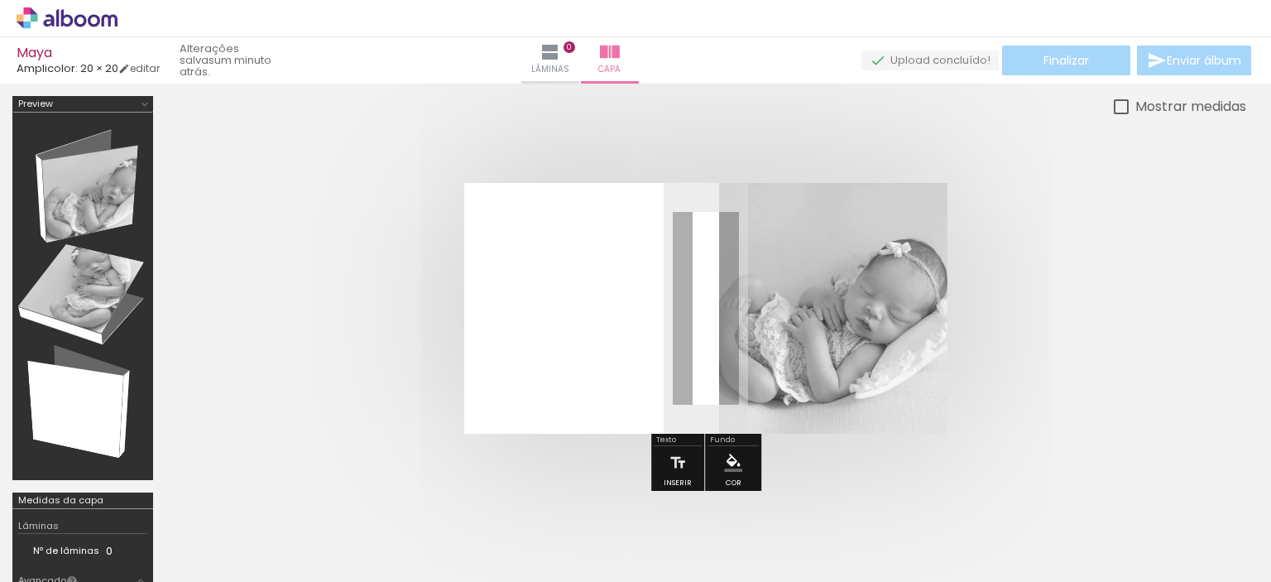
click at [0, 0] on slot "P&B" at bounding box center [0, 0] width 0 height 0
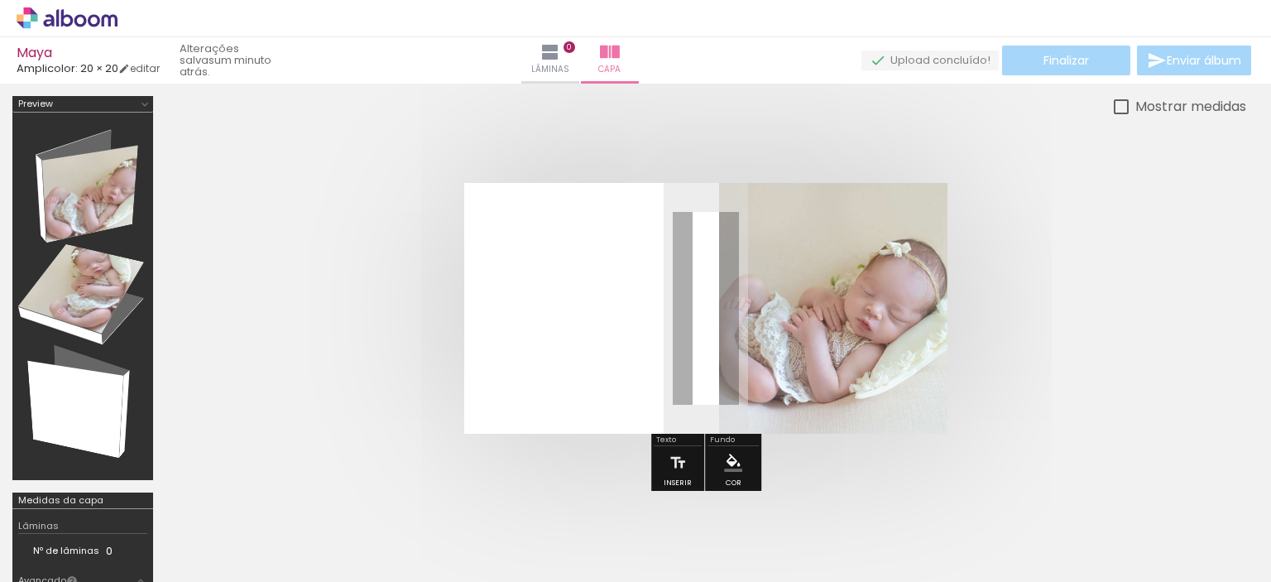
drag, startPoint x: 789, startPoint y: 337, endPoint x: 741, endPoint y: 535, distance: 204.3
click at [741, 535] on quentale-workspace at bounding box center [635, 291] width 1271 height 582
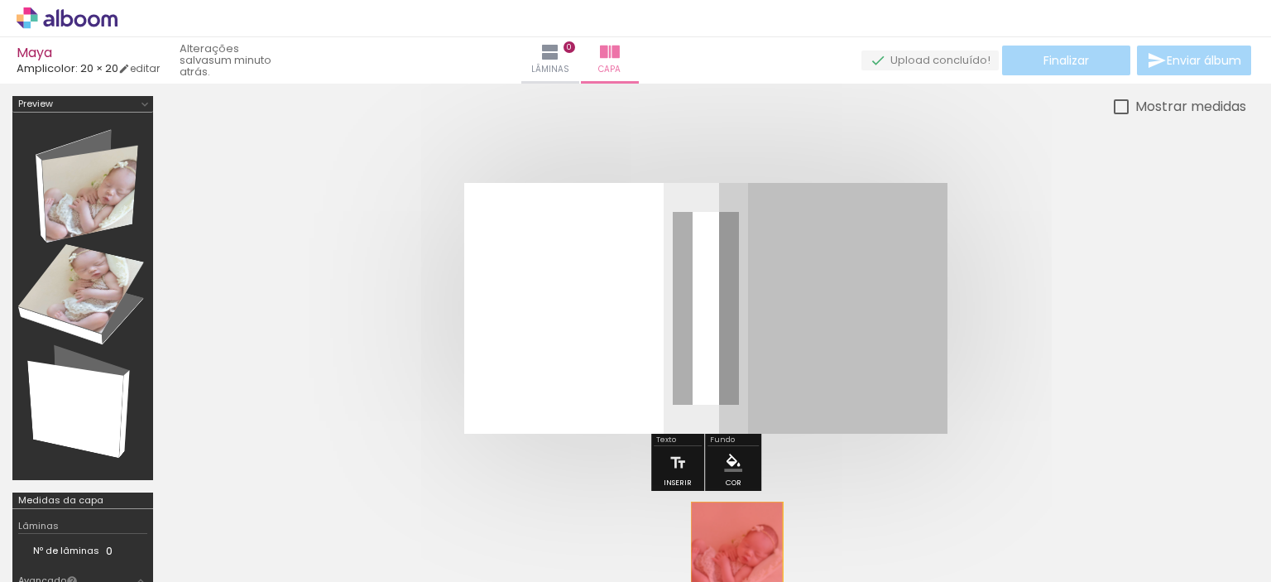
drag, startPoint x: 774, startPoint y: 367, endPoint x: 736, endPoint y: 551, distance: 187.4
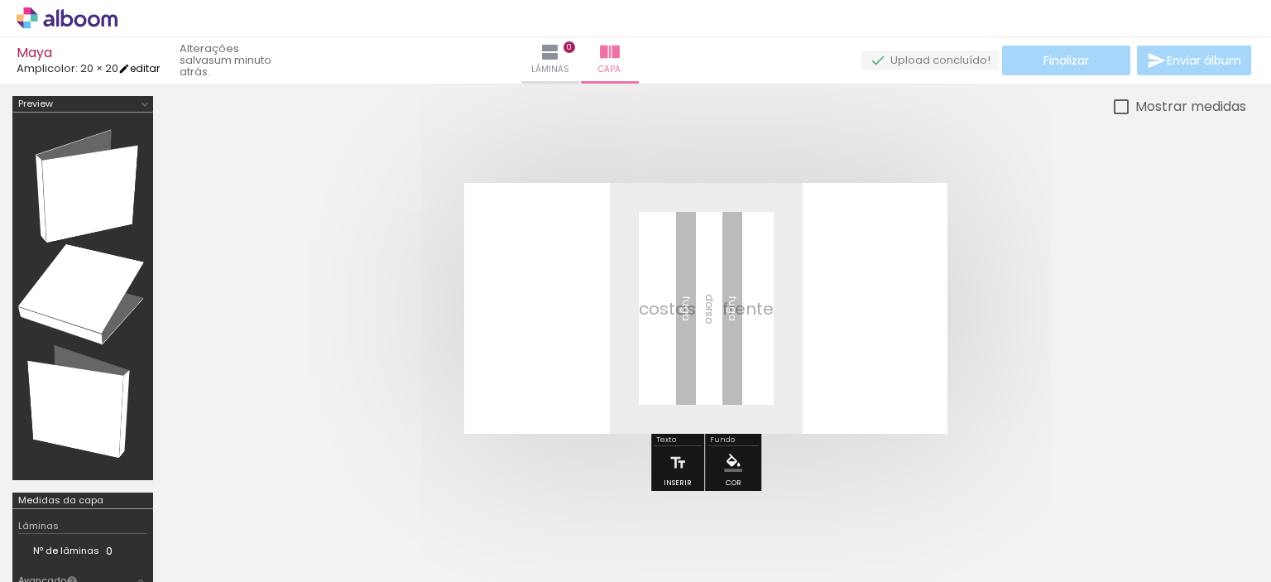
click at [153, 62] on link "editar" at bounding box center [138, 68] width 41 height 14
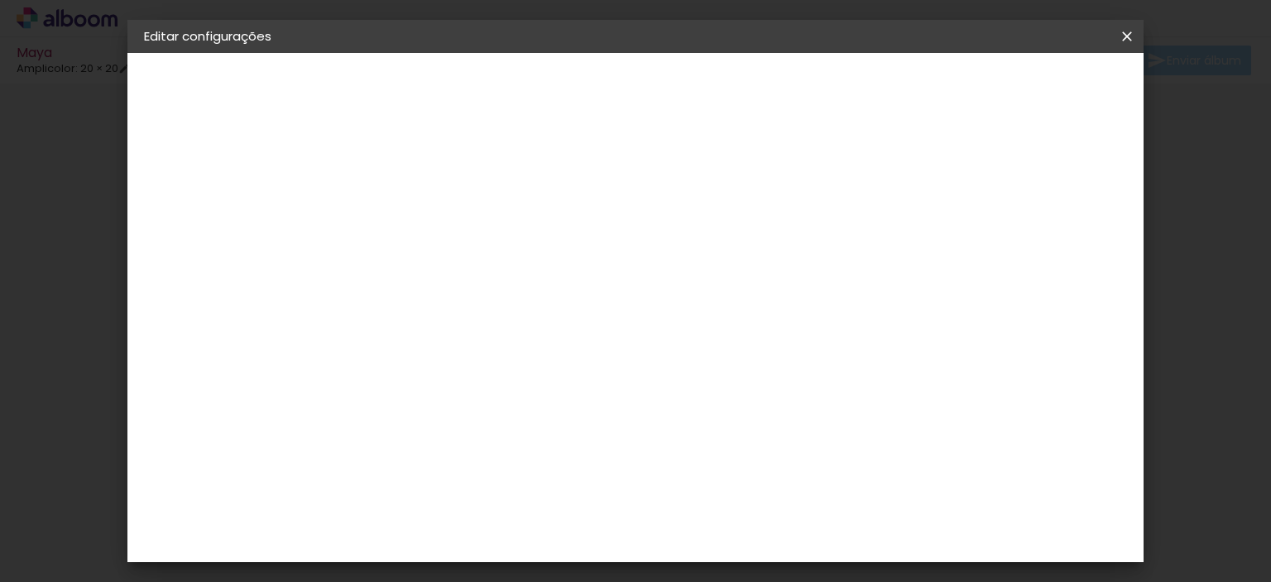
click at [211, 204] on div "Amplicolor" at bounding box center [209, 205] width 61 height 12
click at [453, 501] on div "ArtCollor" at bounding box center [433, 507] width 60 height 13
click at [724, 92] on paper-button "Avançar" at bounding box center [683, 88] width 81 height 28
click at [505, 268] on paper-input-container "Linha" at bounding box center [457, 289] width 96 height 42
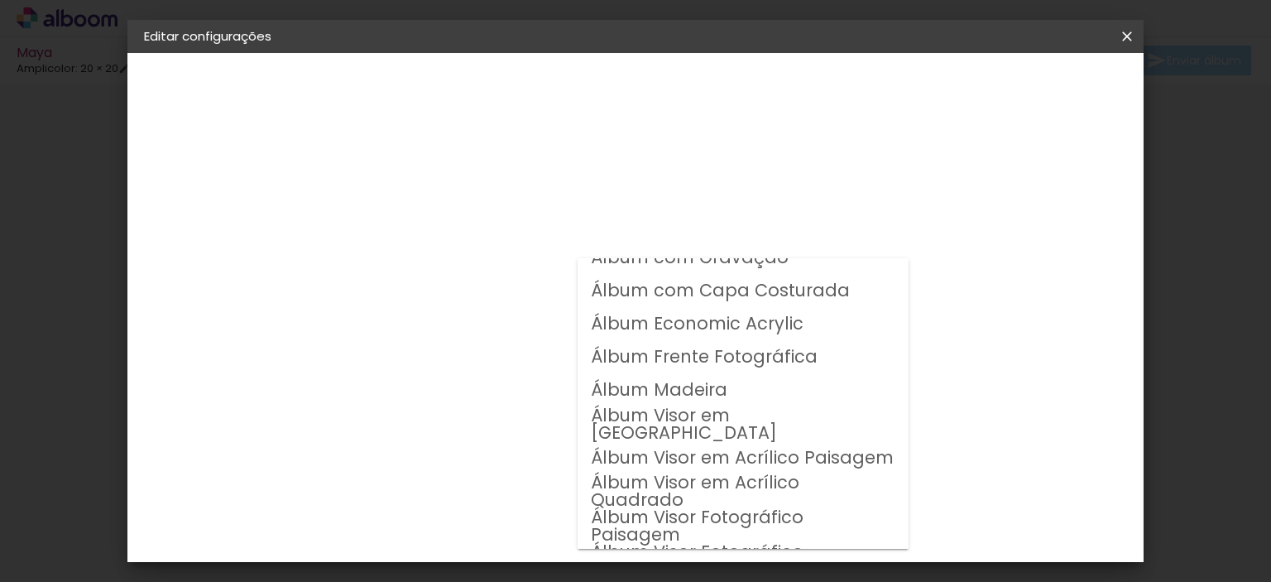
scroll to position [147, 0]
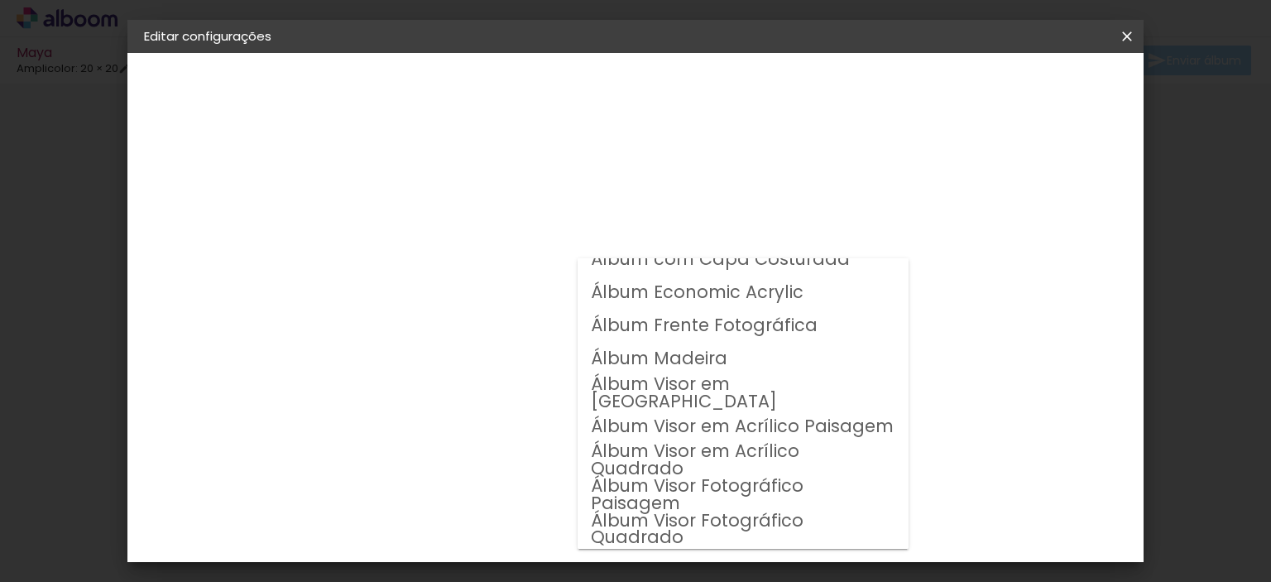
click at [0, 0] on slot "Álbum Visor Fotográfico Quadrado" at bounding box center [0, 0] width 0 height 0
type input "Álbum Visor Fotográfico Quadrado"
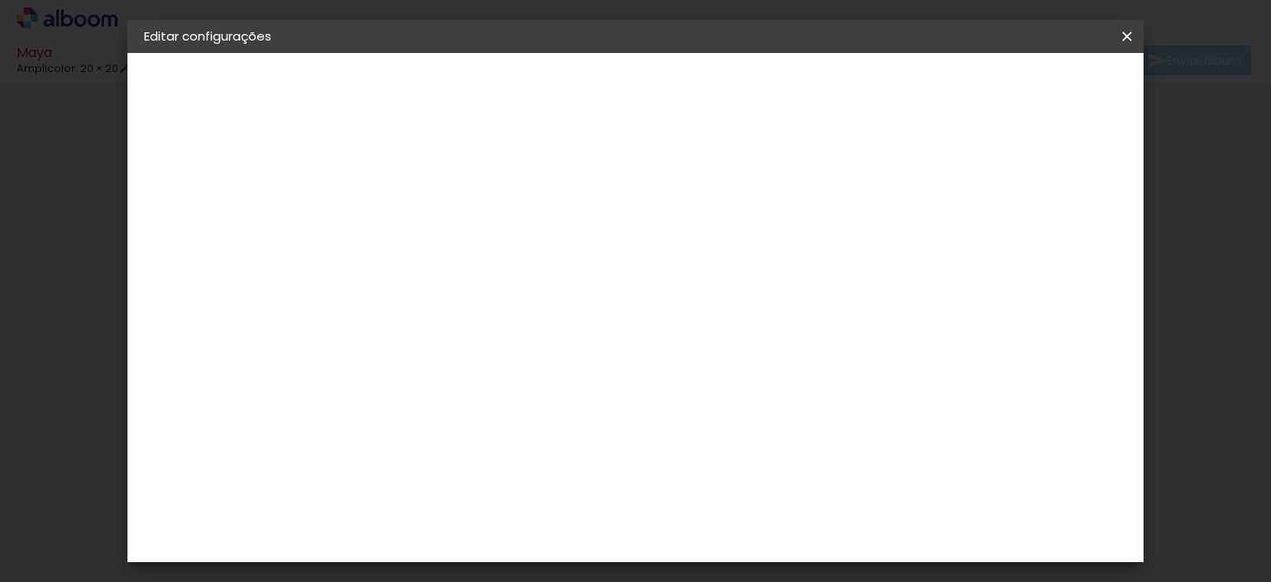
scroll to position [248, 0]
click at [526, 401] on span "20 × 20" at bounding box center [487, 418] width 77 height 34
click at [709, 72] on header "Modelo Escolha o modelo do álbum. Voltar Avançar" at bounding box center [526, 102] width 367 height 98
click at [0, 0] on slot "Avançar" at bounding box center [0, 0] width 0 height 0
click at [817, 83] on span "Salvar configurações" at bounding box center [764, 93] width 105 height 23
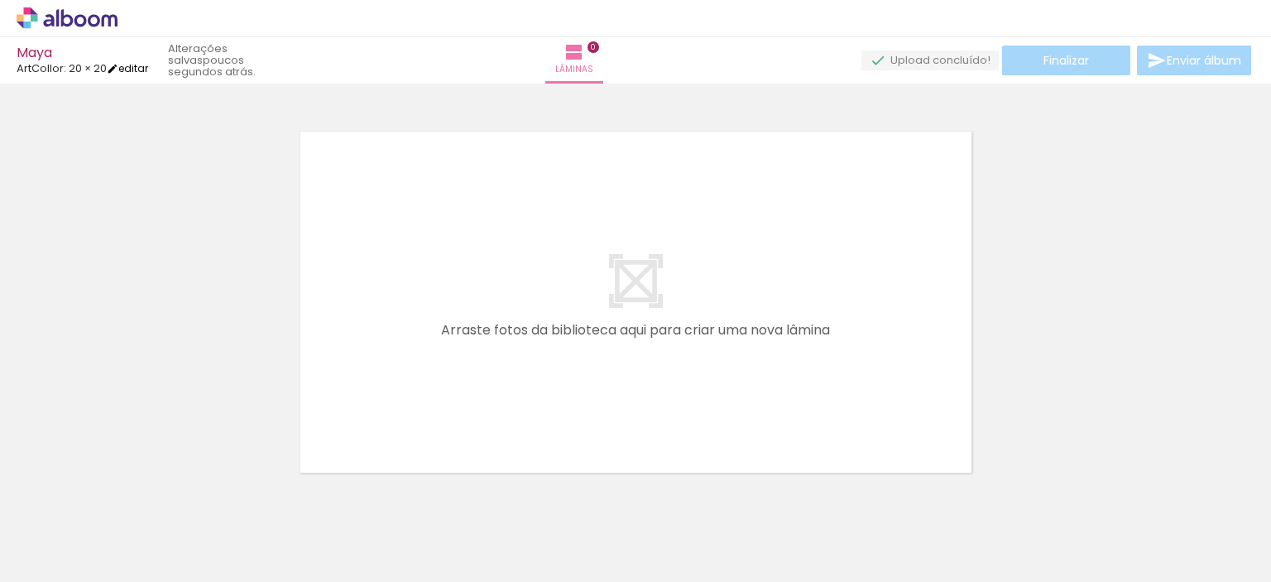
click at [136, 63] on link "editar" at bounding box center [127, 68] width 41 height 14
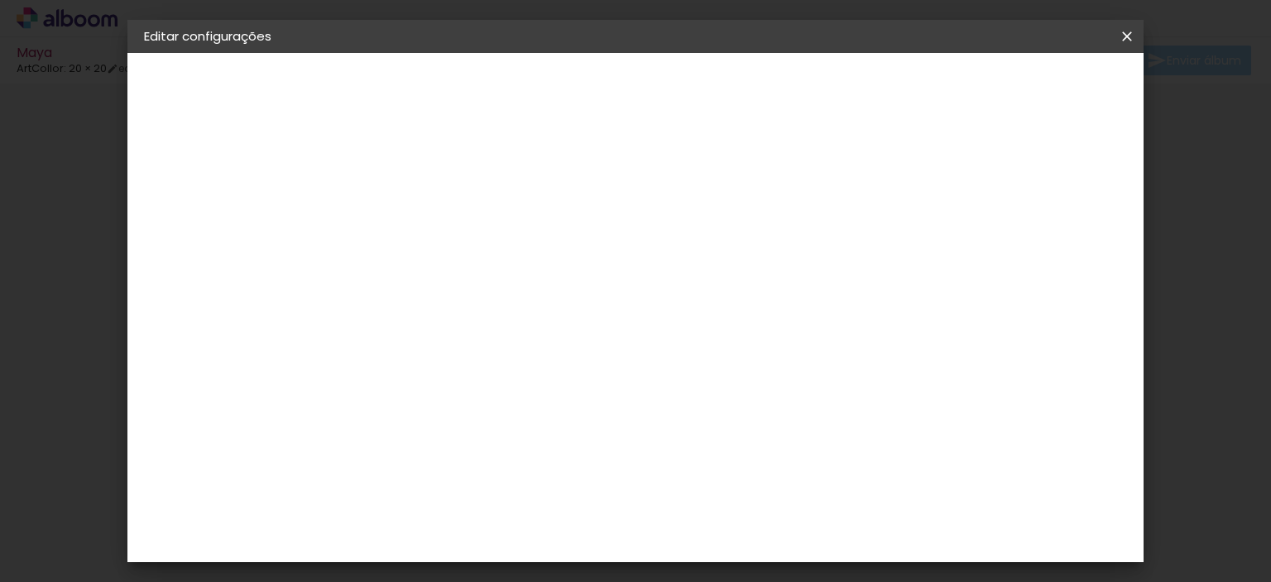
click at [218, 204] on div "ArtCollor" at bounding box center [204, 205] width 50 height 12
click at [494, 290] on div "Arte em Papel" at bounding box center [476, 303] width 146 height 26
click at [0, 0] on slot "Avançar" at bounding box center [0, 0] width 0 height 0
click at [526, 398] on span "20 × 20" at bounding box center [487, 415] width 77 height 34
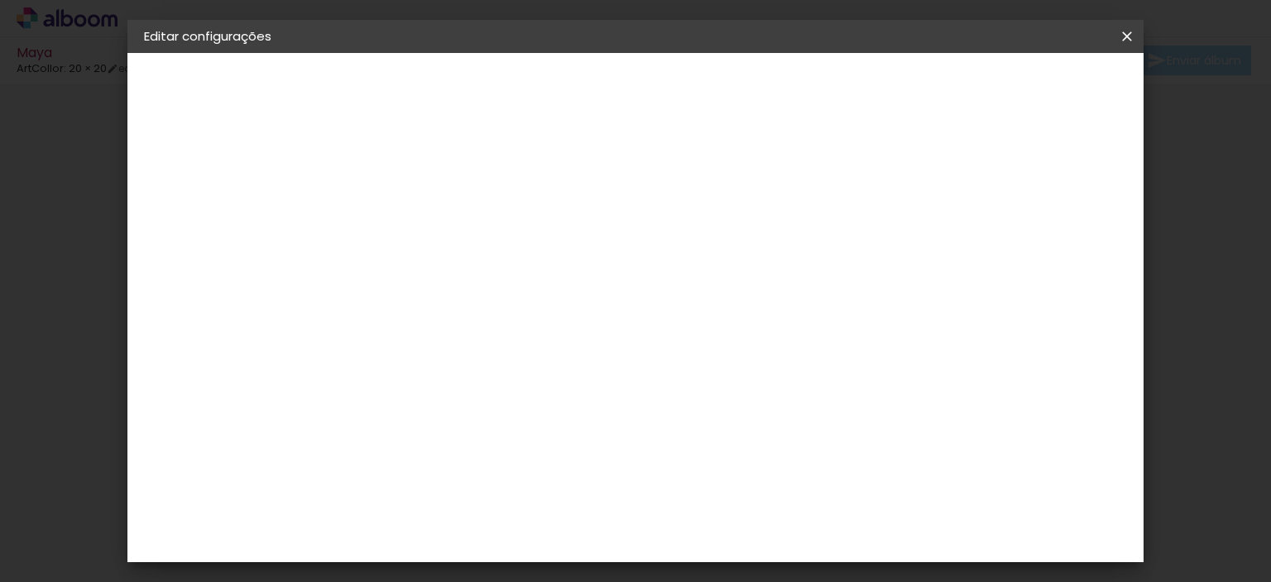
click at [0, 0] on slot "Avançar" at bounding box center [0, 0] width 0 height 0
click at [833, 75] on paper-button "Salvar configurações" at bounding box center [764, 94] width 138 height 40
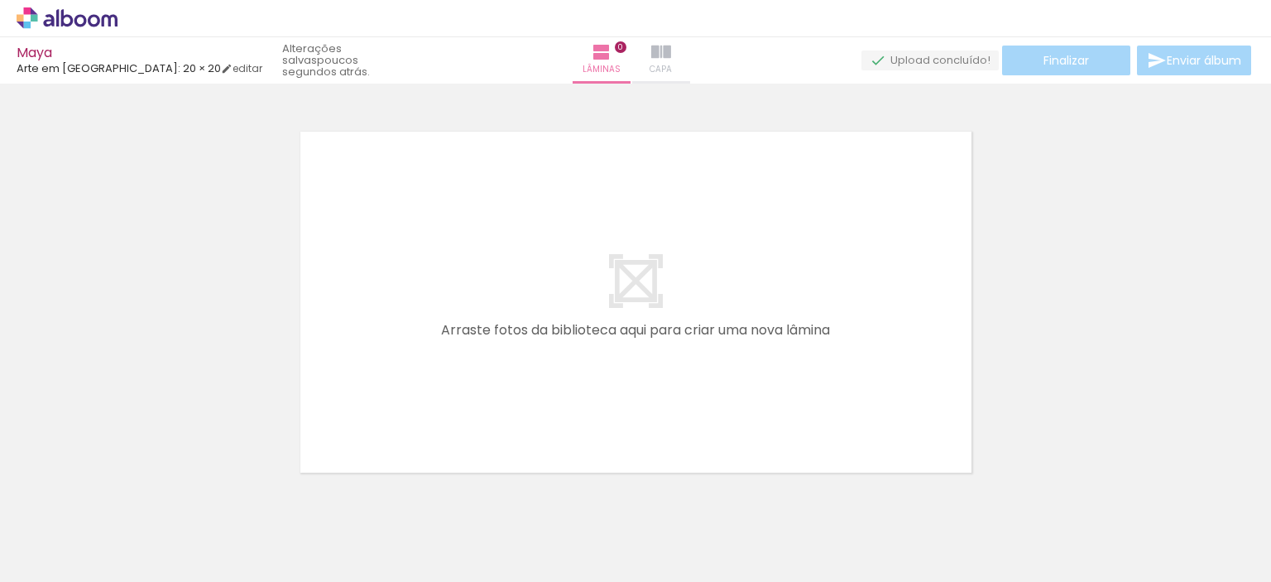
click at [666, 60] on iron-icon at bounding box center [661, 52] width 20 height 20
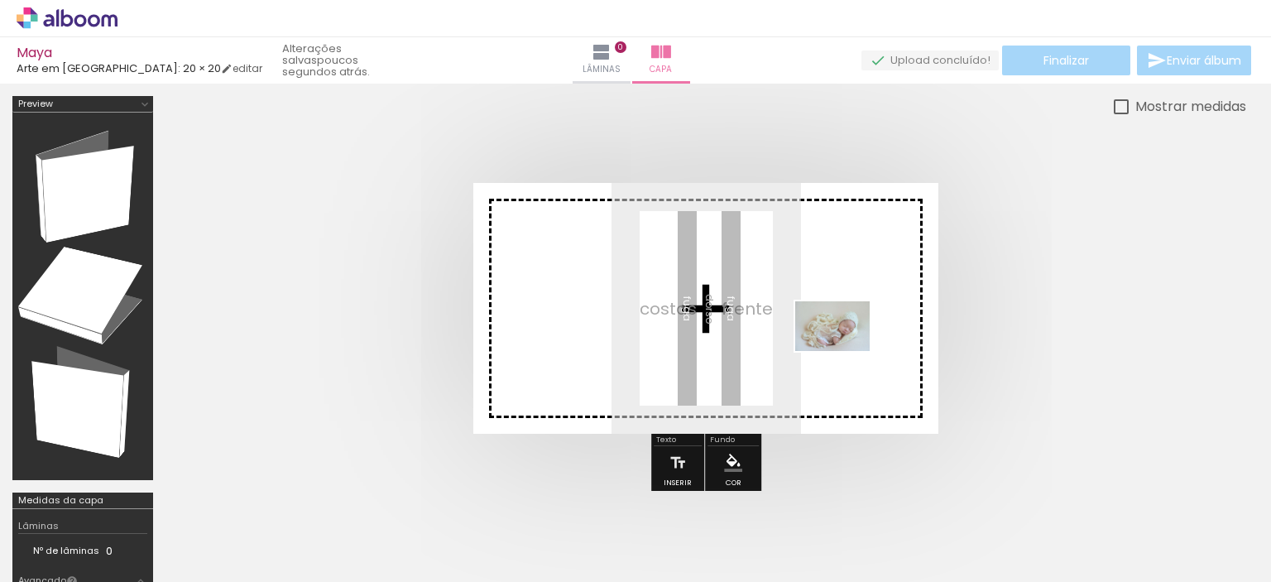
drag, startPoint x: 265, startPoint y: 539, endPoint x: 845, endPoint y: 351, distance: 609.7
click at [845, 351] on quentale-workspace at bounding box center [635, 291] width 1271 height 582
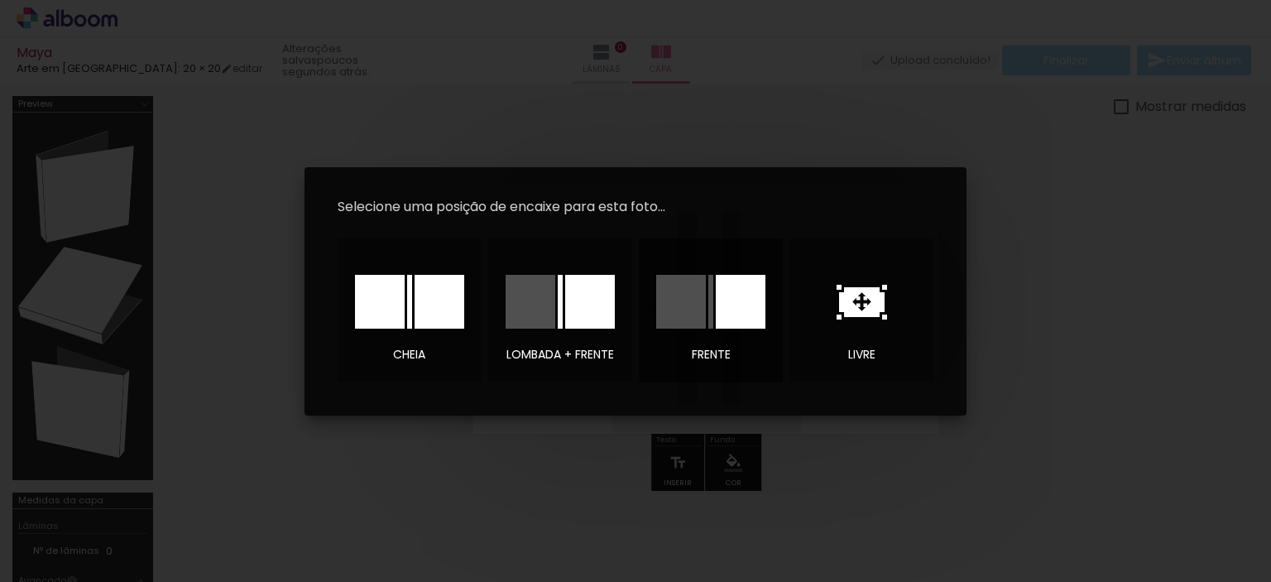
click at [731, 309] on div at bounding box center [741, 302] width 50 height 54
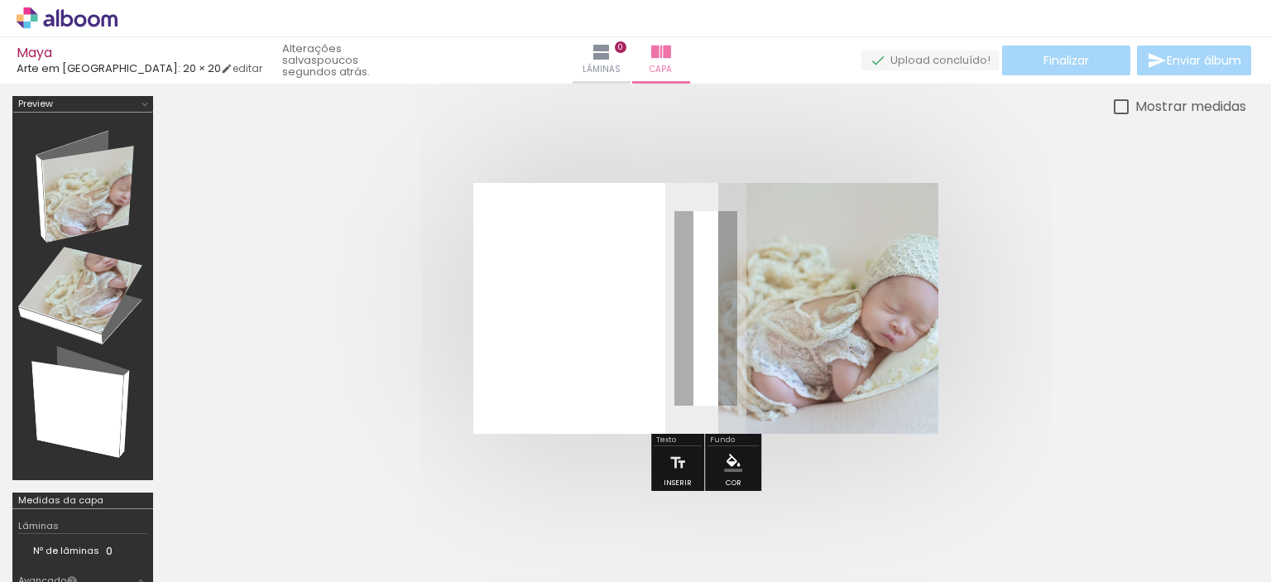
scroll to position [0, 279]
drag, startPoint x: 854, startPoint y: 298, endPoint x: 774, endPoint y: 298, distance: 80.3
click at [774, 298] on album-spread at bounding box center [705, 308] width 465 height 251
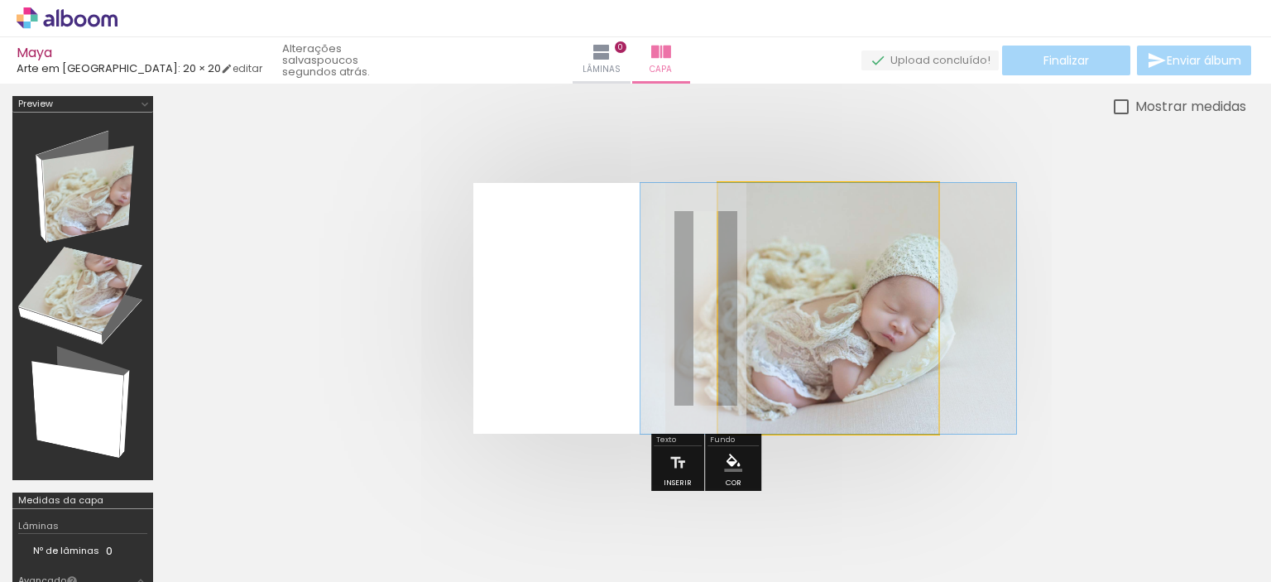
drag, startPoint x: 781, startPoint y: 224, endPoint x: 559, endPoint y: 242, distance: 223.3
type paper-slider "100"
click at [559, 242] on quentale-layouter at bounding box center [705, 308] width 465 height 251
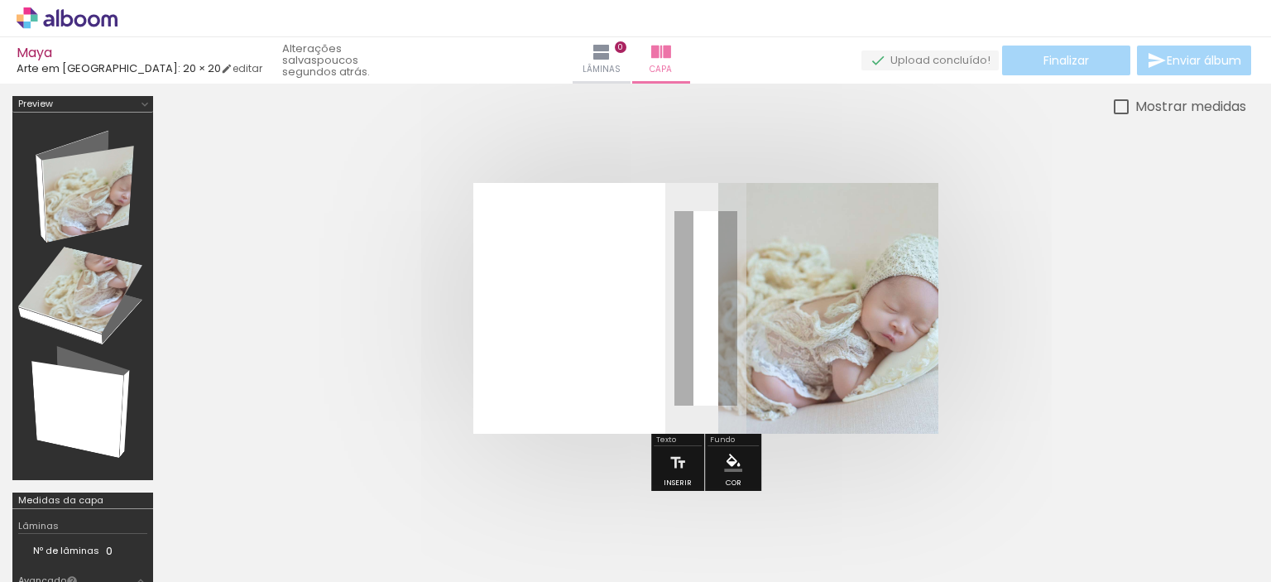
drag, startPoint x: 830, startPoint y: 348, endPoint x: 263, endPoint y: 563, distance: 606.0
click at [263, 563] on quentale-workspace at bounding box center [635, 291] width 1271 height 582
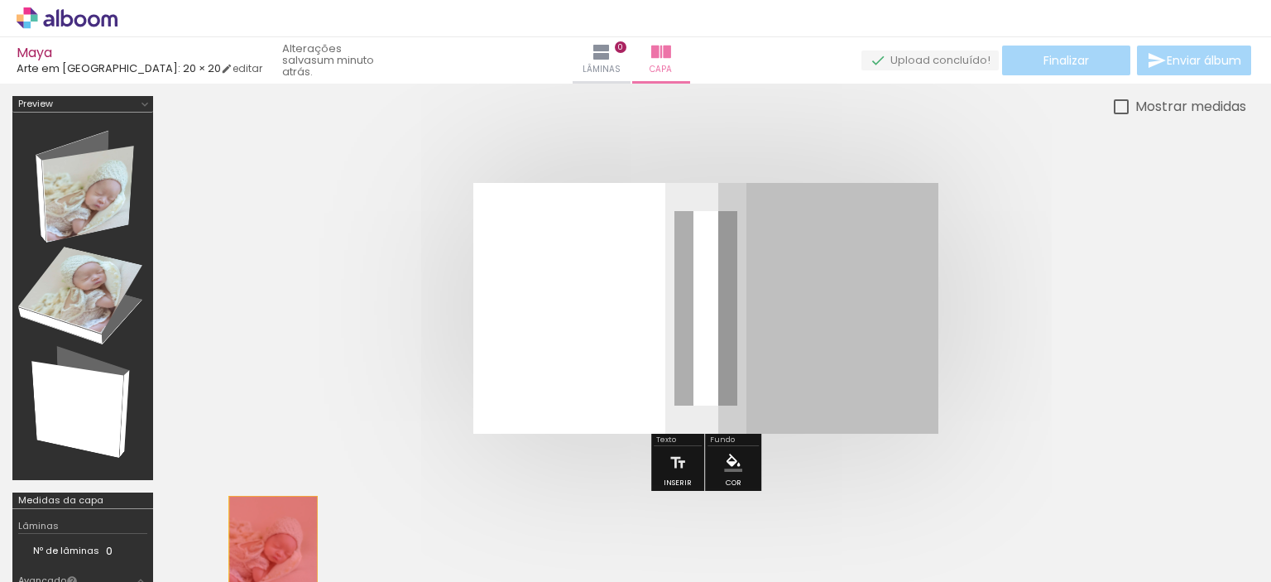
drag, startPoint x: 769, startPoint y: 345, endPoint x: 273, endPoint y: 545, distance: 534.6
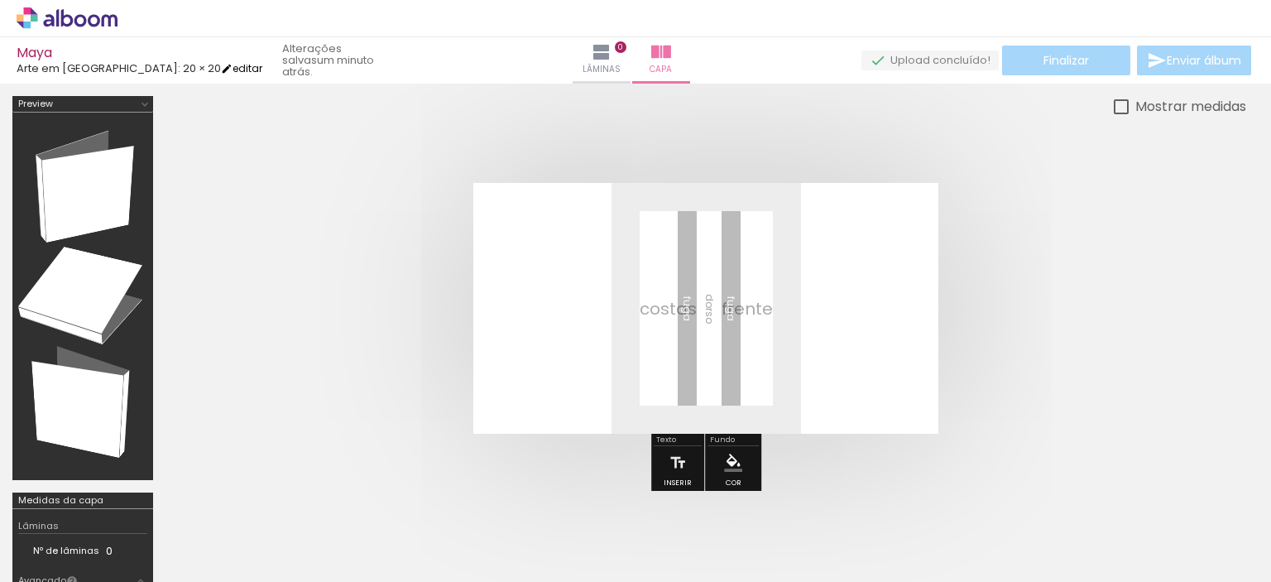
click at [221, 68] on link "editar" at bounding box center [241, 68] width 41 height 14
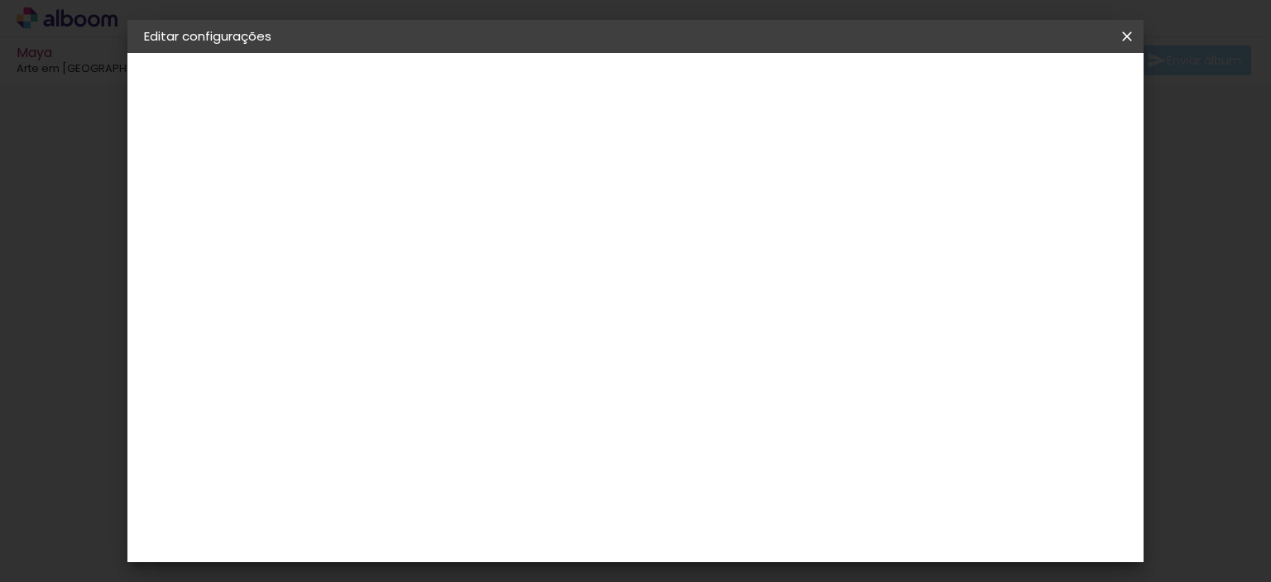
click at [233, 201] on div "Arte em Papel" at bounding box center [240, 204] width 122 height 23
click at [0, 0] on slot "Avançar" at bounding box center [0, 0] width 0 height 0
click at [479, 276] on input "text" at bounding box center [447, 289] width 65 height 26
click at [0, 0] on slot "Revista Fotográfica" at bounding box center [0, 0] width 0 height 0
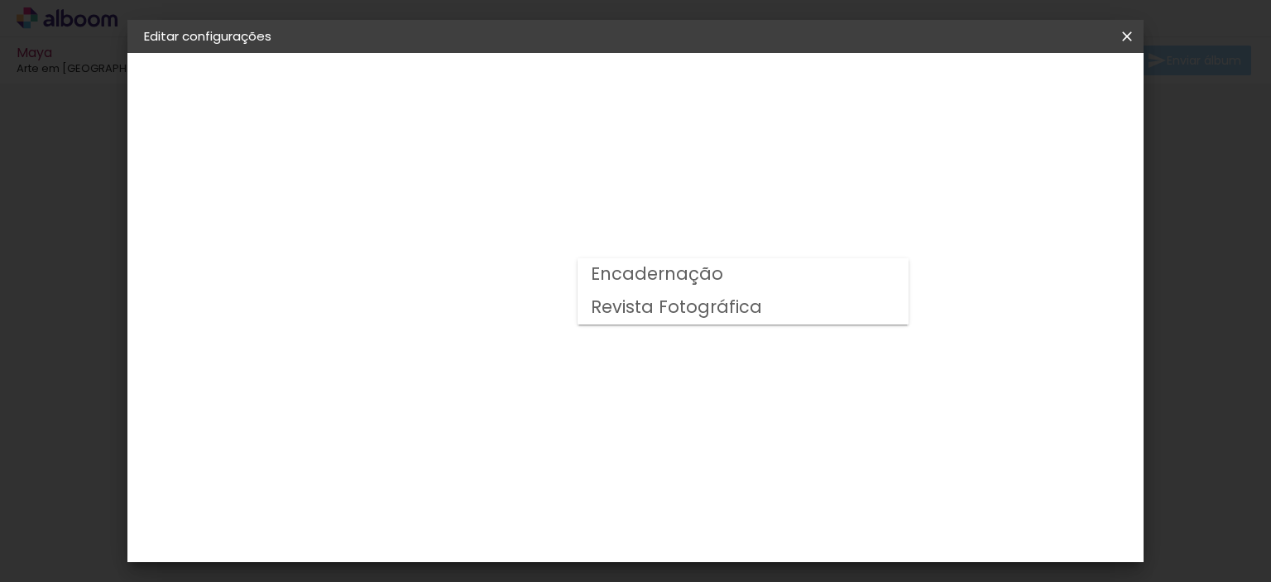
type input "Revista Fotográfica"
click at [526, 524] on span "20 × 20" at bounding box center [487, 546] width 77 height 44
click at [684, 98] on paper-button "Avançar" at bounding box center [643, 88] width 81 height 28
click at [822, 82] on span "Salvar configurações" at bounding box center [769, 93] width 108 height 23
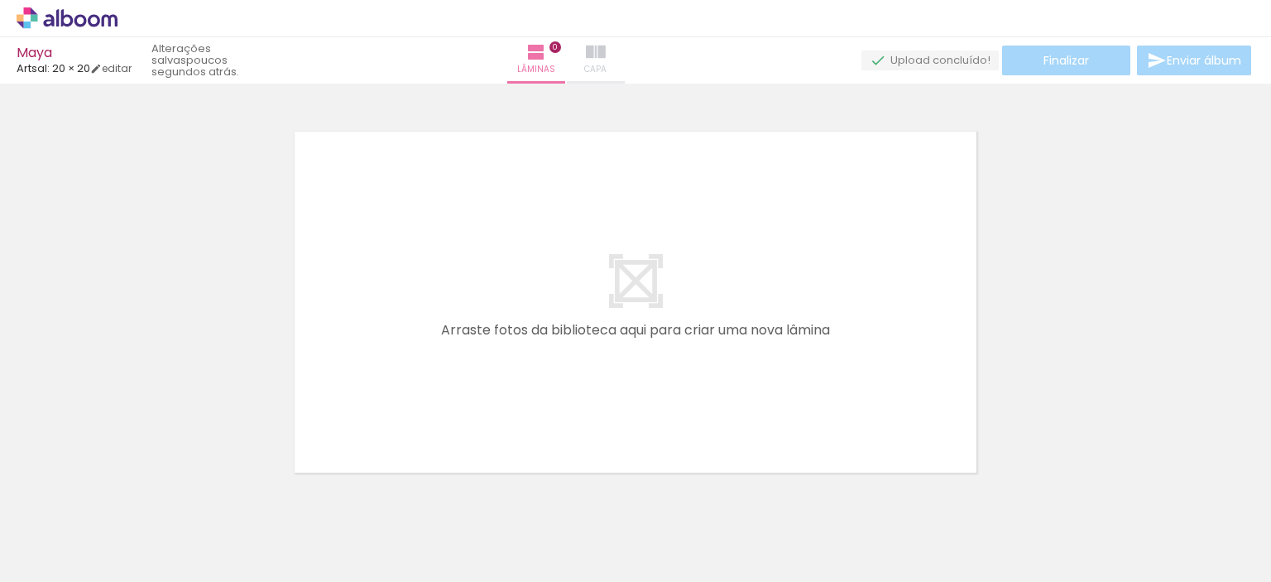
click at [606, 53] on iron-icon at bounding box center [596, 52] width 20 height 20
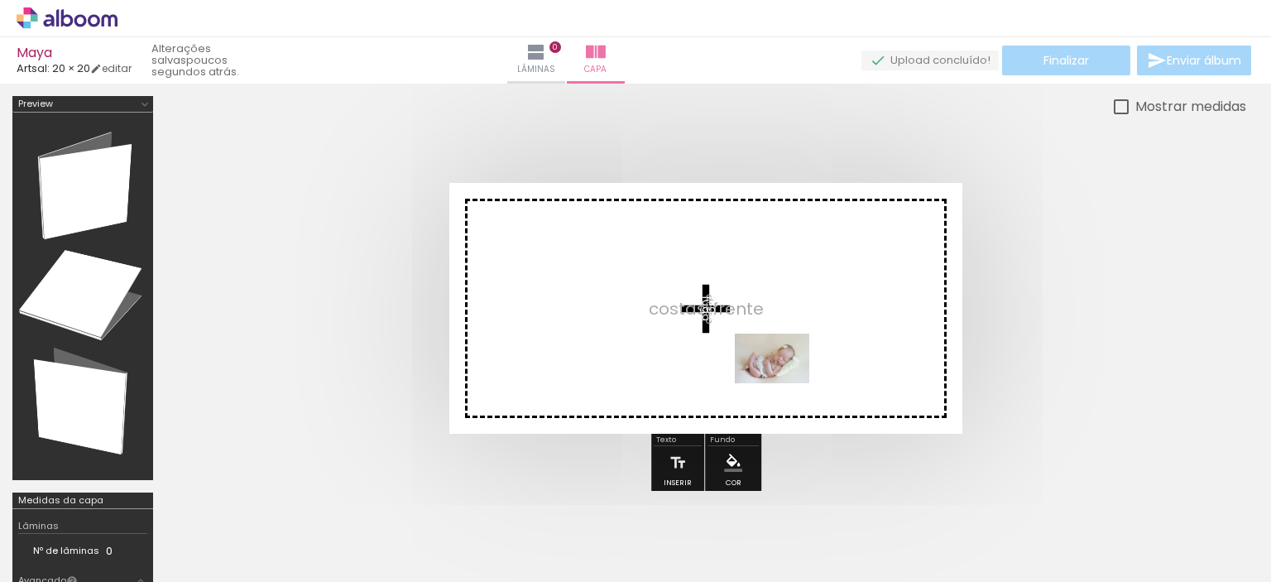
drag, startPoint x: 736, startPoint y: 537, endPoint x: 784, endPoint y: 383, distance: 161.2
click at [784, 383] on quentale-workspace at bounding box center [635, 291] width 1271 height 582
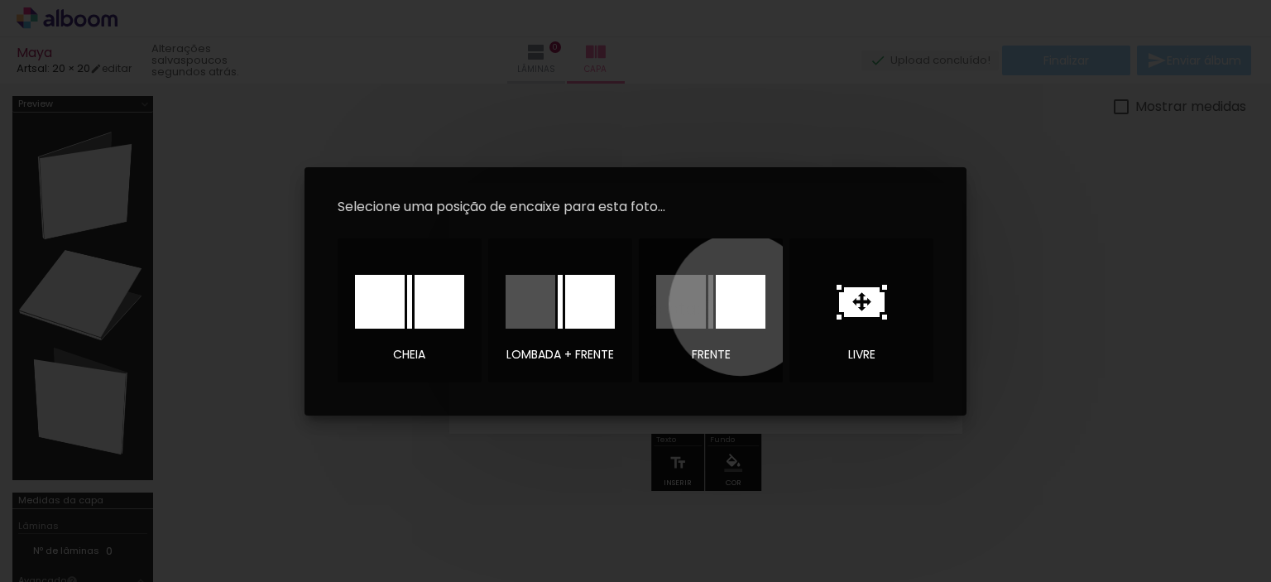
click at [741, 304] on div at bounding box center [741, 302] width 50 height 54
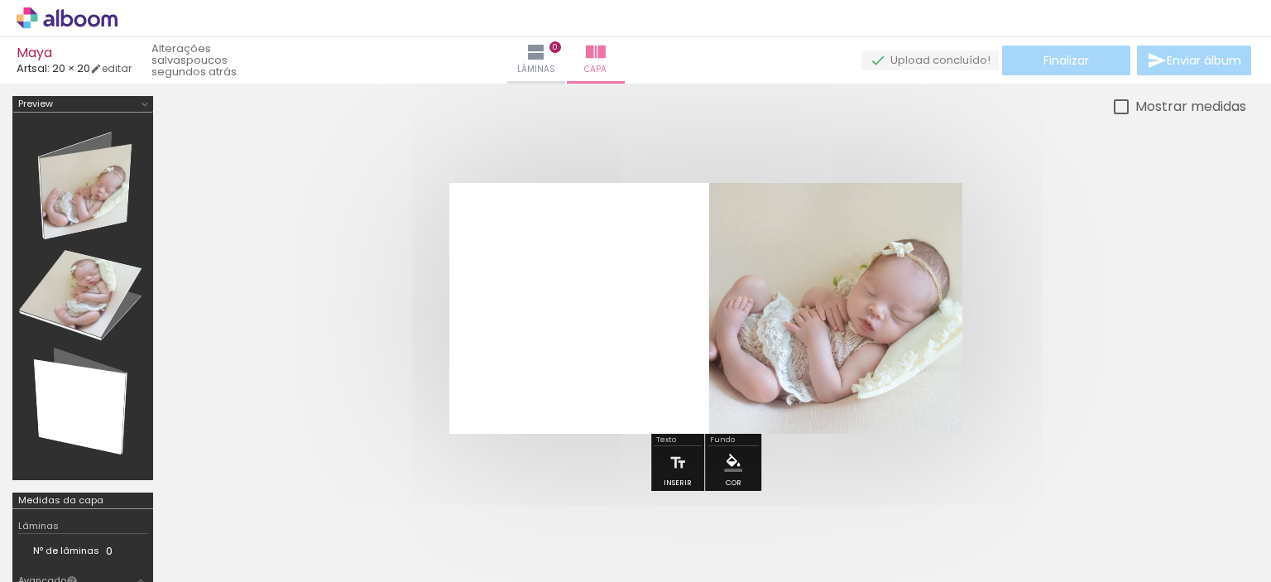
drag, startPoint x: 771, startPoint y: 336, endPoint x: 721, endPoint y: 532, distance: 202.5
click at [721, 532] on quentale-workspace at bounding box center [635, 291] width 1271 height 582
drag, startPoint x: 807, startPoint y: 324, endPoint x: 739, endPoint y: 562, distance: 247.8
click at [739, 562] on quentale-workspace at bounding box center [635, 291] width 1271 height 582
click at [838, 331] on div at bounding box center [819, 308] width 125 height 84
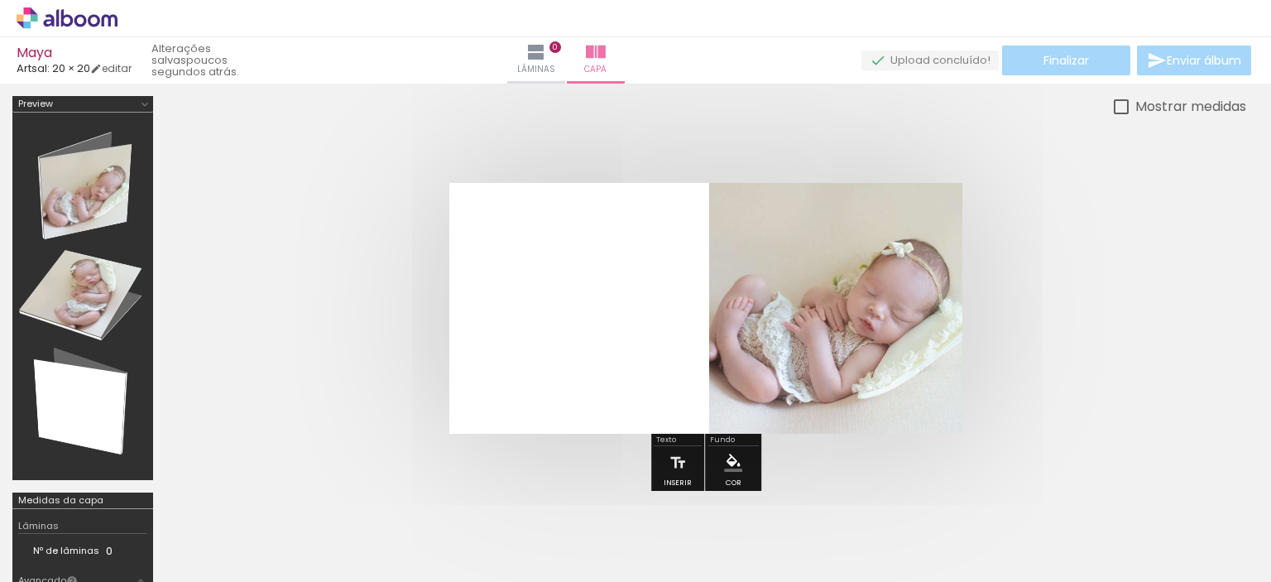
click at [792, 319] on div at bounding box center [819, 308] width 125 height 84
click at [1070, 304] on quentale-cover at bounding box center [706, 308] width 948 height 251
drag, startPoint x: 881, startPoint y: 280, endPoint x: 748, endPoint y: 535, distance: 287.6
click at [748, 535] on quentale-workspace at bounding box center [635, 291] width 1271 height 582
drag, startPoint x: 806, startPoint y: 324, endPoint x: 728, endPoint y: 528, distance: 218.7
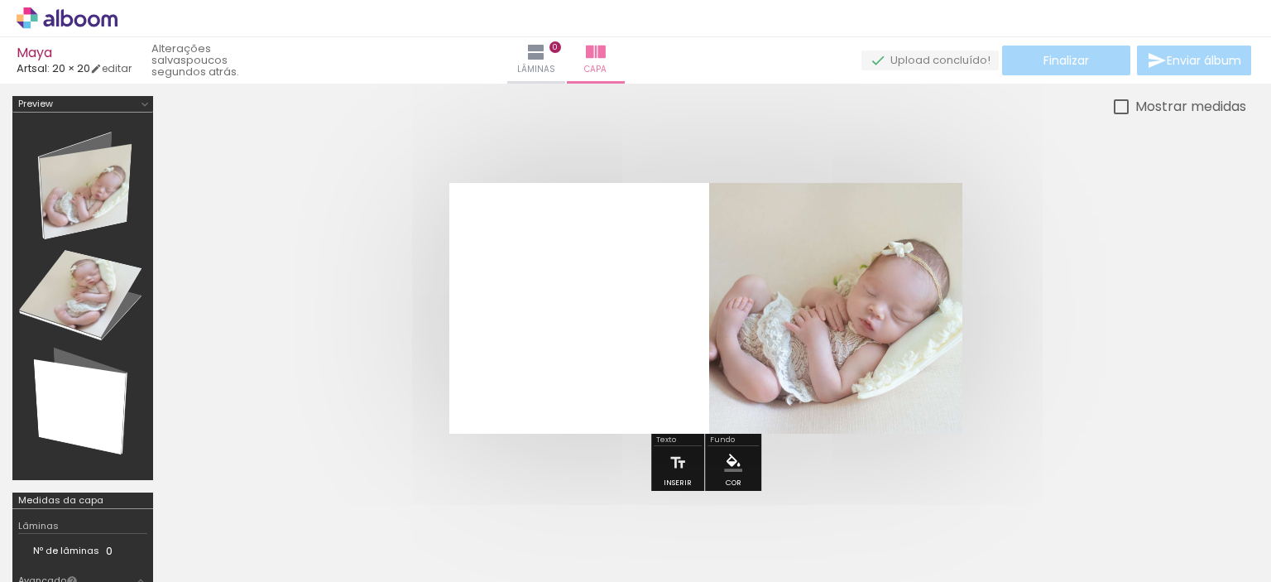
click at [715, 549] on quentale-workspace at bounding box center [635, 291] width 1271 height 582
drag, startPoint x: 811, startPoint y: 304, endPoint x: 735, endPoint y: 529, distance: 237.6
click at [735, 529] on quentale-workspace at bounding box center [635, 291] width 1271 height 582
drag, startPoint x: 789, startPoint y: 327, endPoint x: 642, endPoint y: 317, distance: 147.6
click at [642, 317] on album-spread at bounding box center [705, 308] width 513 height 251
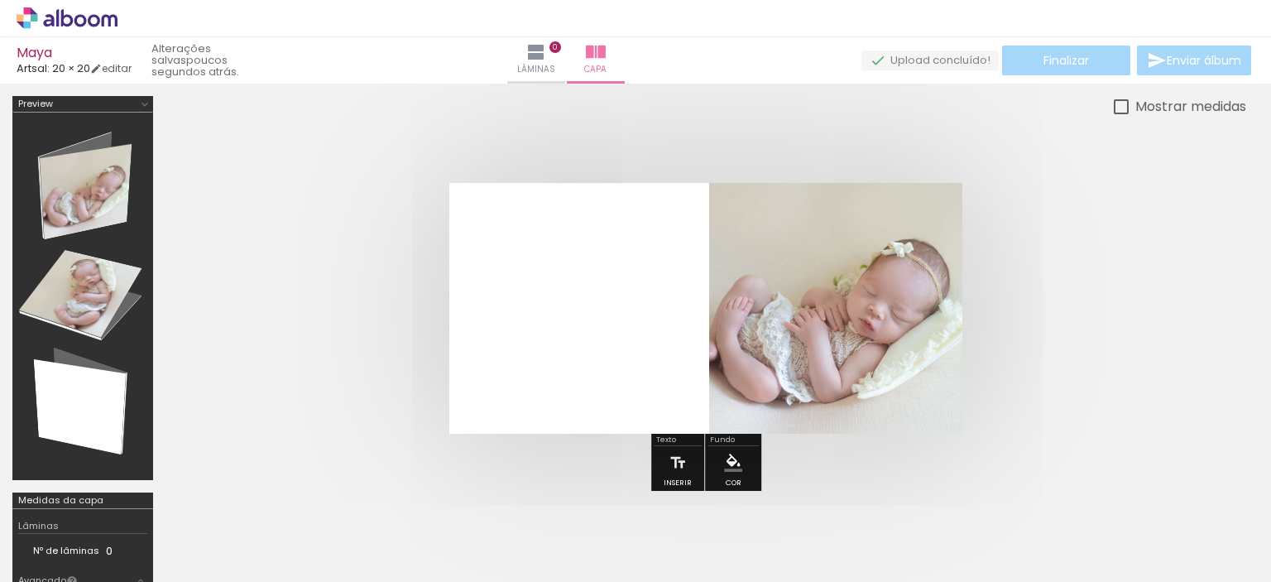
click at [745, 268] on quentale-photo at bounding box center [835, 308] width 253 height 251
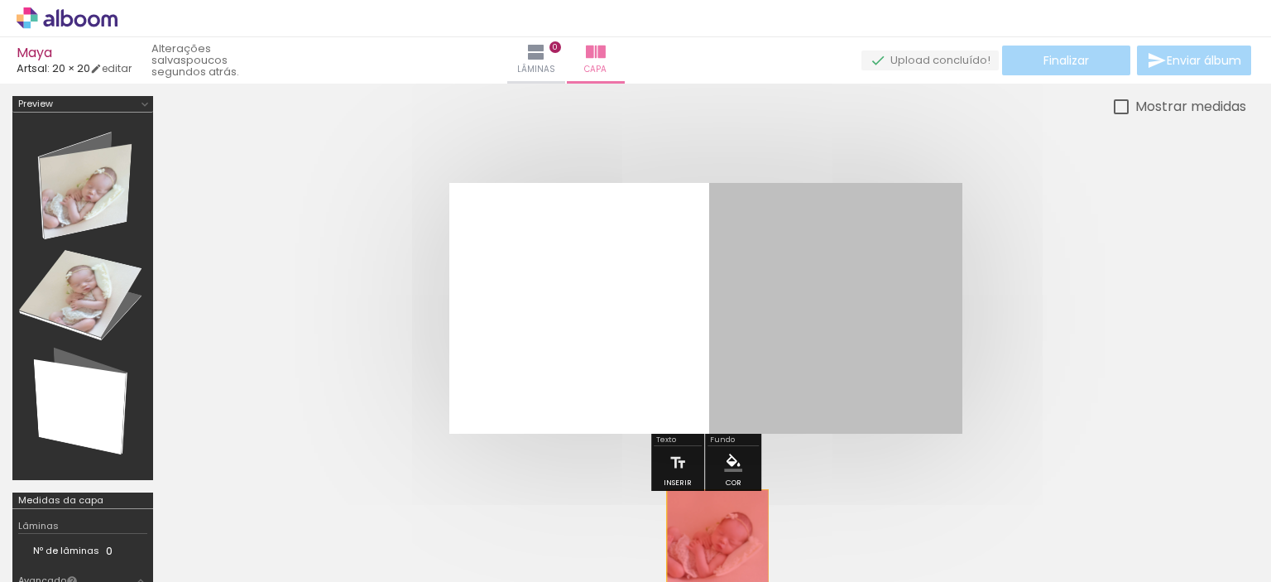
drag, startPoint x: 738, startPoint y: 289, endPoint x: 717, endPoint y: 539, distance: 250.7
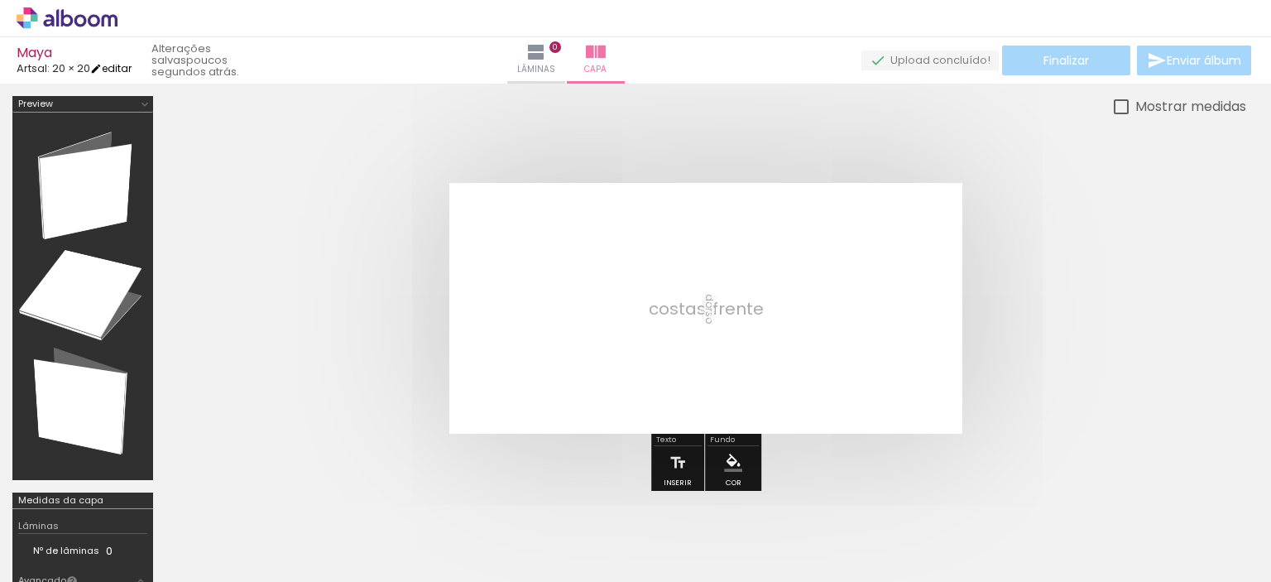
click at [128, 68] on link "editar" at bounding box center [110, 68] width 41 height 14
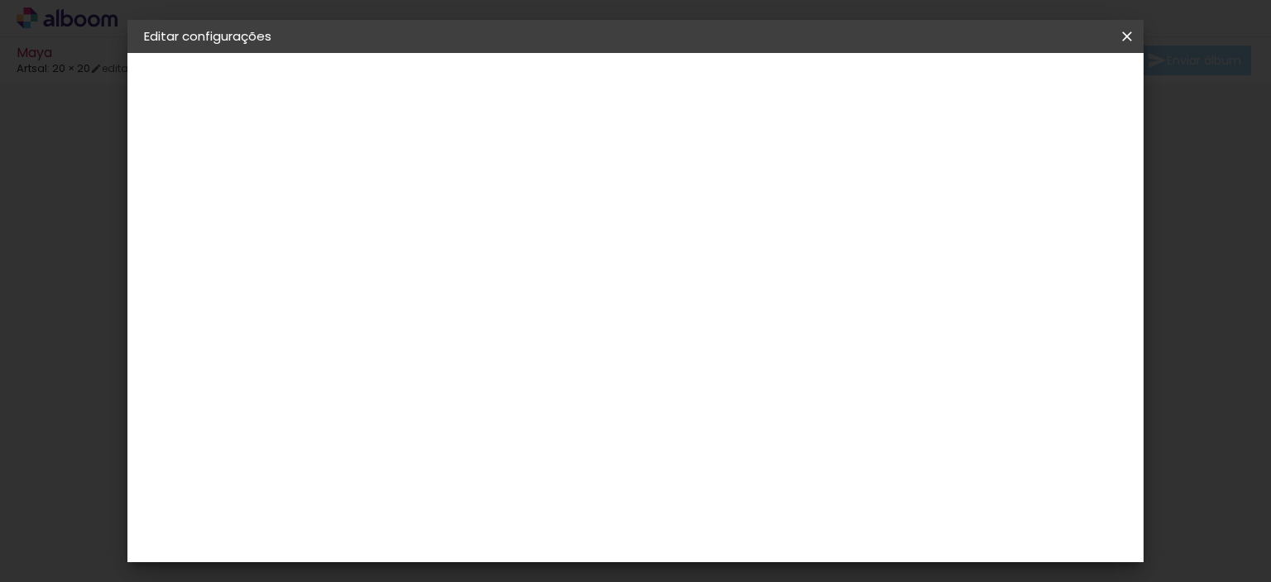
click at [203, 213] on paper-button "Artsal" at bounding box center [234, 204] width 181 height 33
click at [724, 79] on paper-button "Avançar" at bounding box center [683, 88] width 81 height 28
click at [479, 280] on input "text" at bounding box center [447, 289] width 65 height 26
click at [0, 0] on slot "Clássica" at bounding box center [0, 0] width 0 height 0
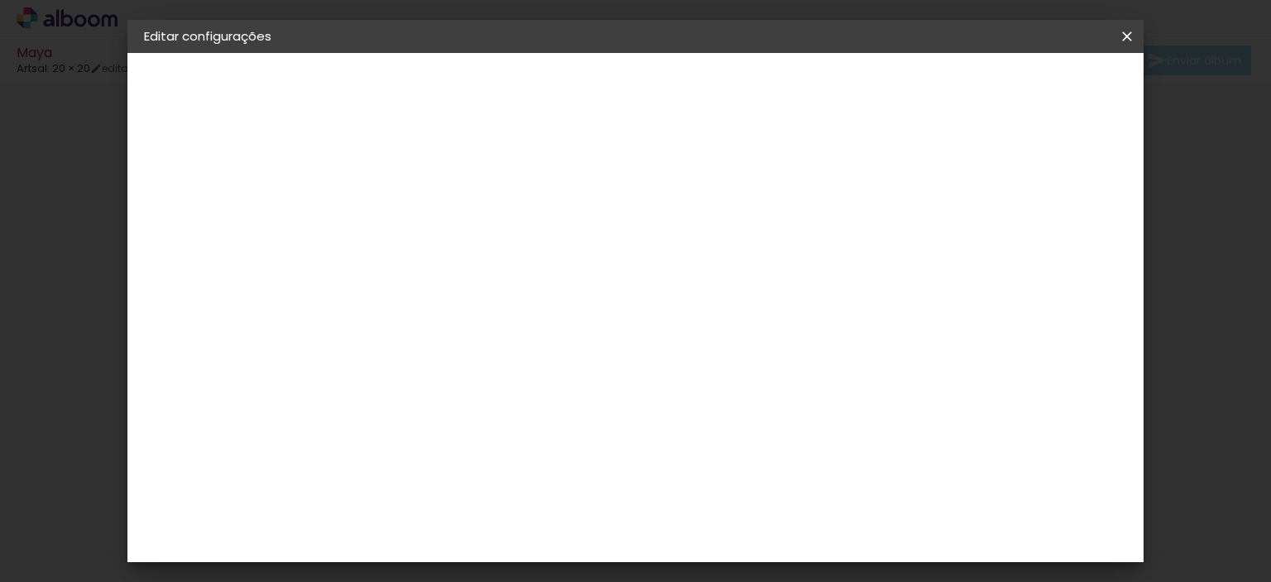
scroll to position [165, 0]
click at [526, 450] on span "20 × 20" at bounding box center [487, 467] width 77 height 34
click at [684, 79] on paper-button "Avançar" at bounding box center [643, 88] width 81 height 28
click at [822, 92] on span "Salvar configurações" at bounding box center [769, 93] width 108 height 23
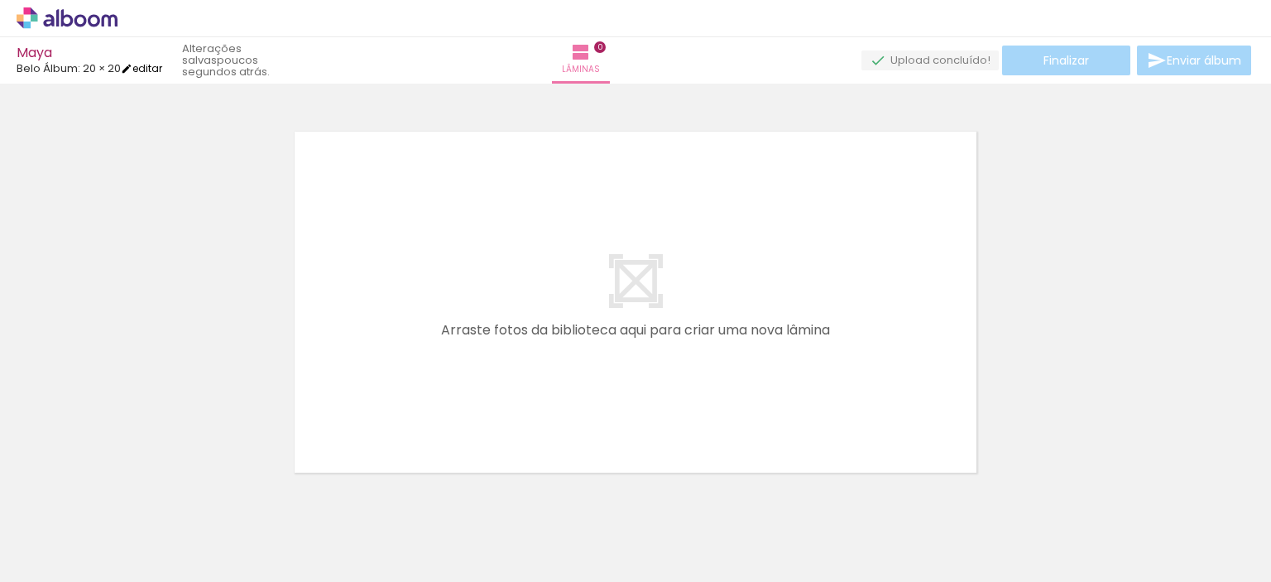
click at [147, 69] on link "editar" at bounding box center [141, 68] width 41 height 14
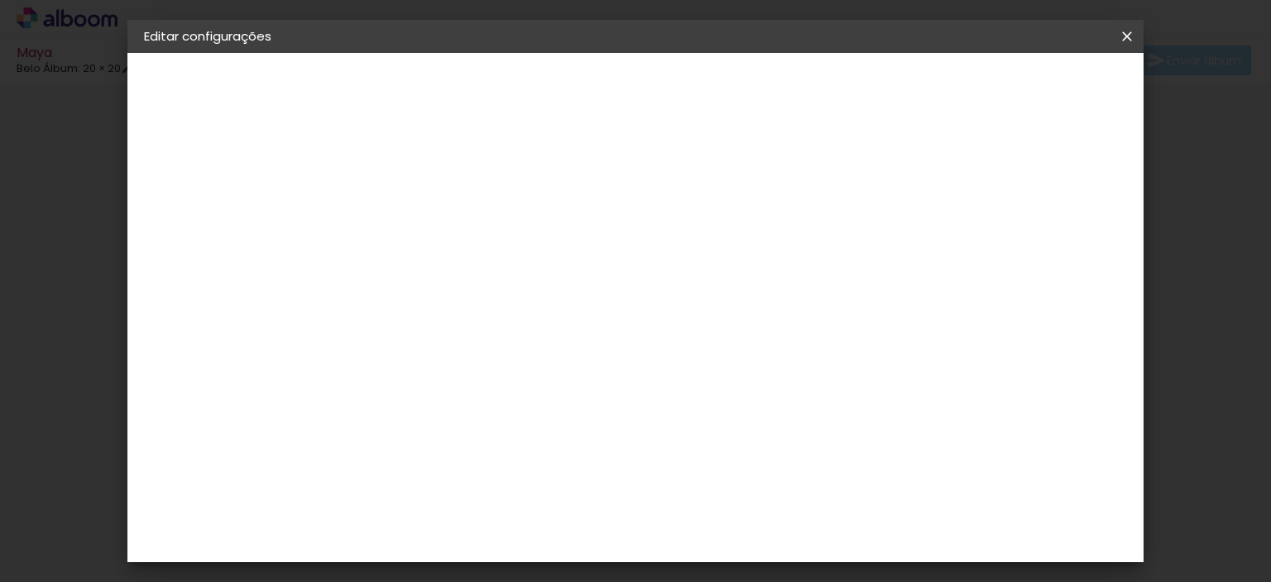
click at [228, 194] on paper-button "Belo Álbum" at bounding box center [234, 204] width 181 height 33
click at [724, 74] on paper-button "Avançar" at bounding box center [683, 88] width 81 height 28
click at [526, 496] on span "20 × 20" at bounding box center [487, 518] width 77 height 44
click at [684, 95] on paper-button "Avançar" at bounding box center [643, 88] width 81 height 28
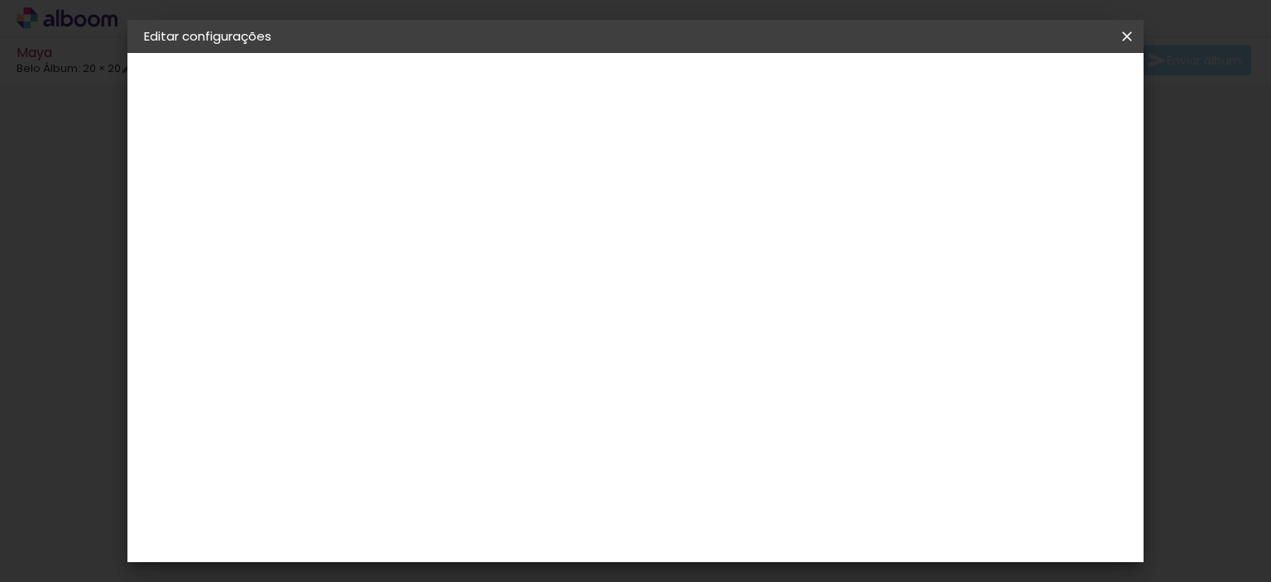
click at [822, 84] on span "Salvar configurações" at bounding box center [769, 93] width 108 height 23
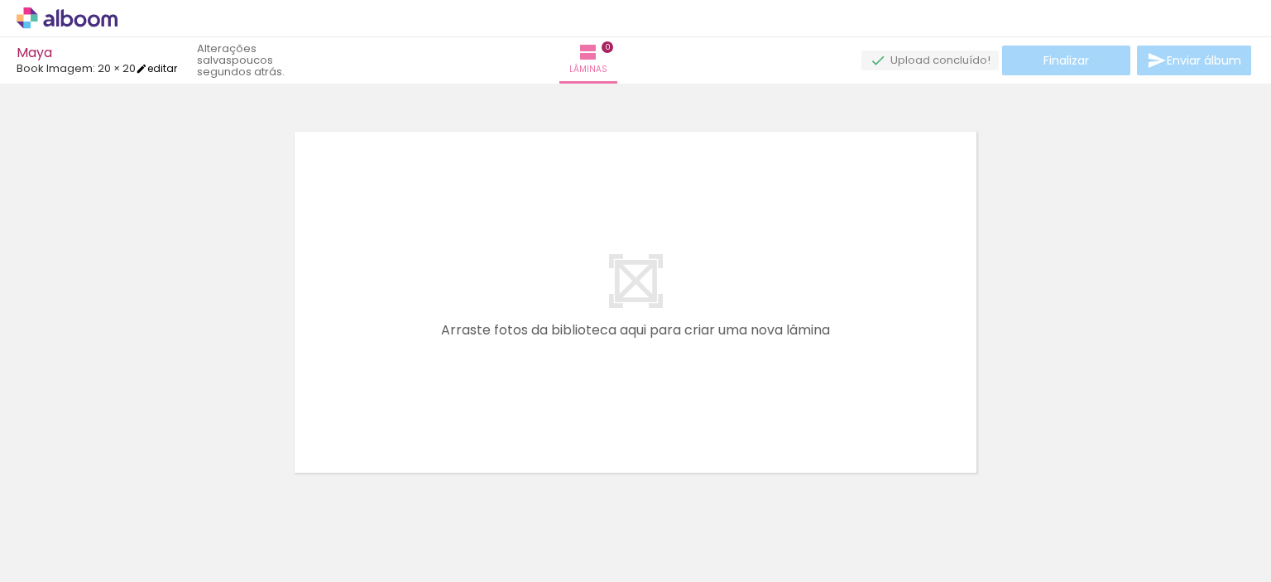
click at [147, 67] on iron-icon at bounding box center [142, 69] width 12 height 12
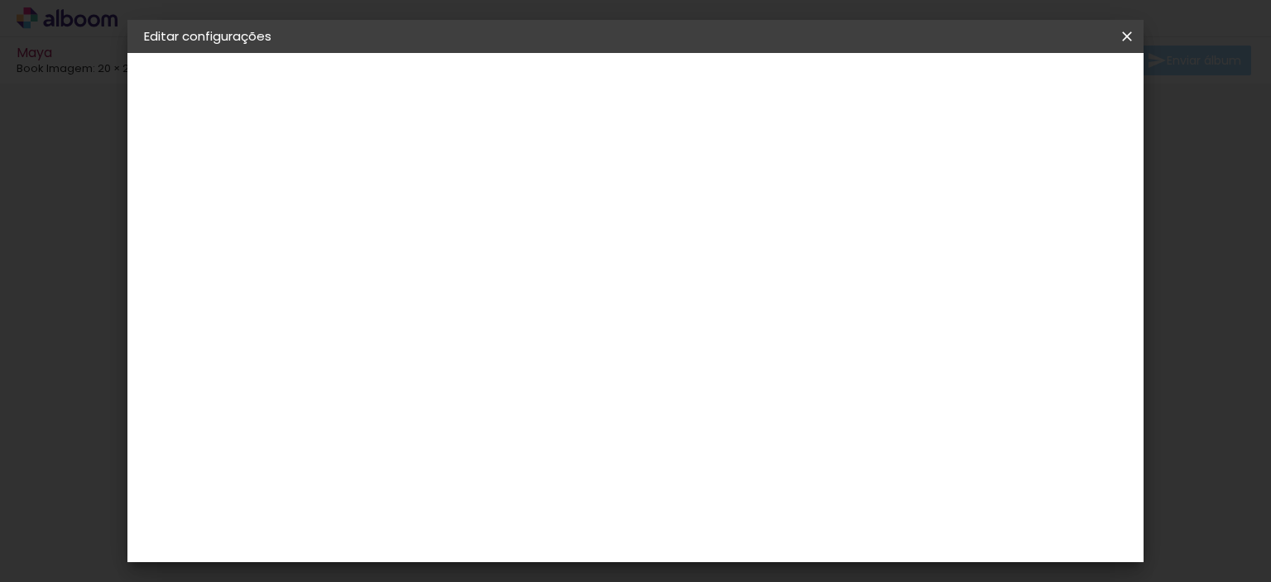
click at [199, 201] on div "Book Imagem" at bounding box center [204, 204] width 50 height 23
click at [486, 324] on div "Bugigangas Fotograficas" at bounding box center [444, 337] width 83 height 26
click at [0, 0] on slot "Avançar" at bounding box center [0, 0] width 0 height 0
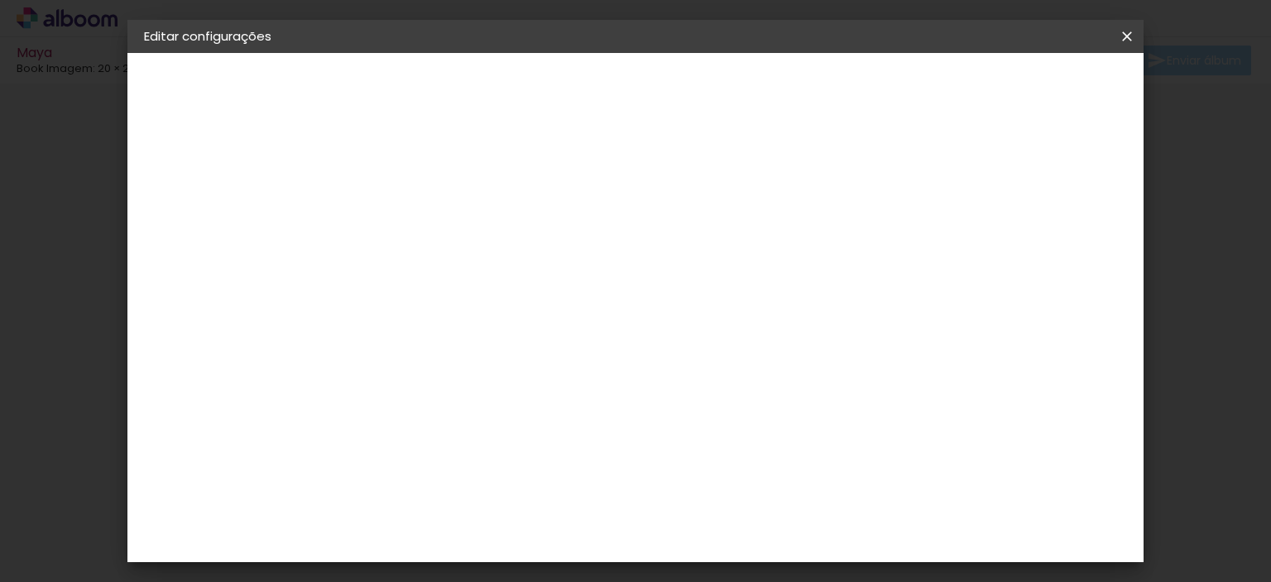
click at [526, 303] on span "20 × 20" at bounding box center [487, 320] width 77 height 34
click at [0, 0] on slot "Avançar" at bounding box center [0, 0] width 0 height 0
click at [817, 84] on span "Salvar configurações" at bounding box center [764, 93] width 105 height 23
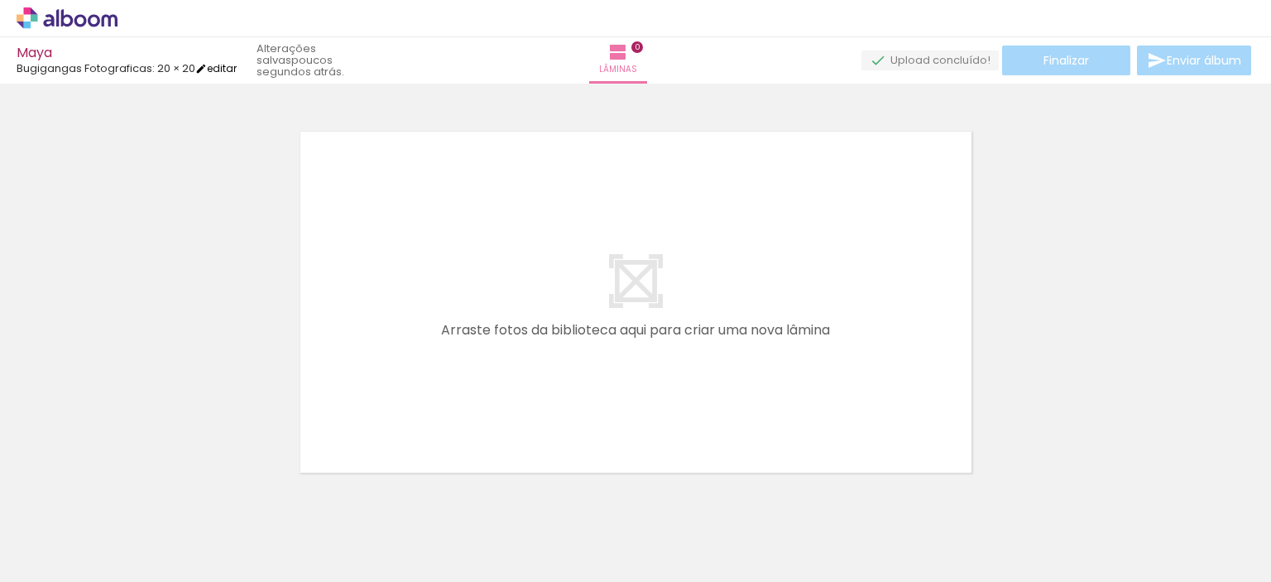
click at [232, 69] on link "editar" at bounding box center [215, 68] width 41 height 14
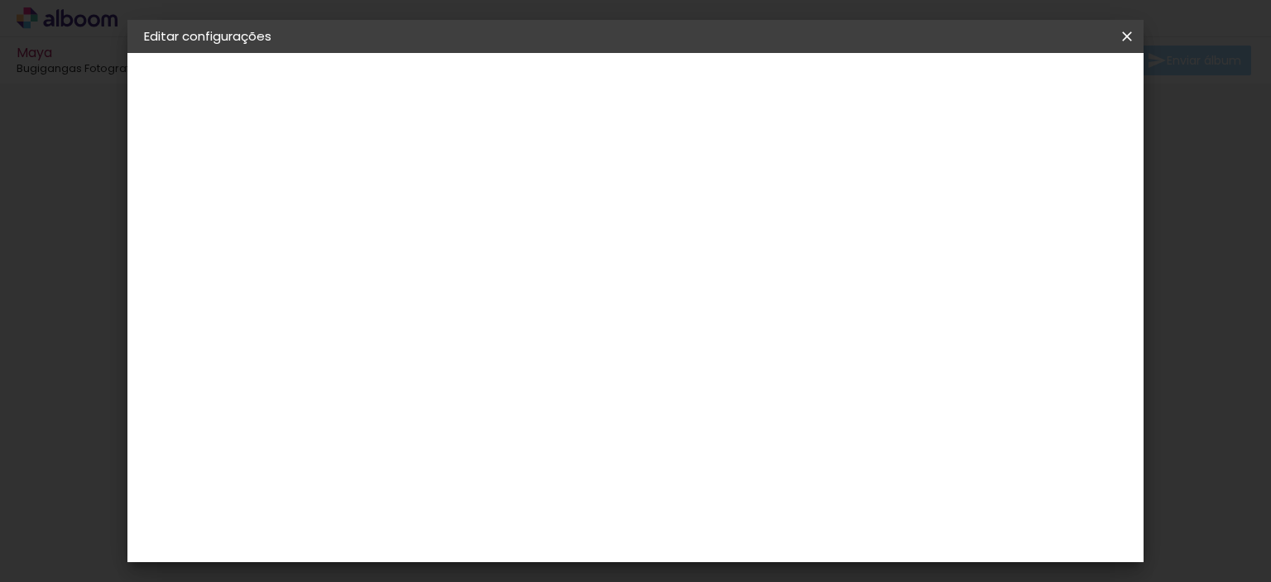
click at [208, 193] on paper-button "Bugigangas Fotograficas" at bounding box center [234, 204] width 181 height 33
click at [447, 309] on div "C1 Albuns" at bounding box center [425, 322] width 44 height 26
click at [0, 0] on slot "Avançar" at bounding box center [0, 0] width 0 height 0
click at [505, 268] on paper-input-container "Linha" at bounding box center [457, 289] width 96 height 42
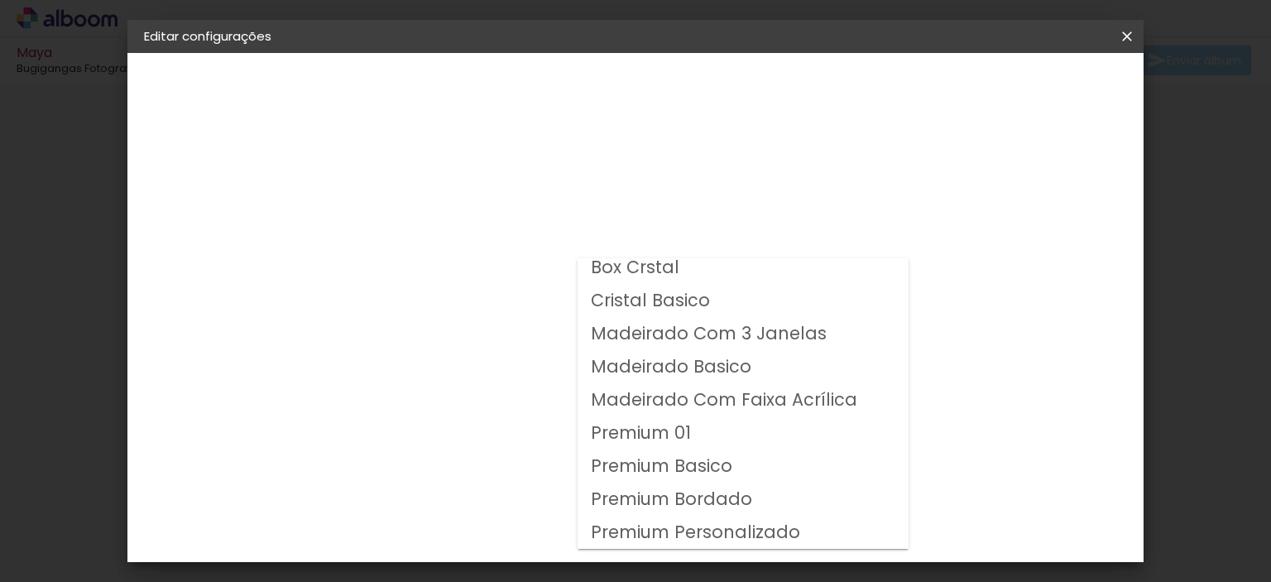
scroll to position [73, 0]
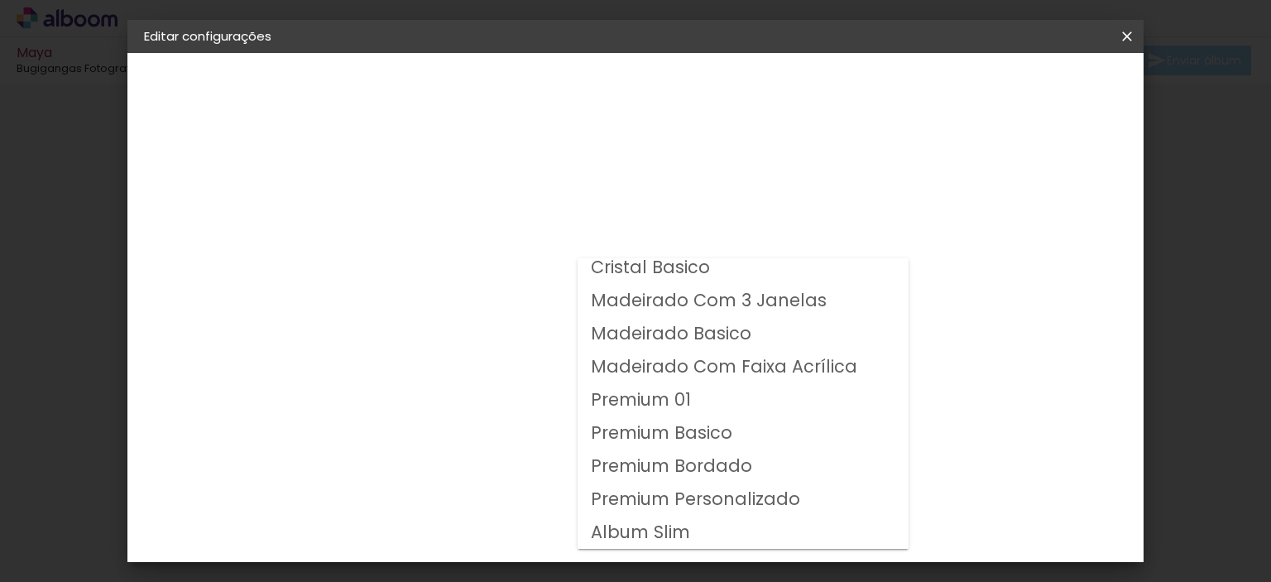
click at [692, 390] on paper-item "Premium 01" at bounding box center [743, 400] width 331 height 33
type input "Premium 01"
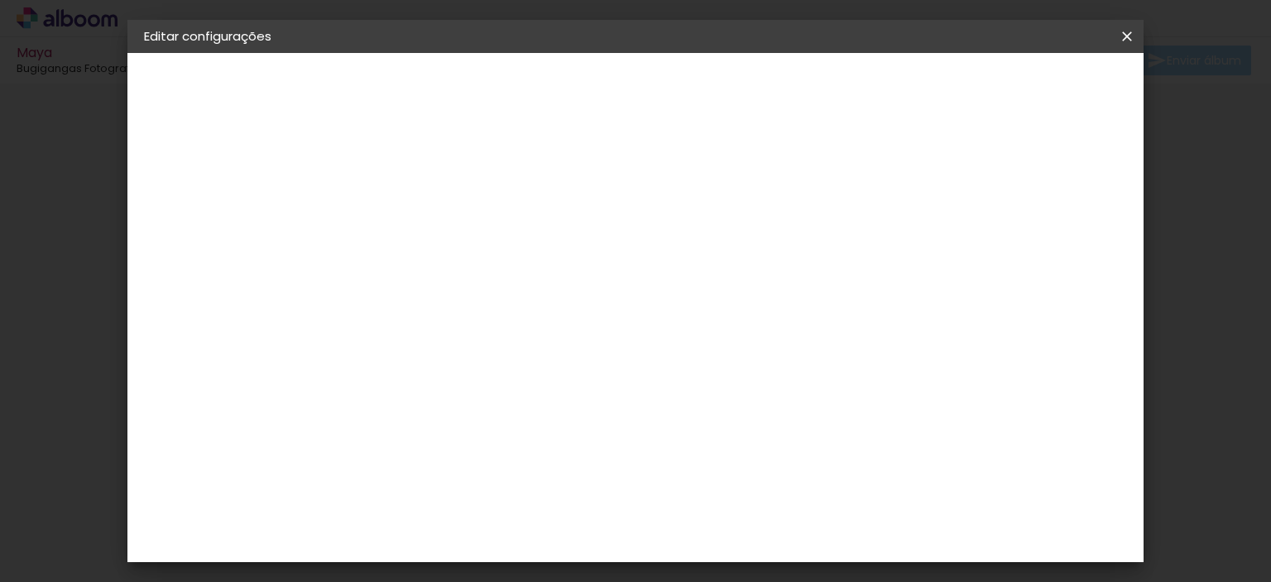
scroll to position [165, 0]
click at [526, 484] on span "20 × 20" at bounding box center [487, 501] width 77 height 34
click at [0, 0] on slot "Avançar" at bounding box center [0, 0] width 0 height 0
click at [826, 82] on span "Salvar configurações" at bounding box center [771, 93] width 109 height 23
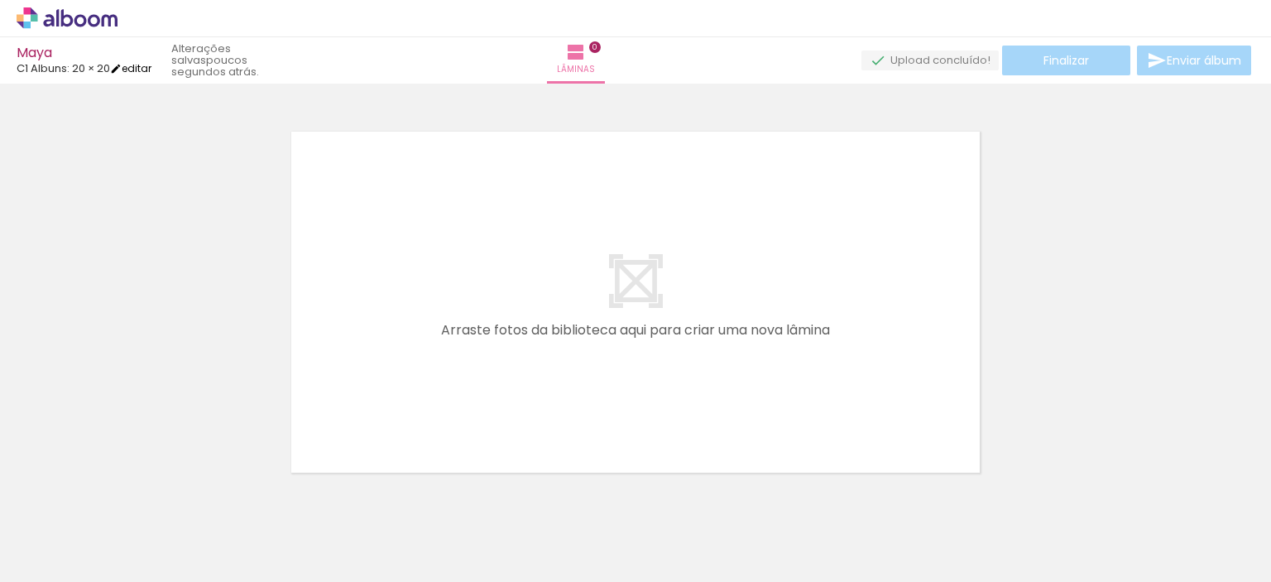
click at [147, 69] on link "editar" at bounding box center [130, 68] width 41 height 14
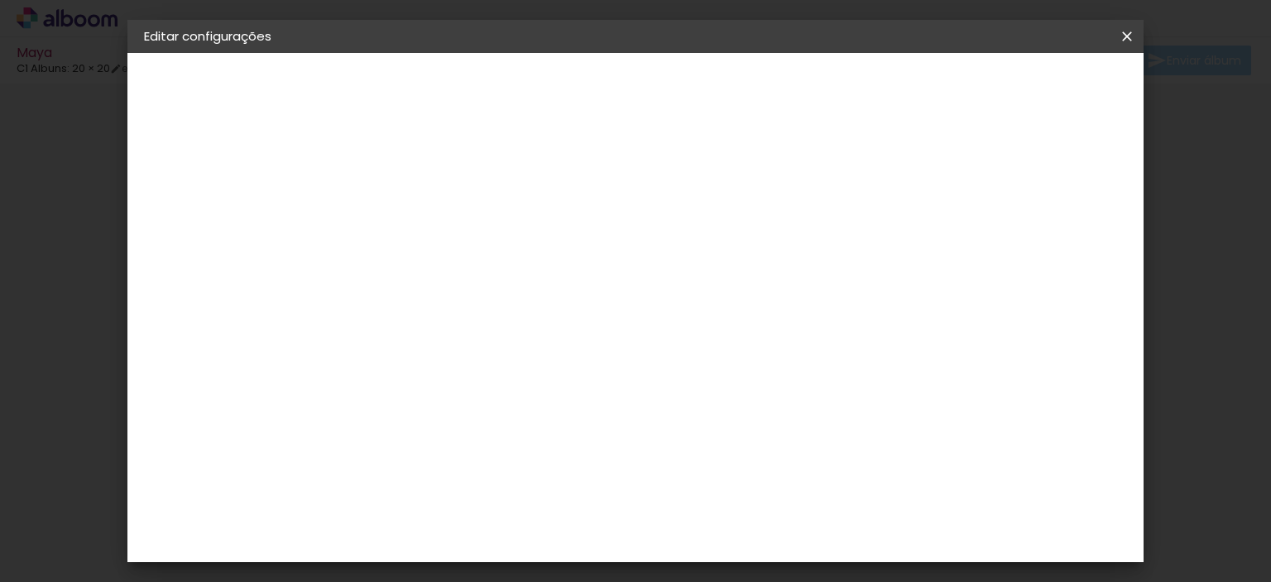
click at [196, 206] on div "C1 Albuns" at bounding box center [198, 204] width 38 height 23
click at [0, 0] on slot "Avançar" at bounding box center [0, 0] width 0 height 0
click at [526, 559] on span "20 × 20" at bounding box center [487, 576] width 77 height 34
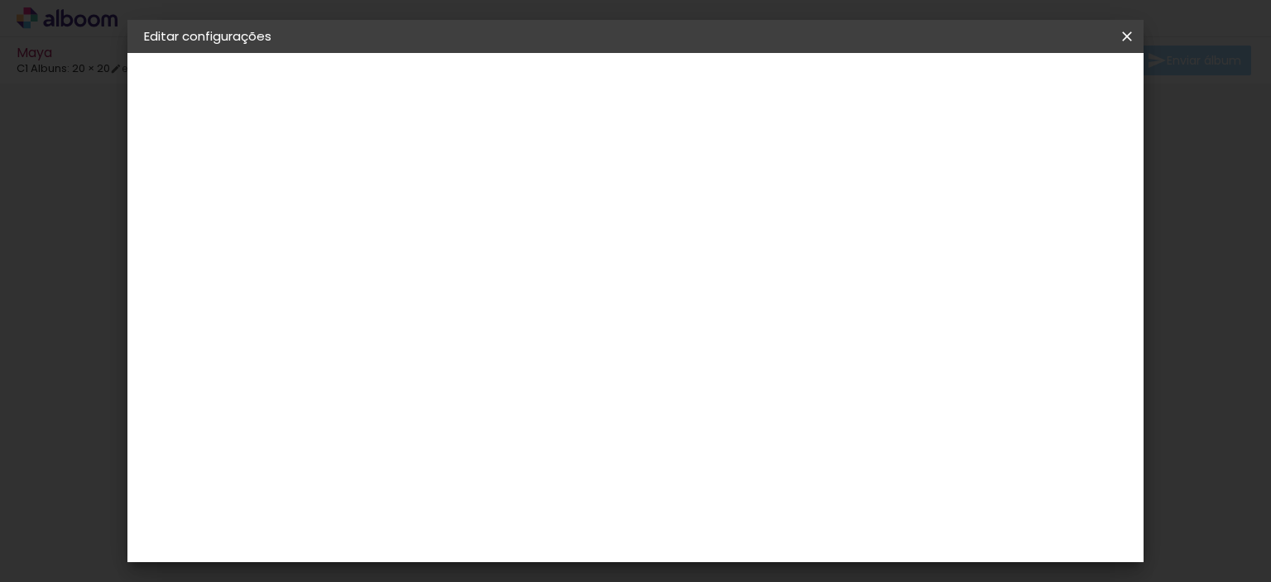
click at [684, 79] on paper-button "Avançar" at bounding box center [643, 88] width 81 height 28
click at [817, 89] on span "Salvar configurações" at bounding box center [764, 93] width 105 height 23
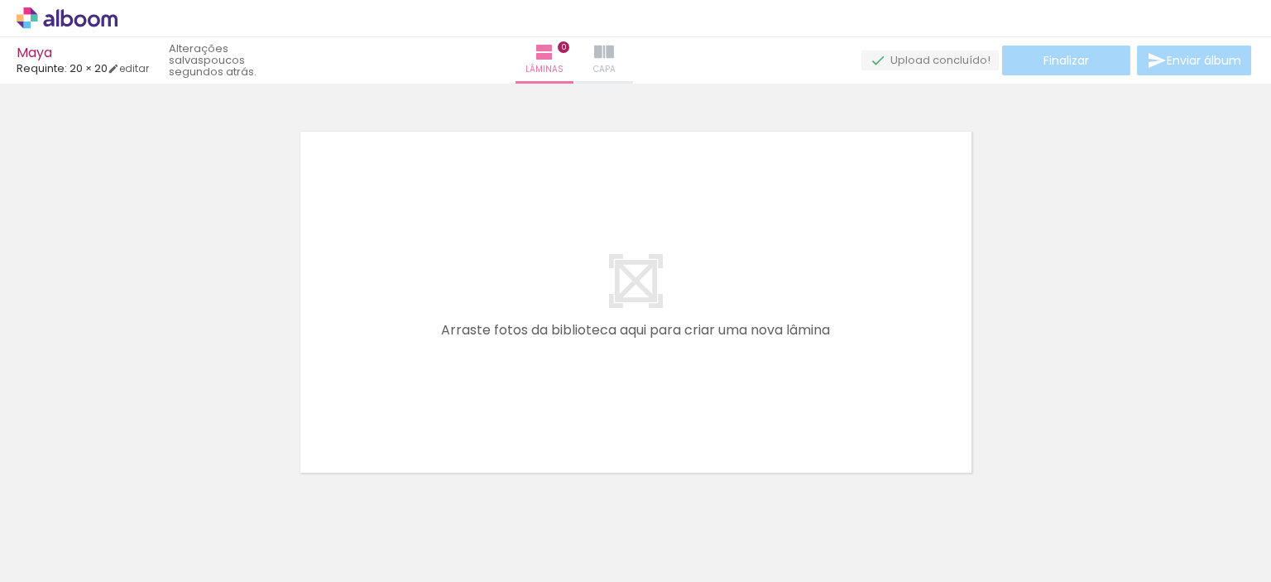
click at [614, 52] on iron-icon at bounding box center [604, 52] width 20 height 20
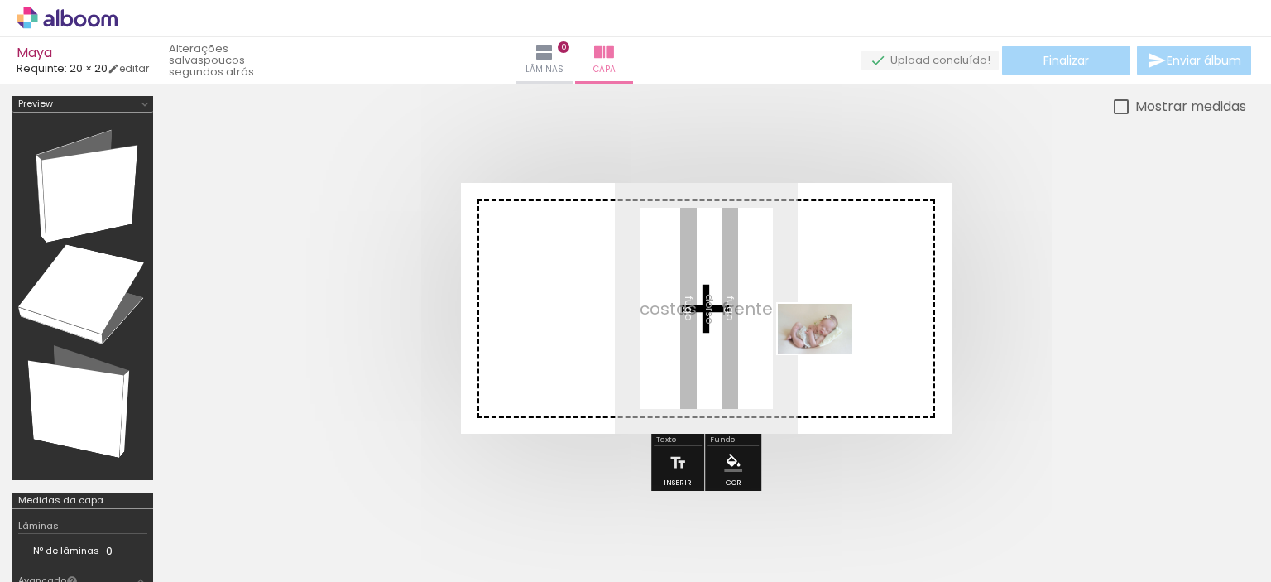
drag, startPoint x: 752, startPoint y: 538, endPoint x: 827, endPoint y: 353, distance: 199.3
click at [827, 353] on quentale-workspace at bounding box center [635, 291] width 1271 height 582
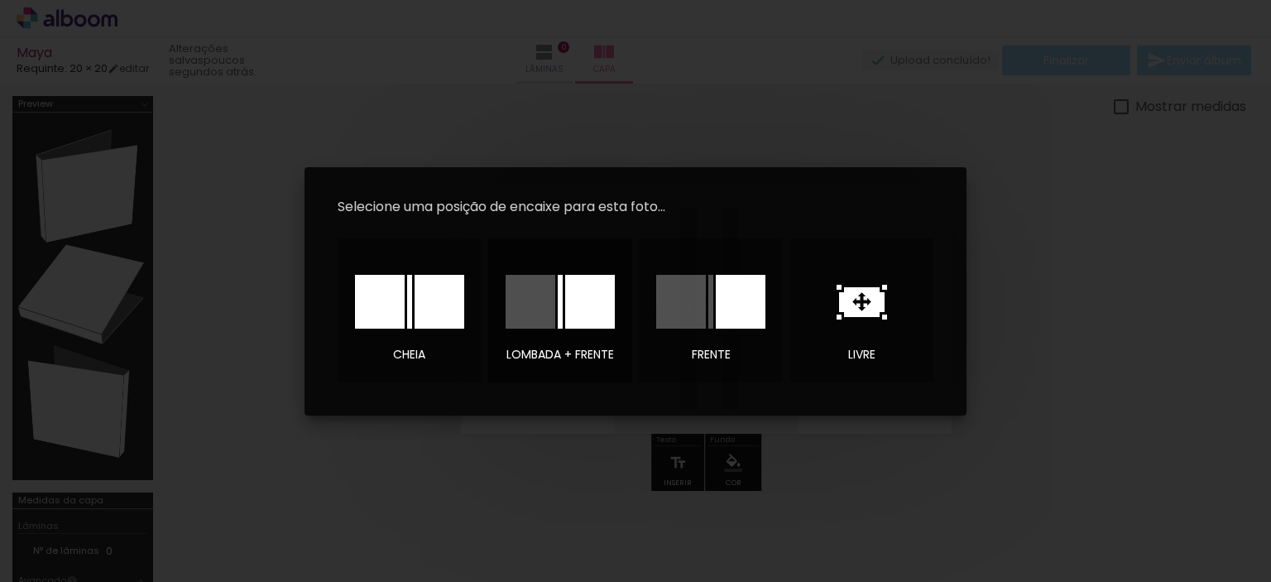
click at [611, 309] on div at bounding box center [590, 302] width 50 height 54
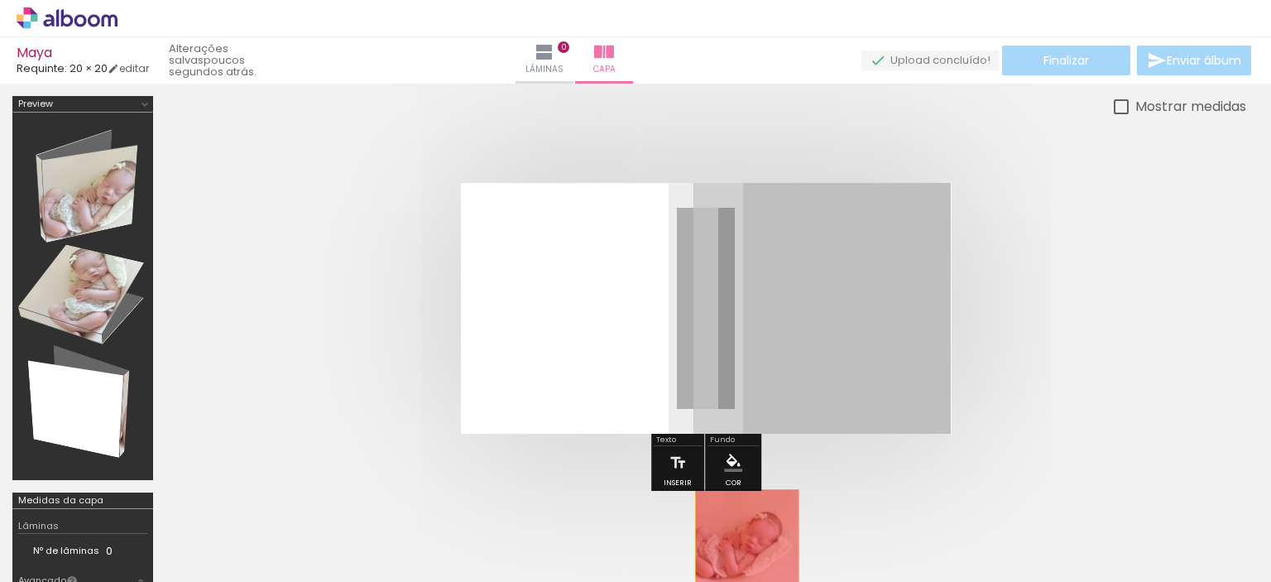
drag, startPoint x: 827, startPoint y: 356, endPoint x: 747, endPoint y: 539, distance: 199.7
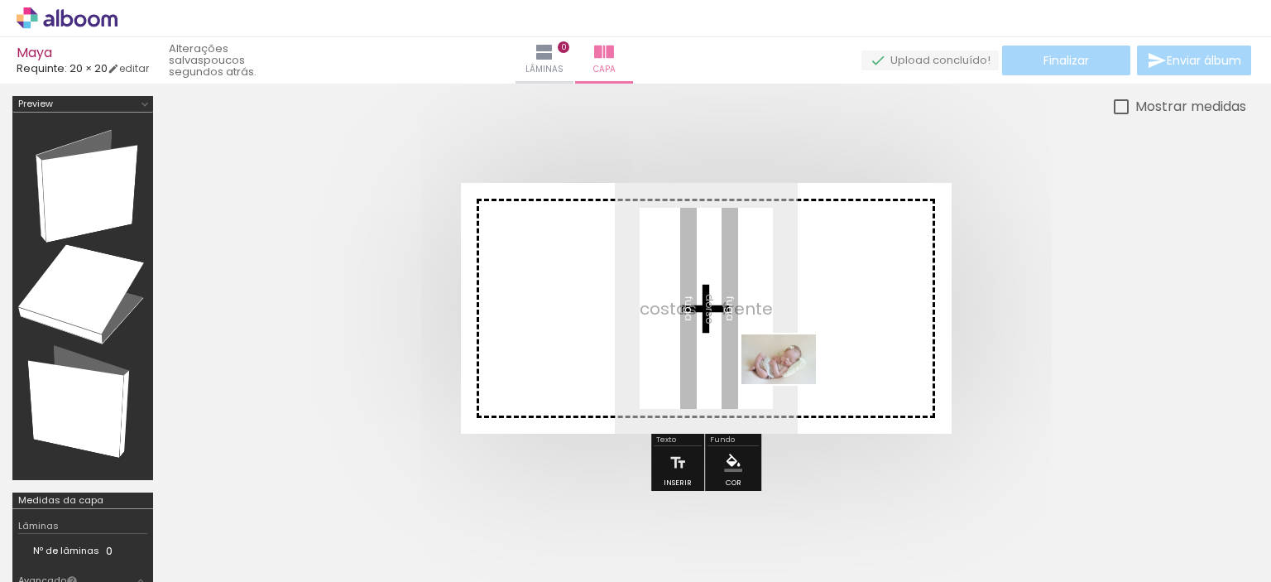
drag, startPoint x: 734, startPoint y: 545, endPoint x: 791, endPoint y: 384, distance: 171.2
click at [791, 384] on quentale-workspace at bounding box center [635, 291] width 1271 height 582
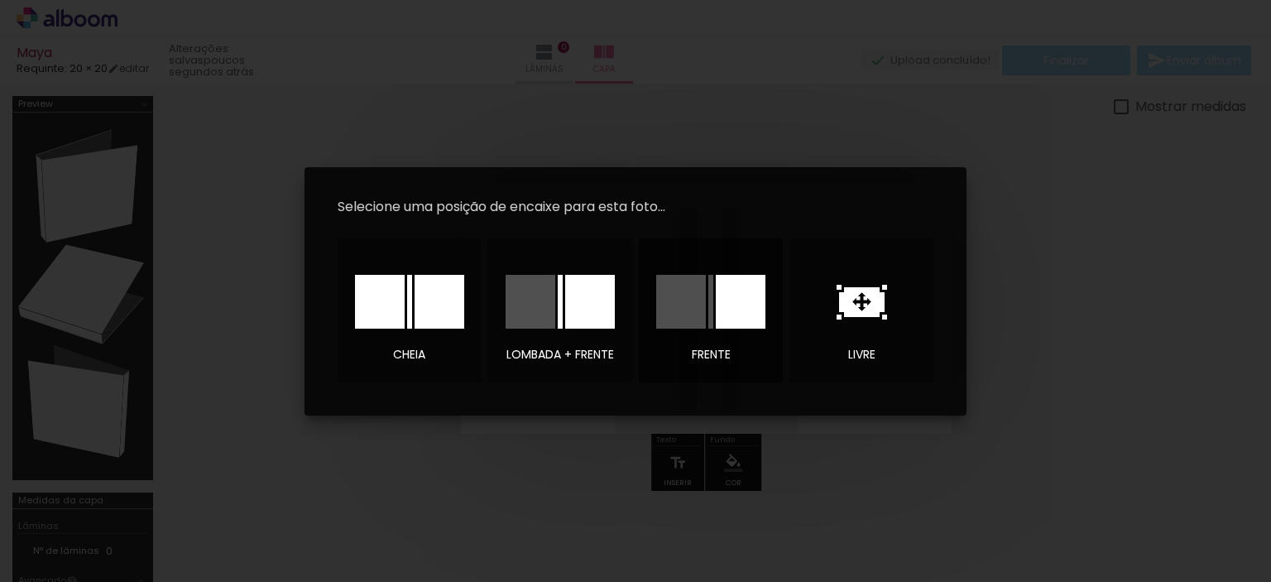
click at [712, 305] on div at bounding box center [710, 302] width 5 height 54
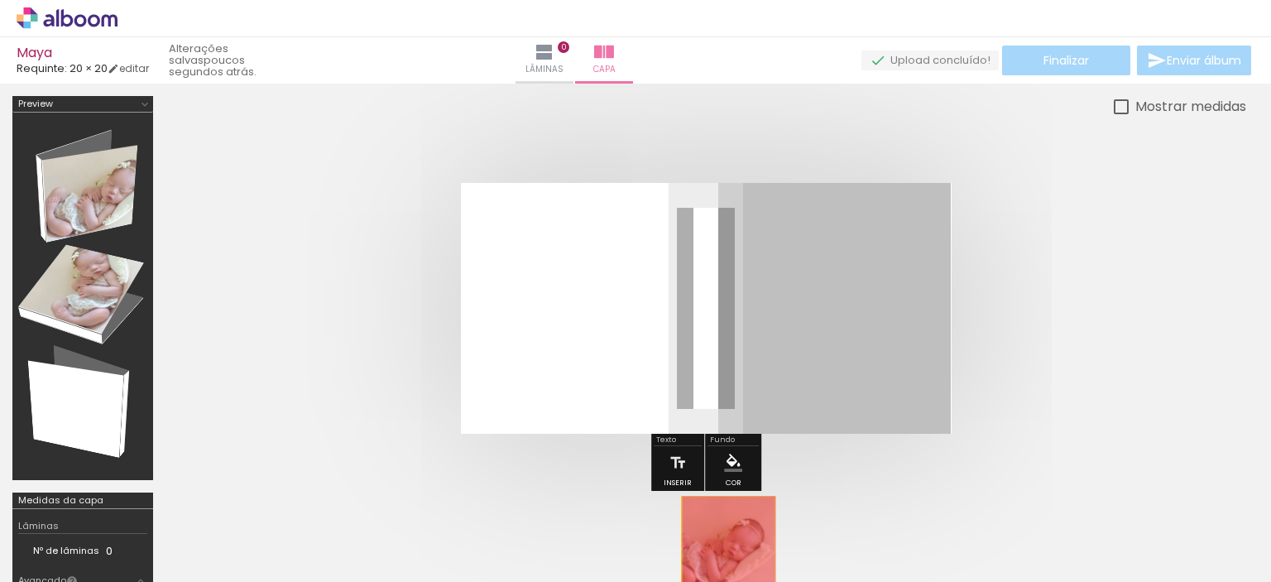
drag, startPoint x: 805, startPoint y: 375, endPoint x: 728, endPoint y: 545, distance: 187.0
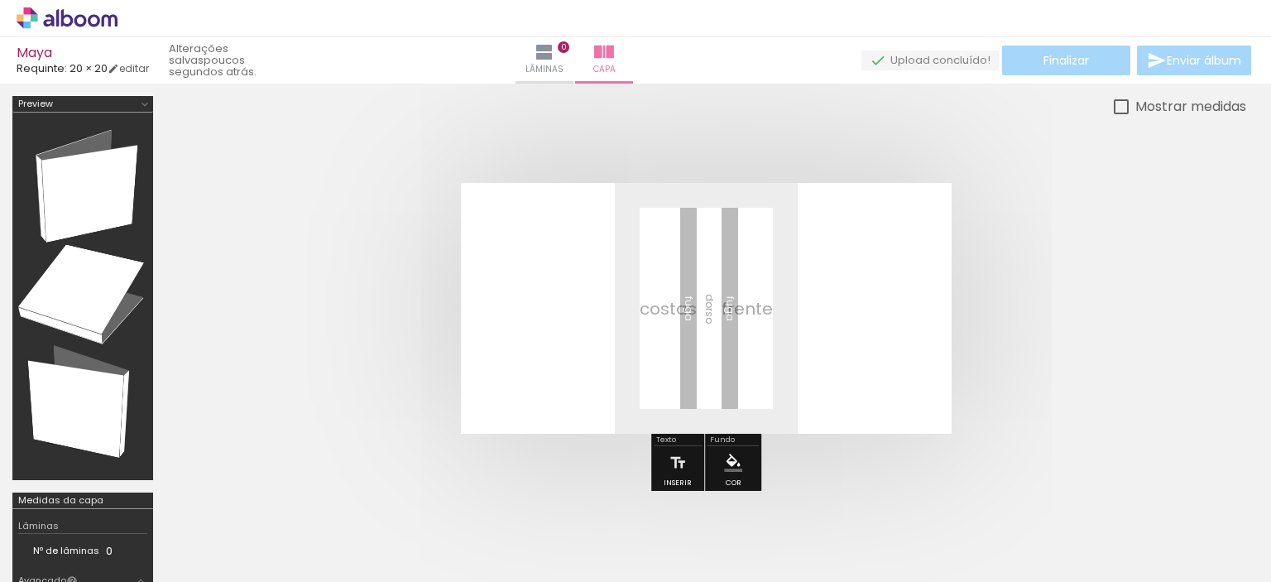
click at [1048, 339] on quentale-cover at bounding box center [706, 308] width 948 height 251
